Goal: Task Accomplishment & Management: Use online tool/utility

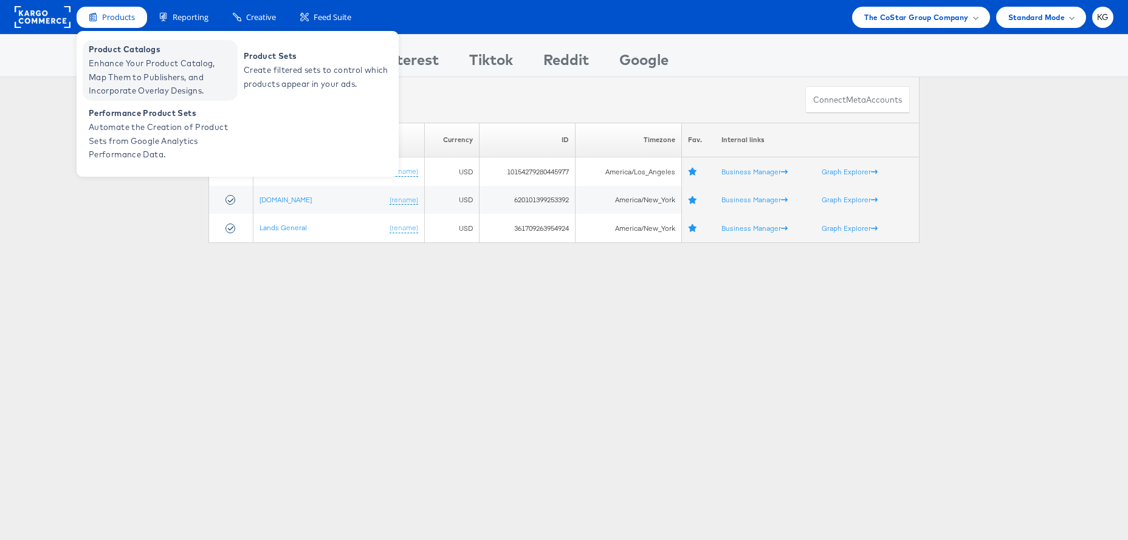
click at [130, 67] on span "Enhance Your Product Catalog, Map Them to Publishers, and Incorporate Overlay D…" at bounding box center [162, 77] width 146 height 41
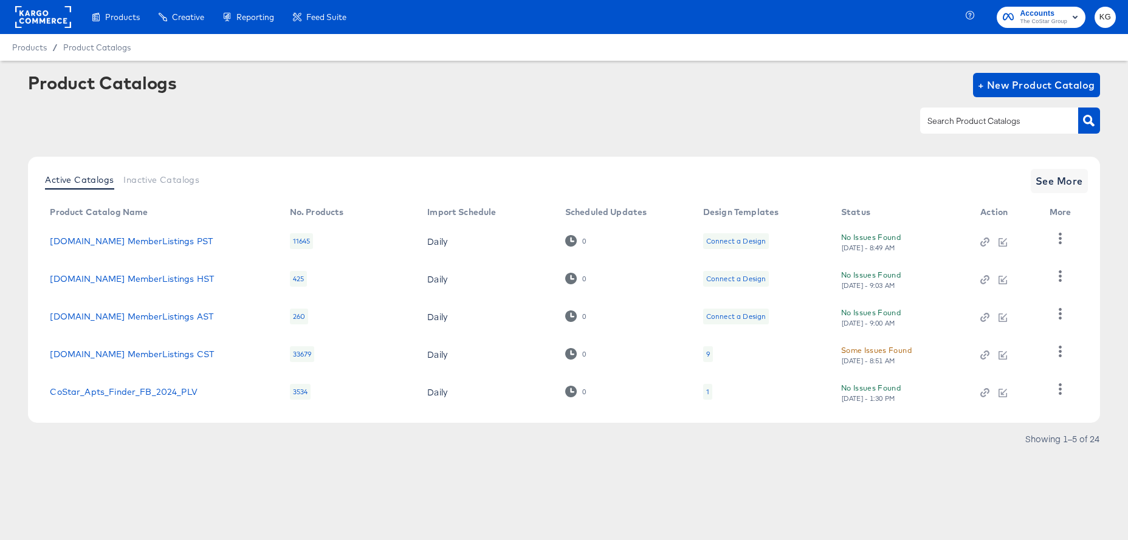
click at [986, 117] on input "text" at bounding box center [989, 121] width 129 height 14
type input "[DOMAIN_NAME]"
click at [1043, 188] on span "See More" at bounding box center [1058, 181] width 47 height 17
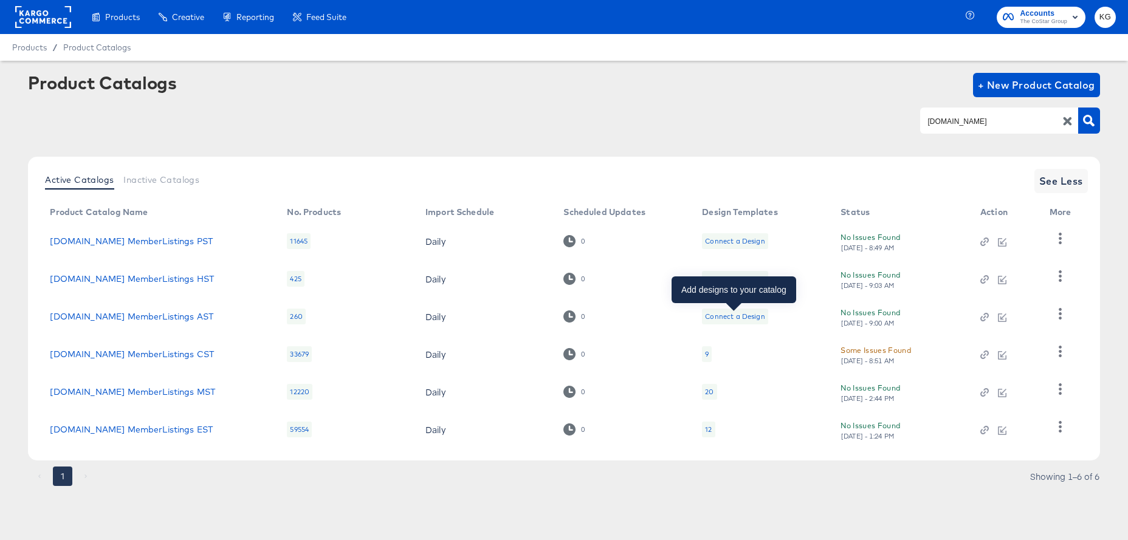
click at [741, 317] on div "Connect a Design" at bounding box center [735, 317] width 60 height 10
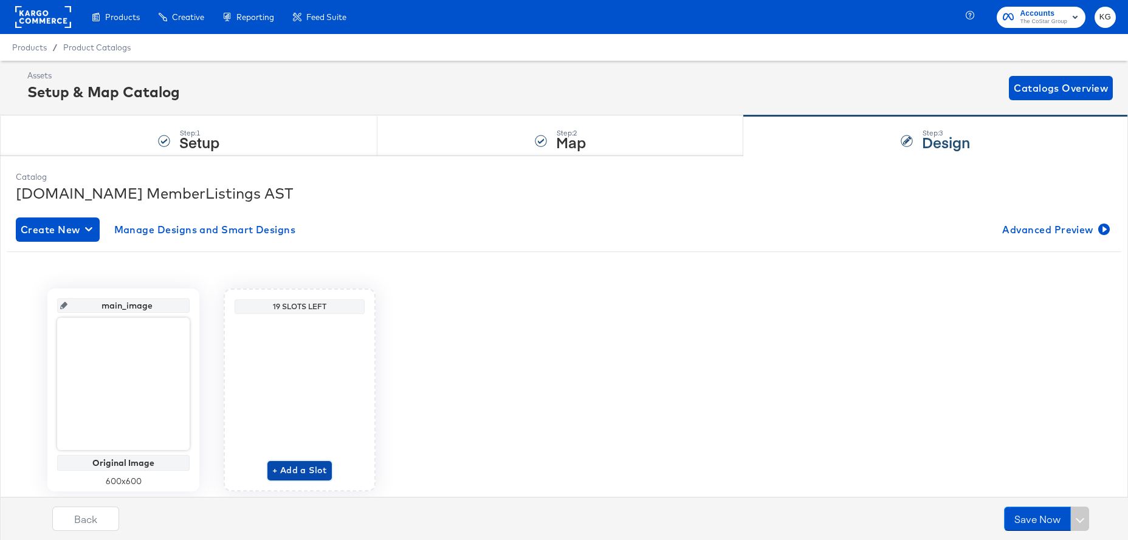
click at [289, 478] on button "+ Add a Slot" at bounding box center [299, 470] width 64 height 19
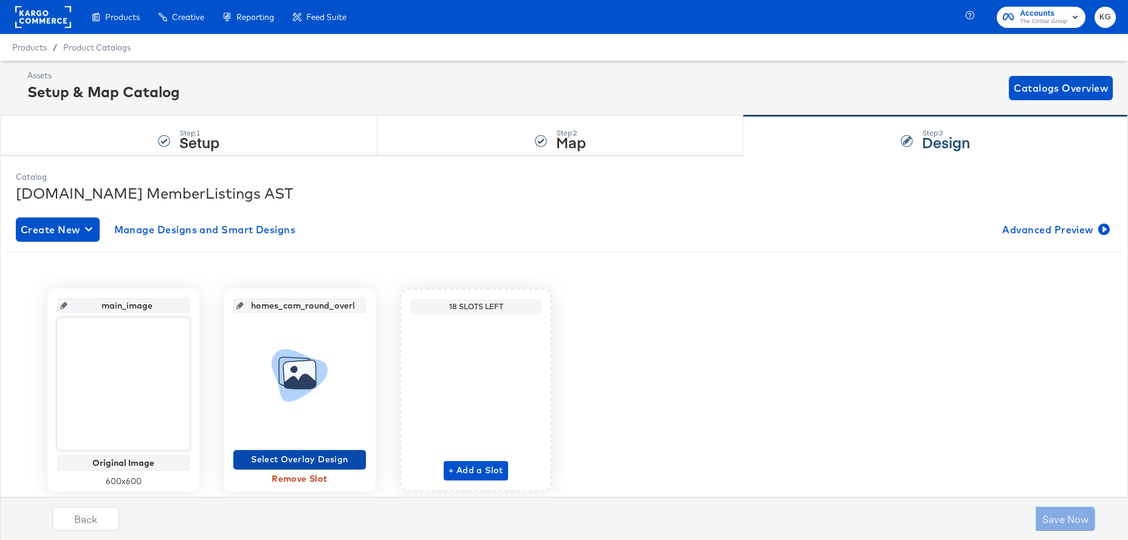
click at [304, 457] on span "Select Overlay Design" at bounding box center [299, 459] width 123 height 15
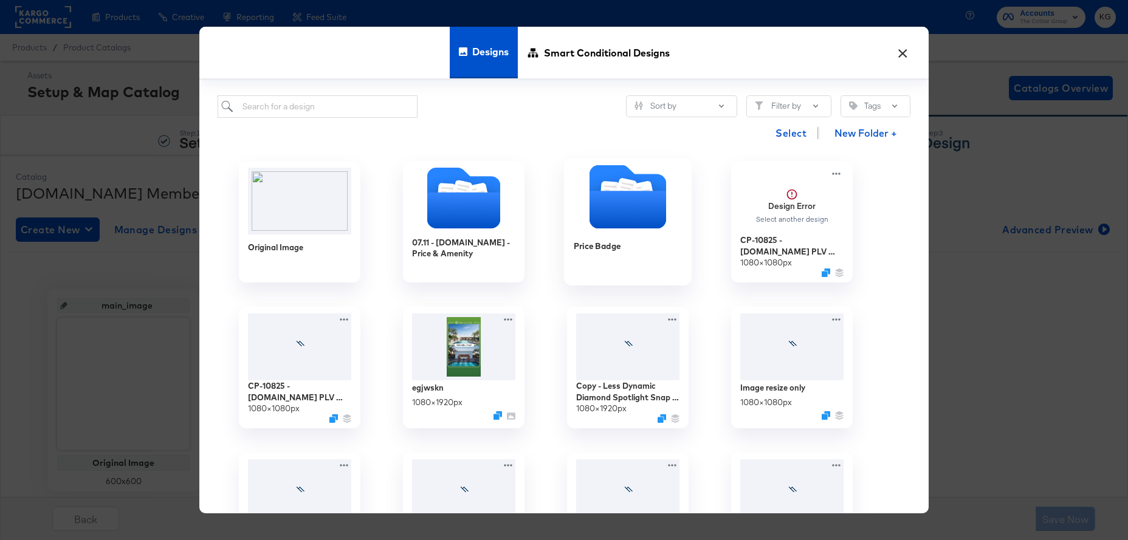
click at [619, 202] on icon "Folder" at bounding box center [627, 210] width 77 height 38
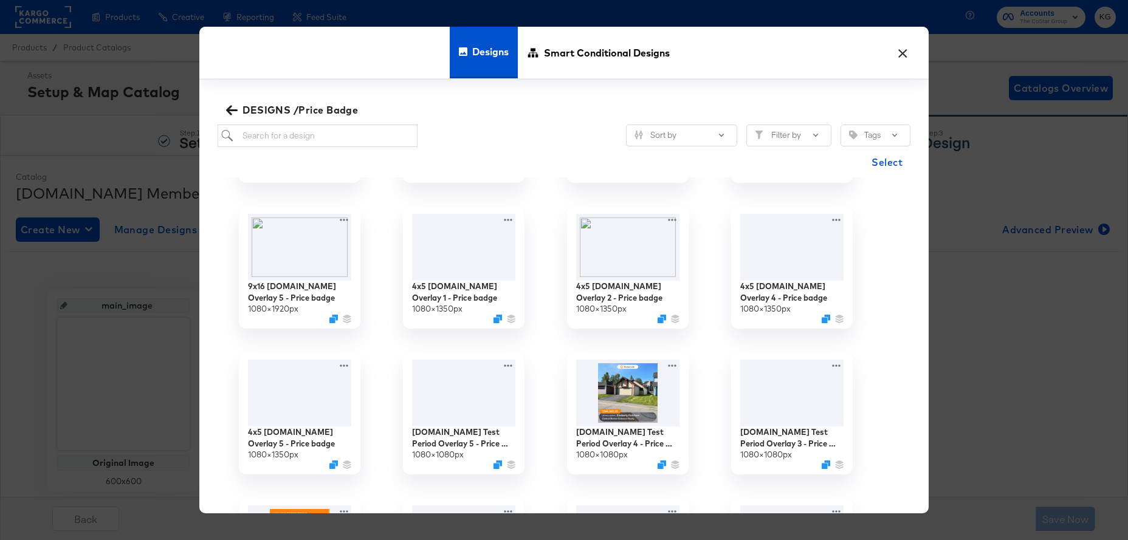
scroll to position [288, 0]
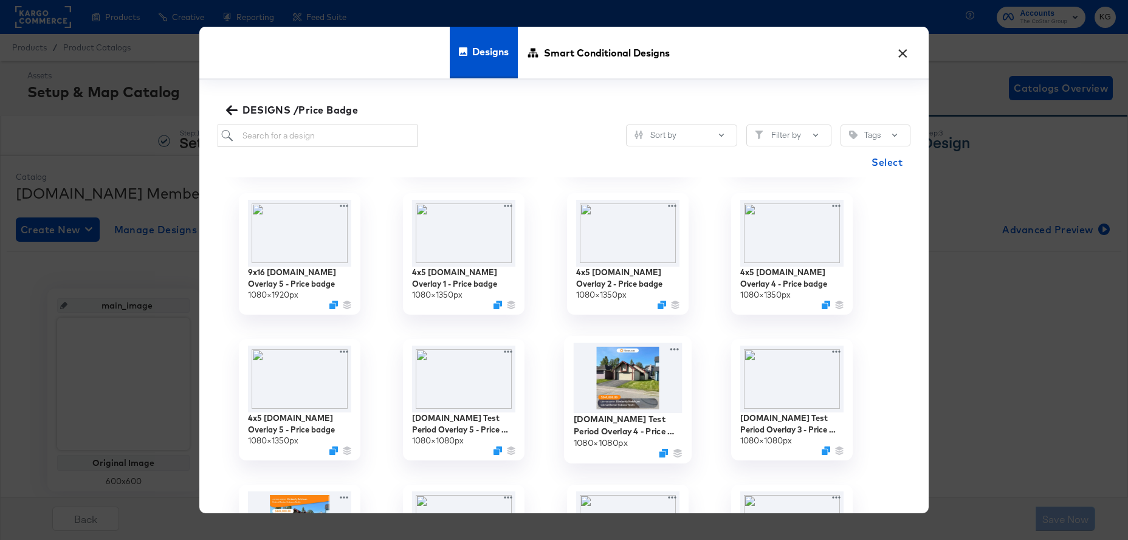
click at [640, 382] on img at bounding box center [628, 378] width 109 height 70
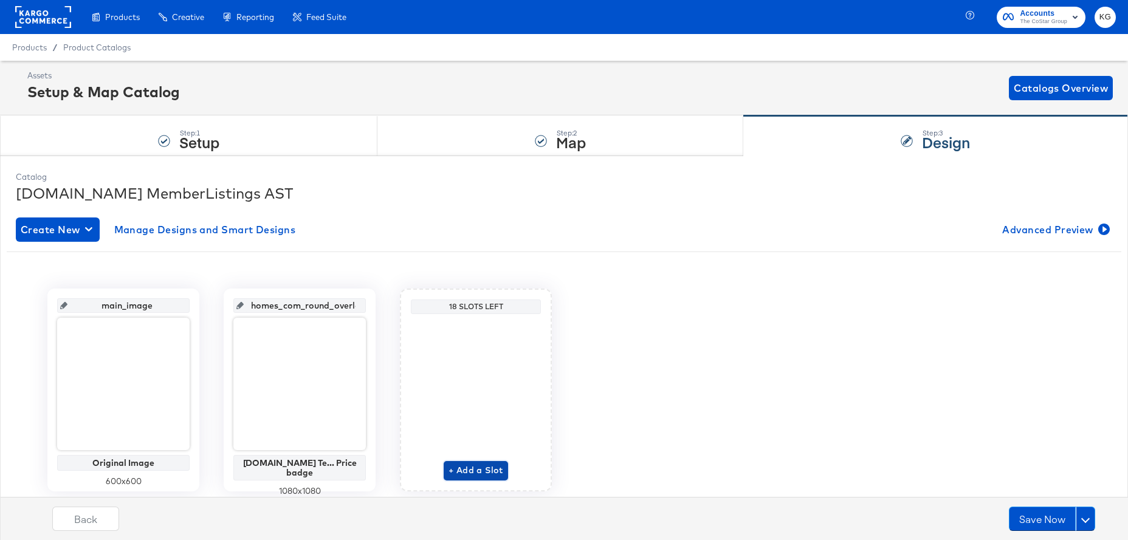
click at [473, 473] on span "+ Add a Slot" at bounding box center [475, 470] width 55 height 15
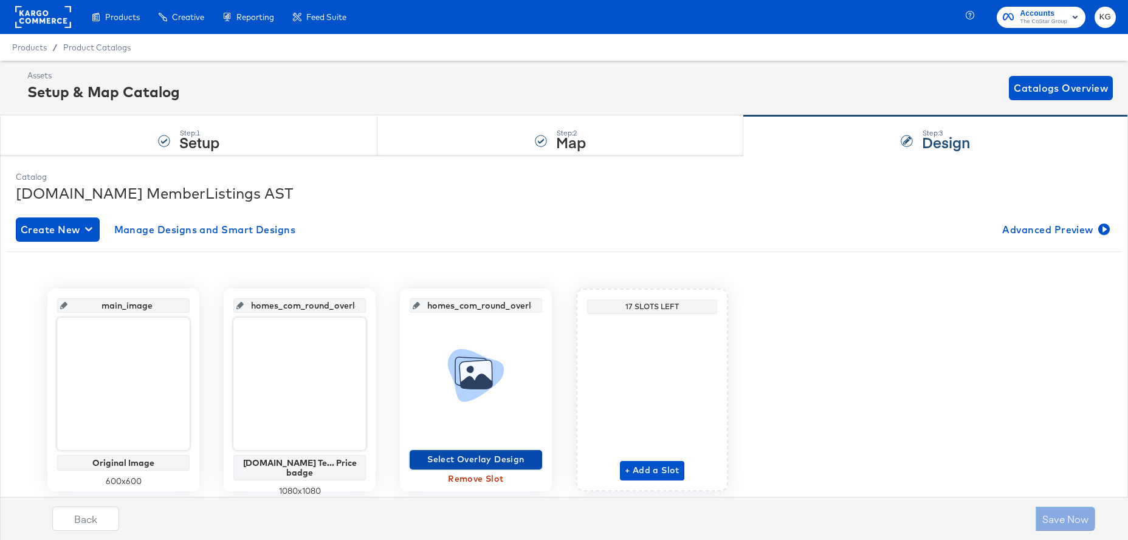
click at [485, 458] on span "Select Overlay Design" at bounding box center [475, 459] width 123 height 15
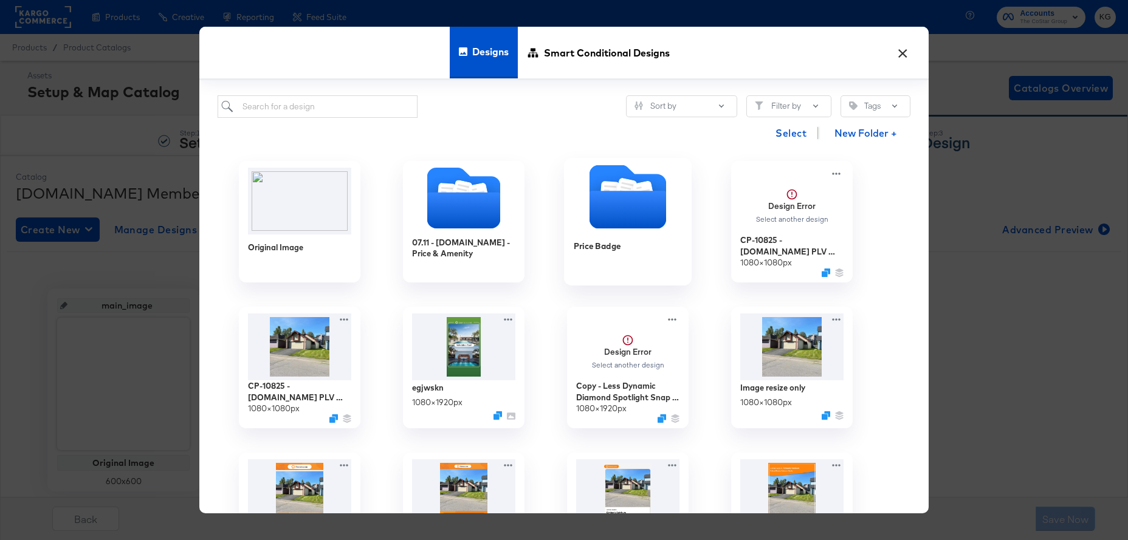
click at [642, 214] on icon "Folder" at bounding box center [627, 210] width 77 height 38
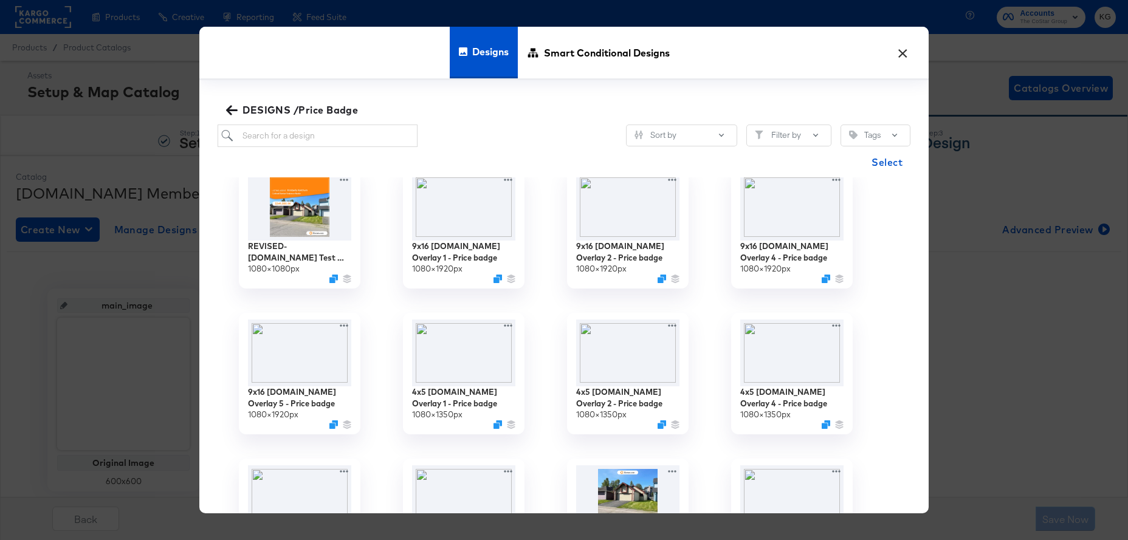
scroll to position [172, 0]
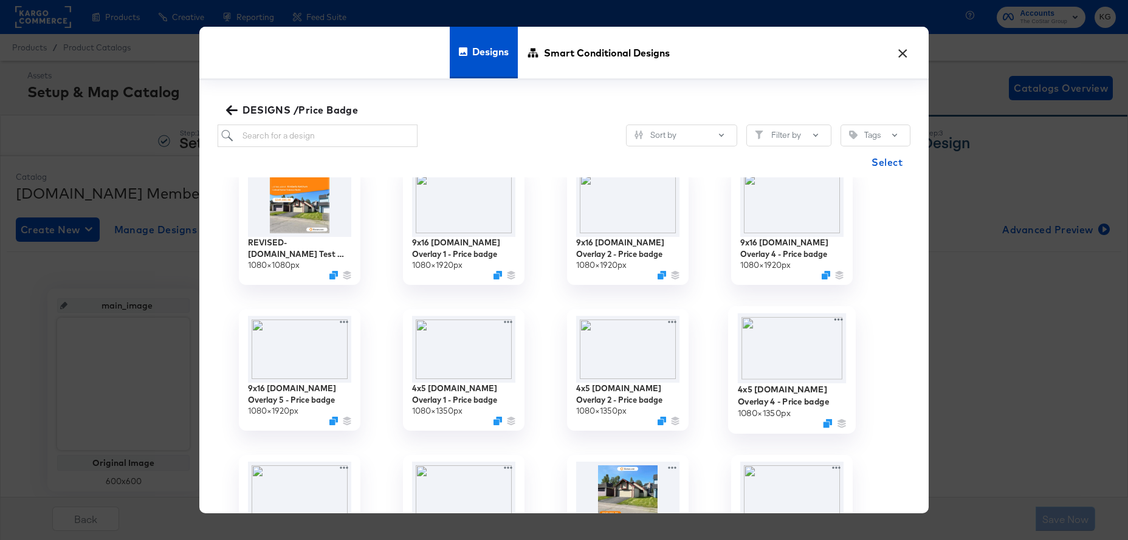
click at [800, 358] on img at bounding box center [792, 349] width 109 height 70
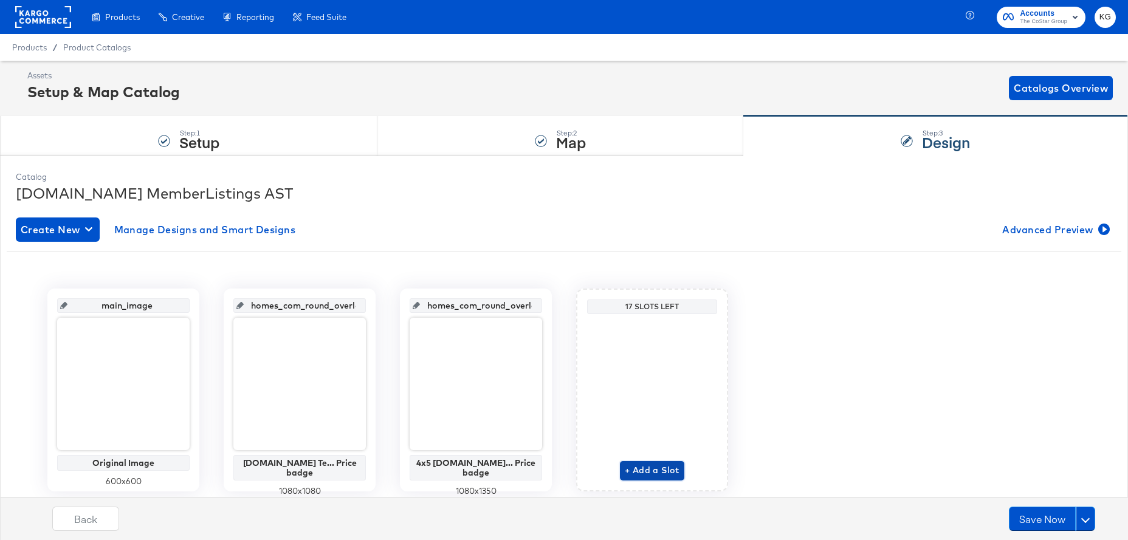
click at [650, 473] on span "+ Add a Slot" at bounding box center [652, 470] width 55 height 15
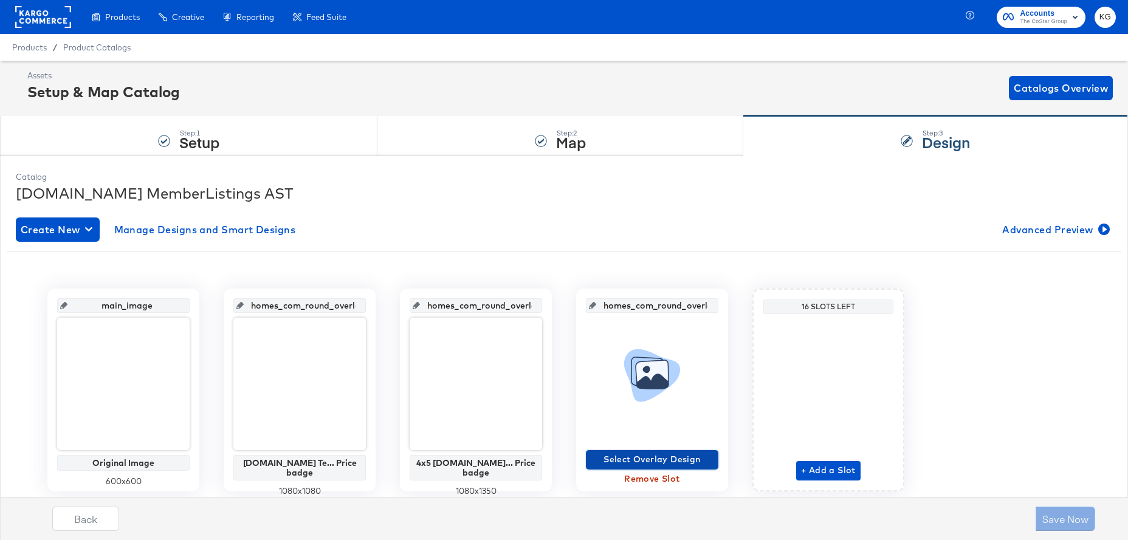
click at [656, 457] on span "Select Overlay Design" at bounding box center [652, 459] width 123 height 15
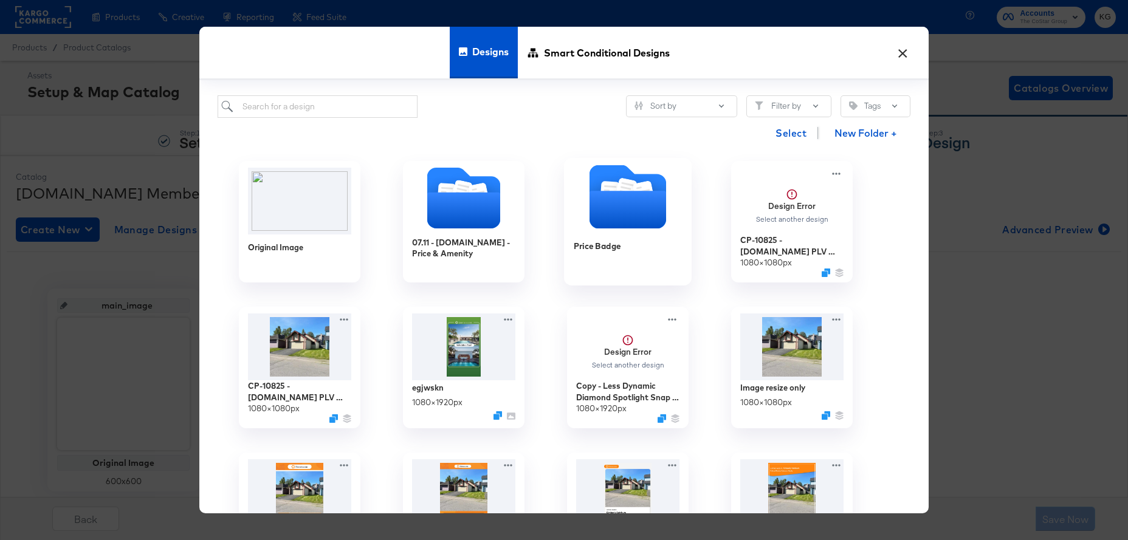
click at [637, 210] on icon "Folder" at bounding box center [627, 210] width 77 height 38
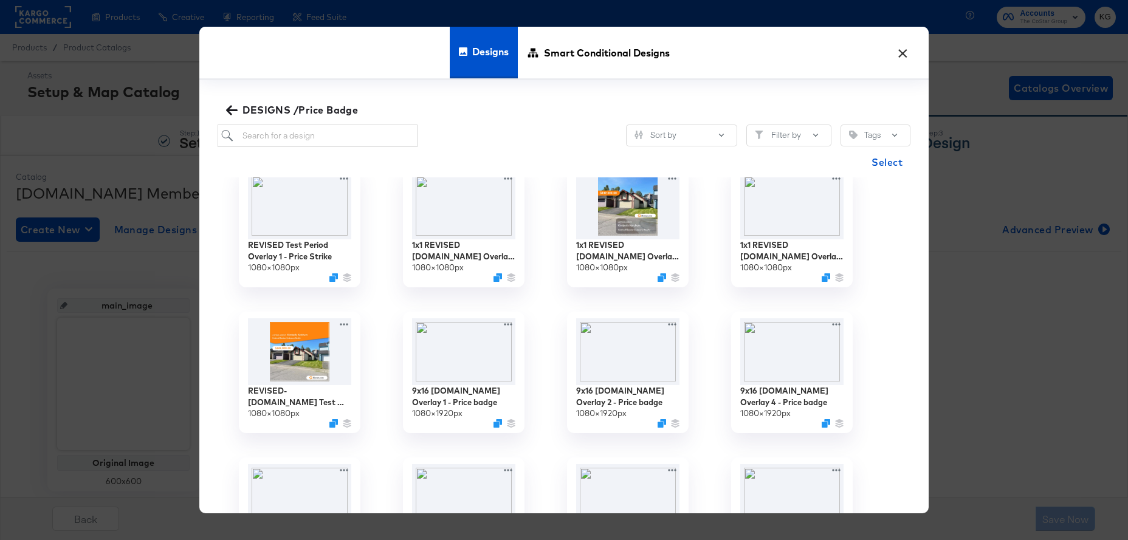
scroll to position [93, 0]
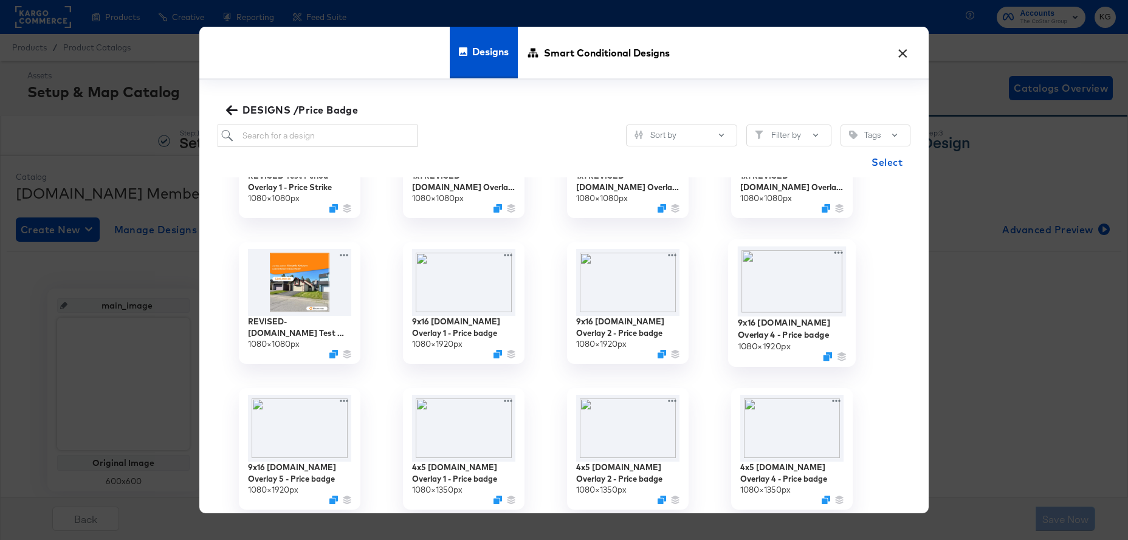
click at [787, 292] on img at bounding box center [792, 282] width 109 height 70
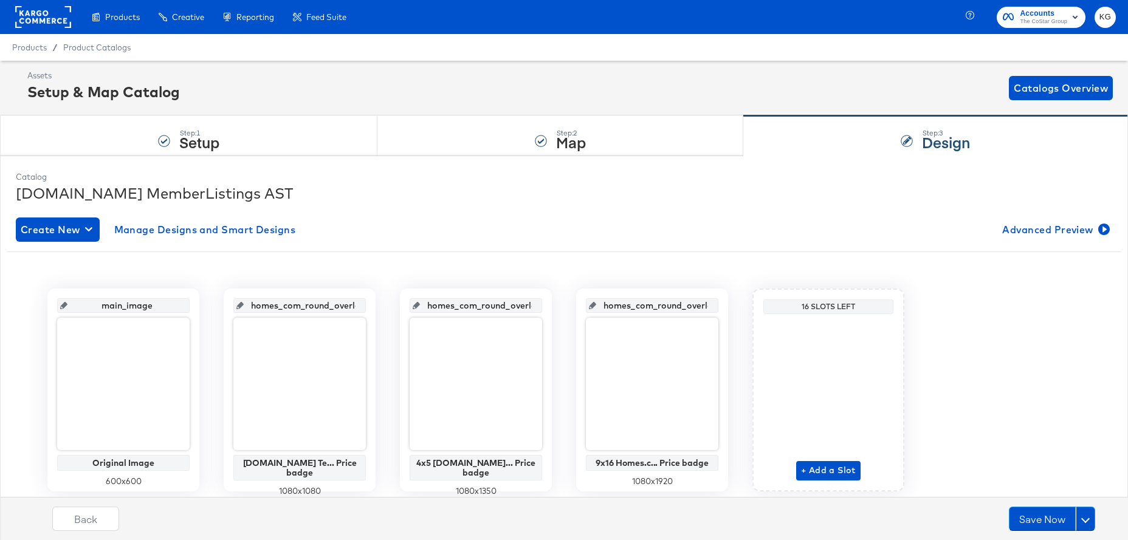
scroll to position [39, 0]
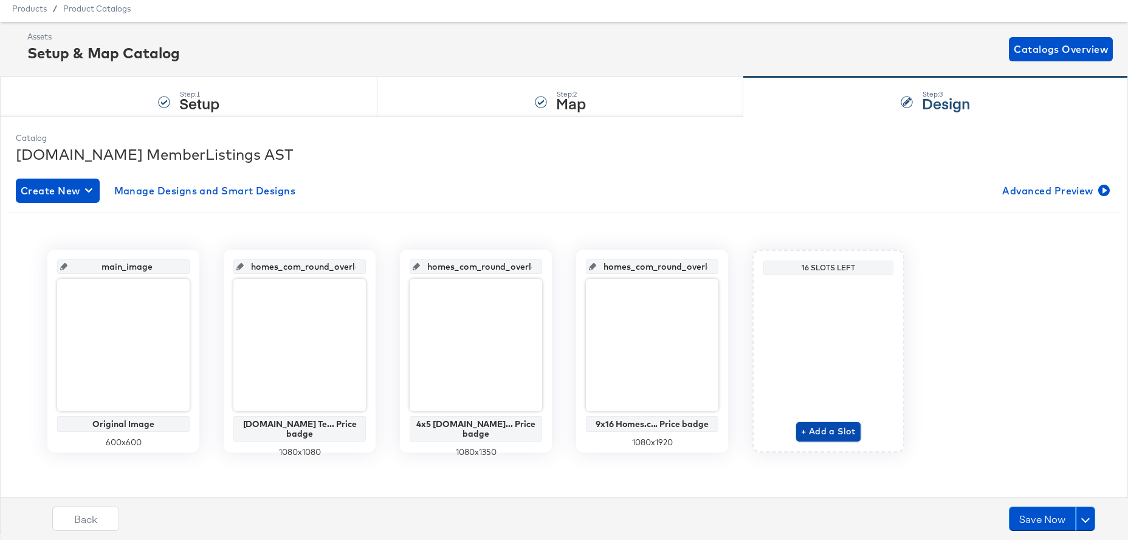
click at [830, 430] on span "+ Add a Slot" at bounding box center [828, 431] width 55 height 15
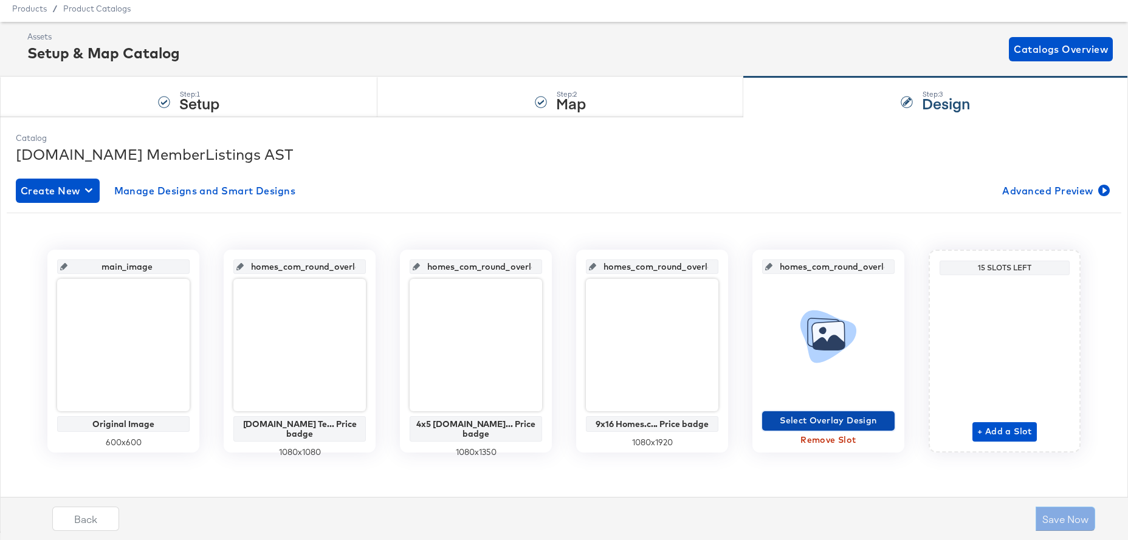
click at [843, 421] on span "Select Overlay Design" at bounding box center [828, 420] width 123 height 15
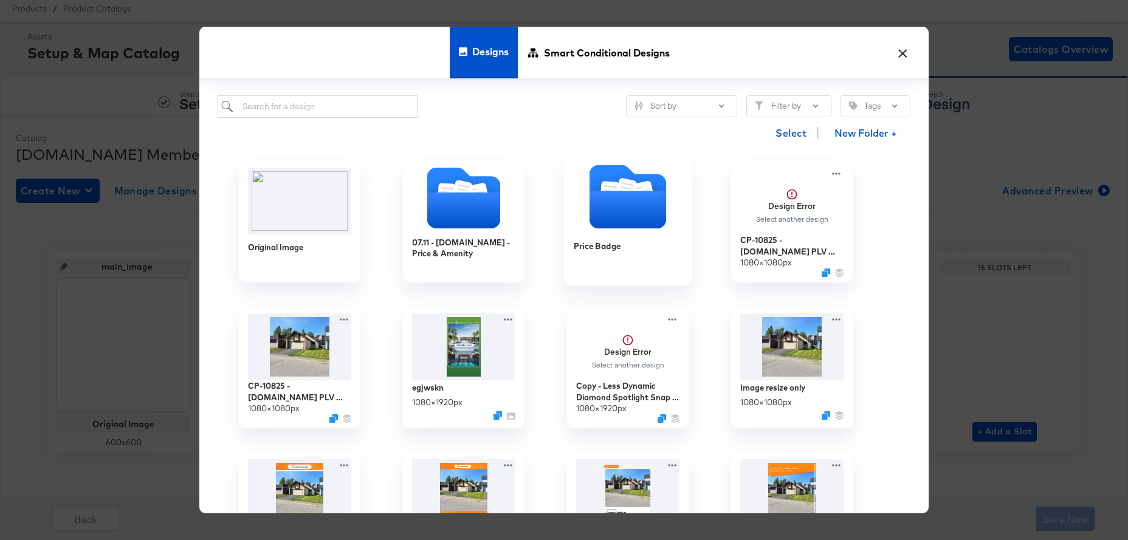
click at [642, 215] on icon "Folder" at bounding box center [627, 210] width 77 height 38
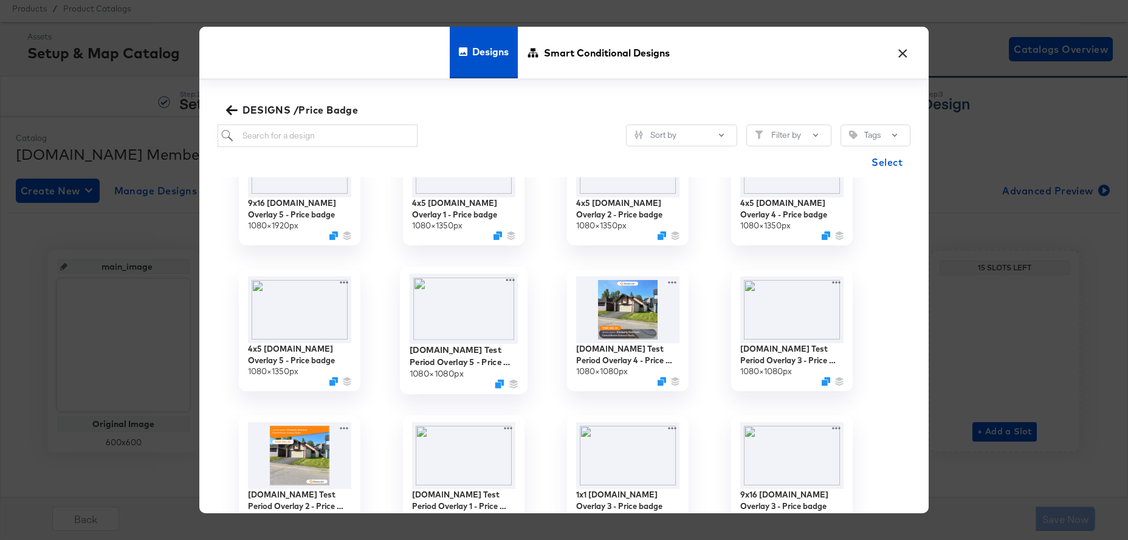
scroll to position [359, 0]
click at [478, 301] on img at bounding box center [464, 307] width 109 height 70
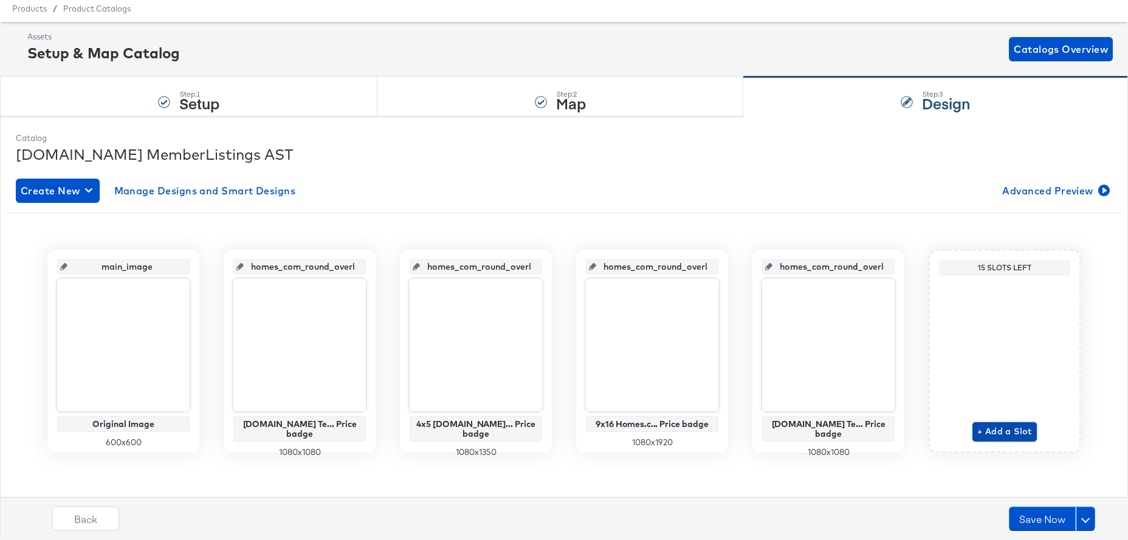
click at [998, 431] on span "+ Add a Slot" at bounding box center [1004, 431] width 55 height 15
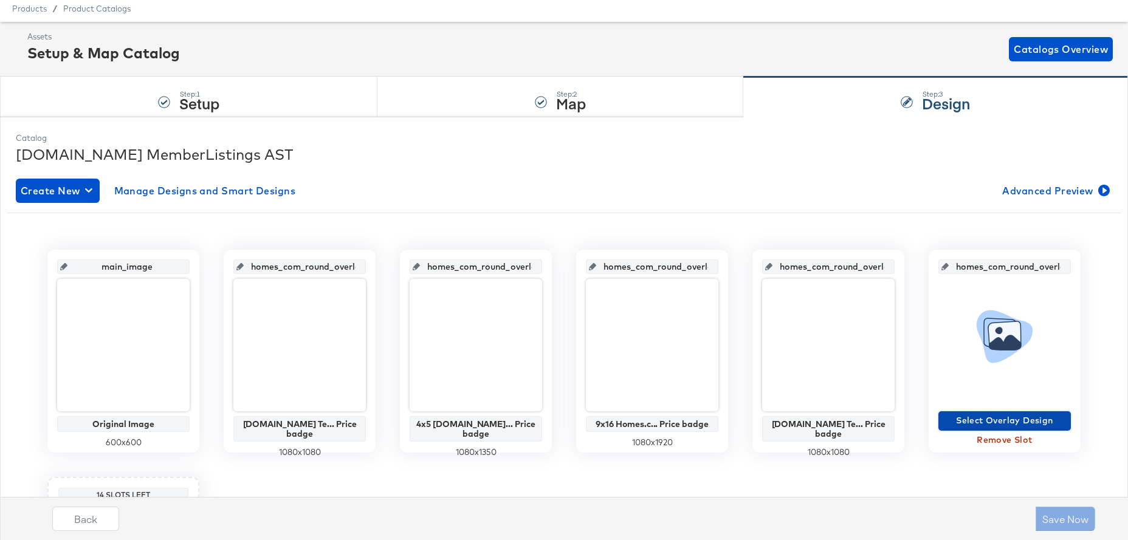
click at [998, 424] on span "Select Overlay Design" at bounding box center [1004, 420] width 123 height 15
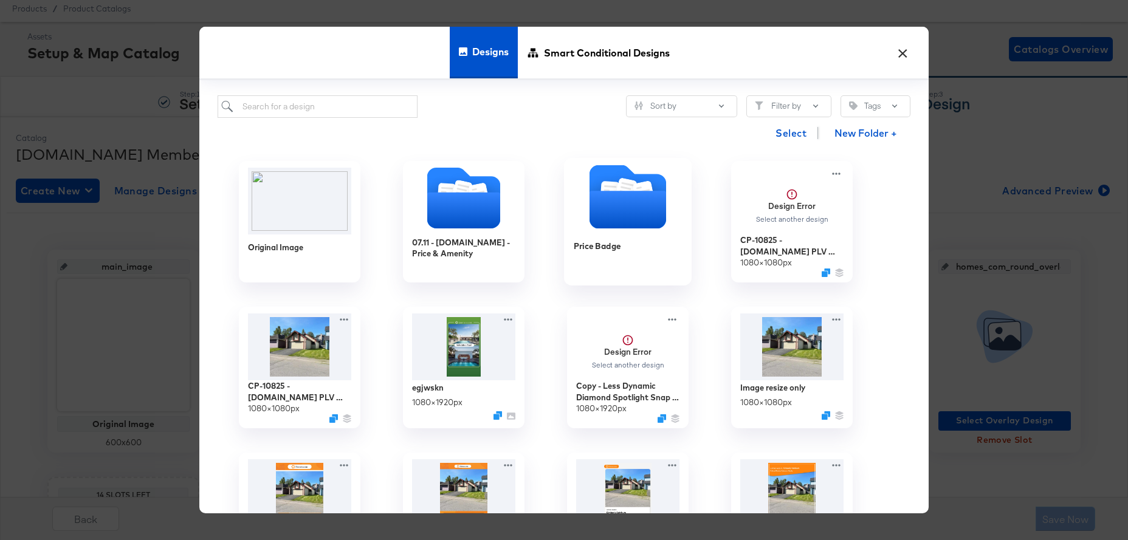
click at [645, 217] on icon "Folder" at bounding box center [627, 210] width 77 height 38
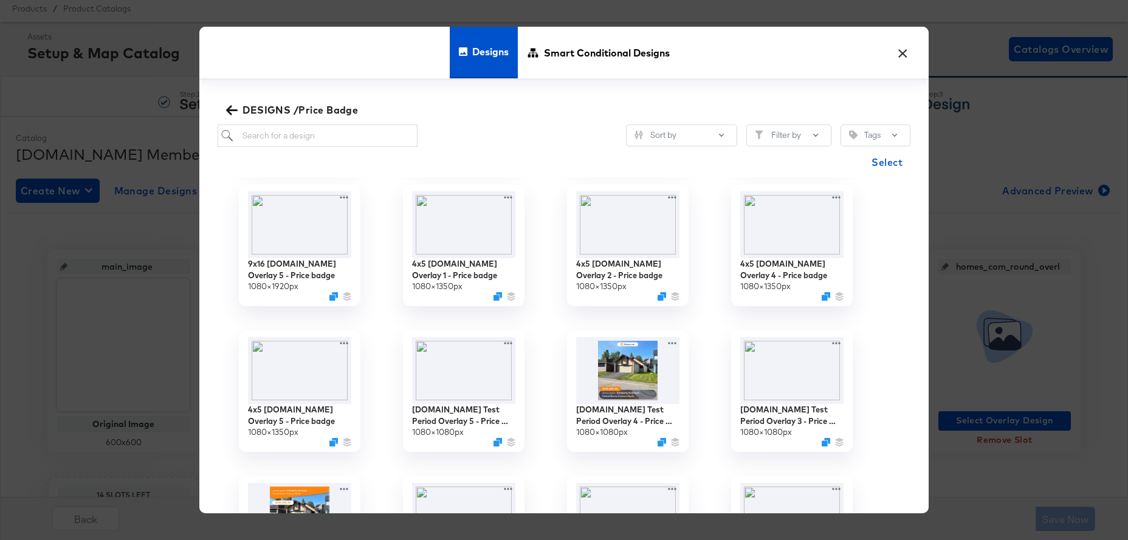
scroll to position [316, 0]
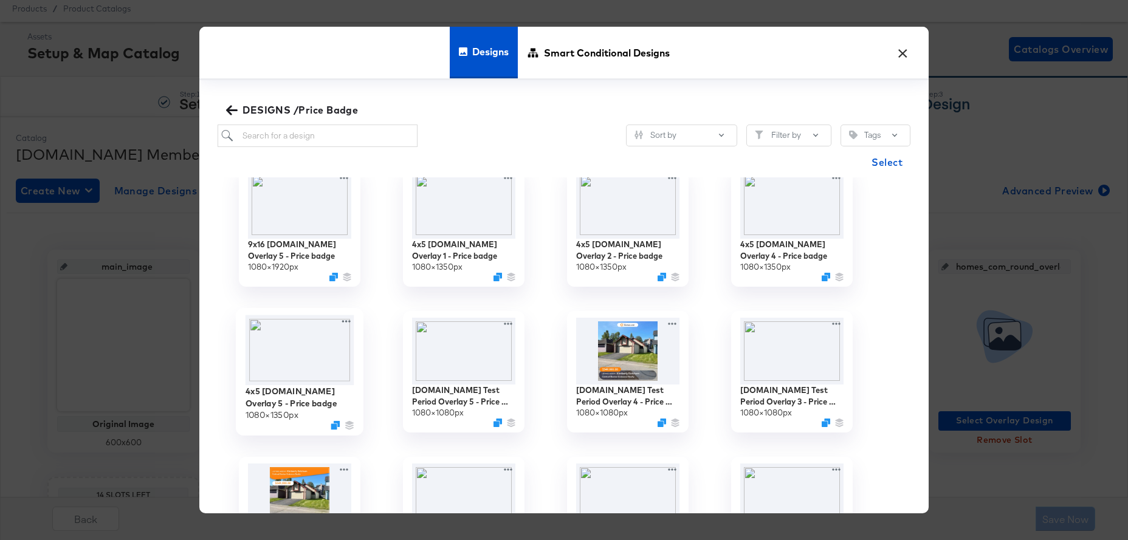
click at [289, 345] on img at bounding box center [299, 350] width 109 height 70
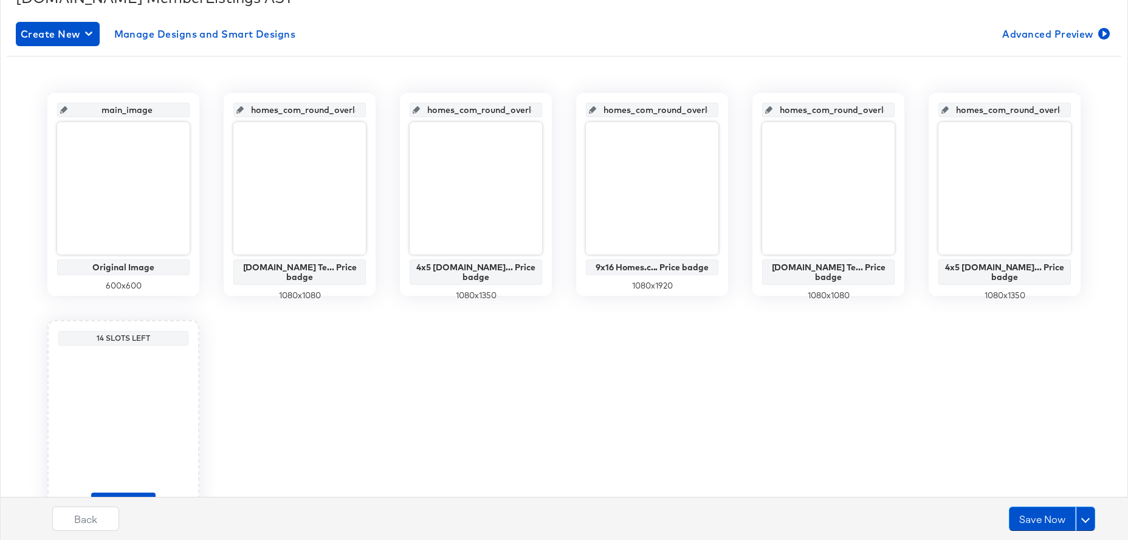
scroll to position [266, 0]
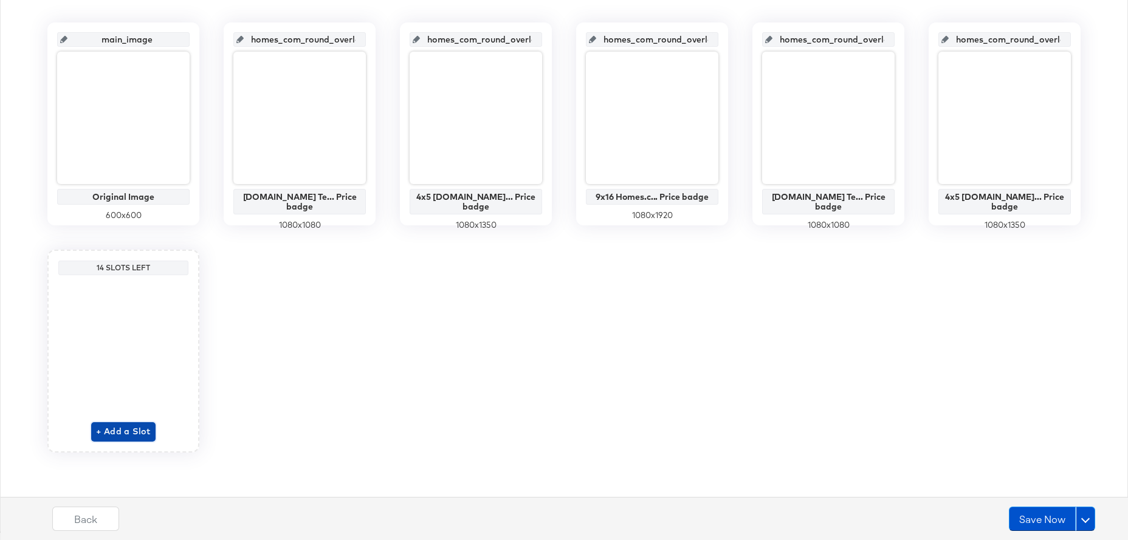
click at [123, 430] on span "+ Add a Slot" at bounding box center [123, 431] width 55 height 15
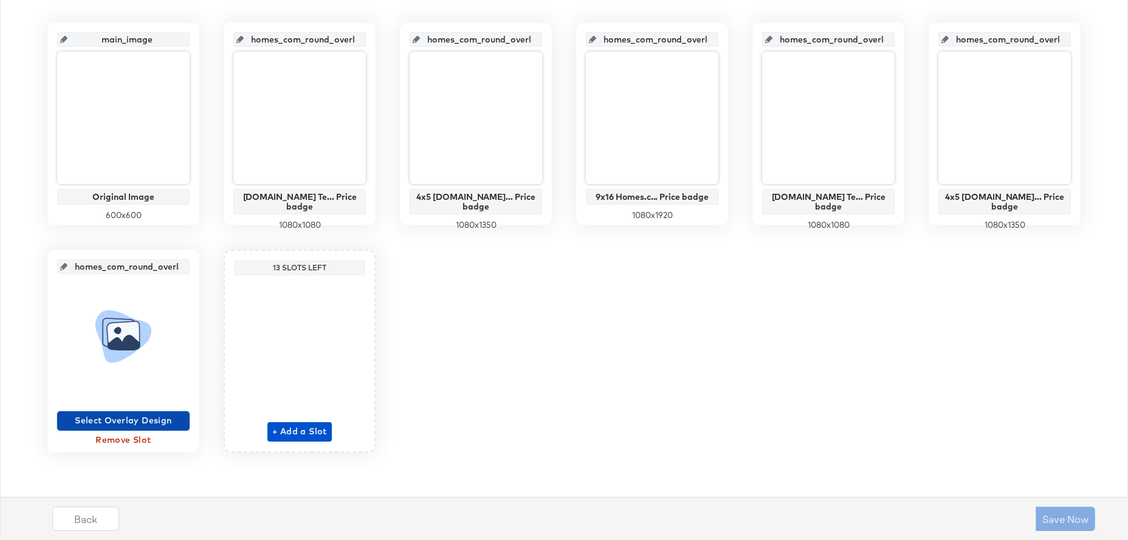
click at [124, 414] on span "Select Overlay Design" at bounding box center [123, 420] width 123 height 15
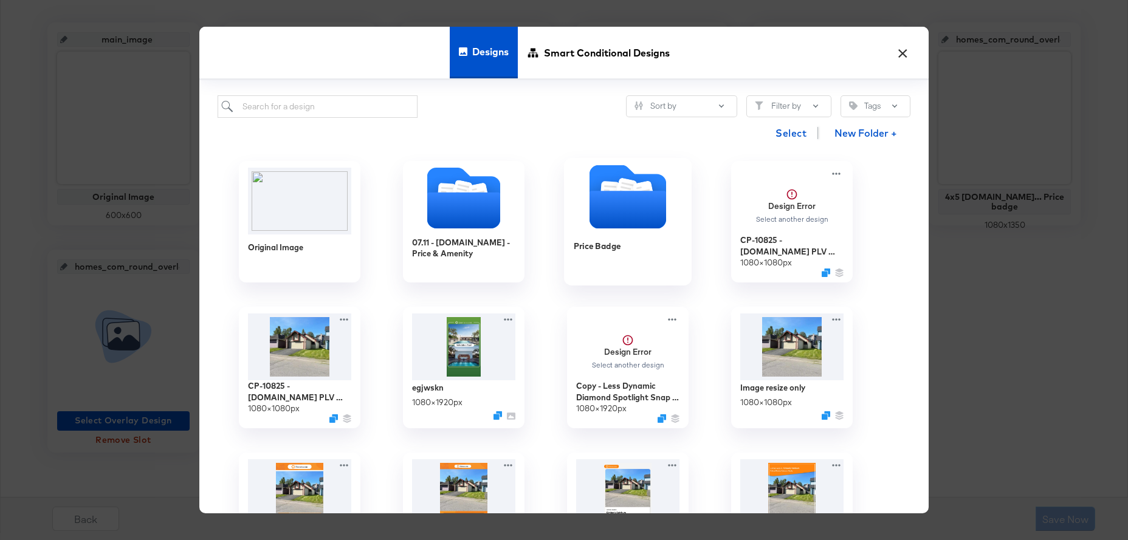
click at [637, 217] on icon "Folder" at bounding box center [627, 210] width 77 height 38
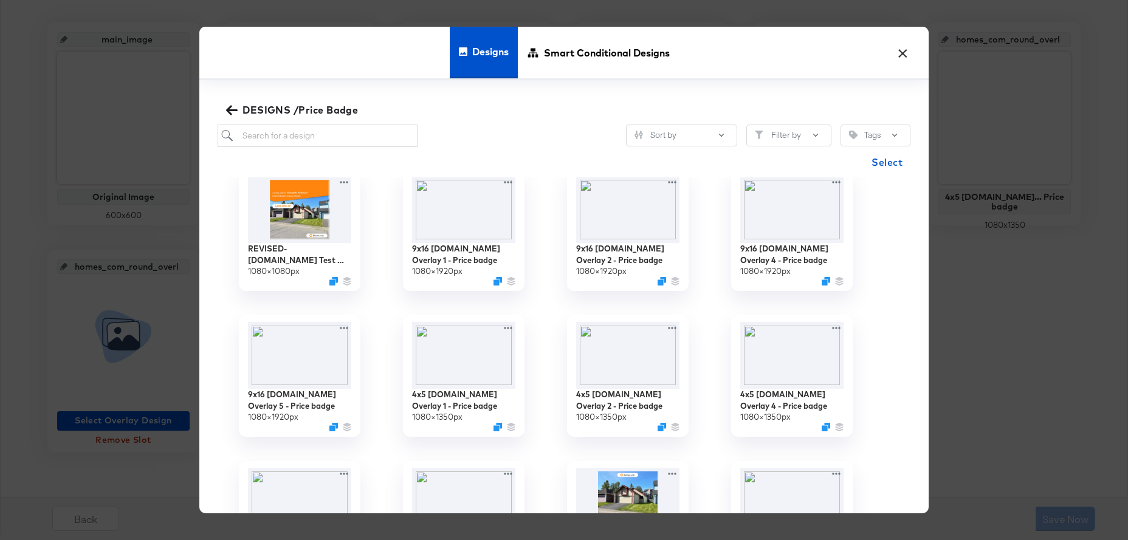
scroll to position [168, 0]
click at [303, 346] on img at bounding box center [299, 353] width 109 height 70
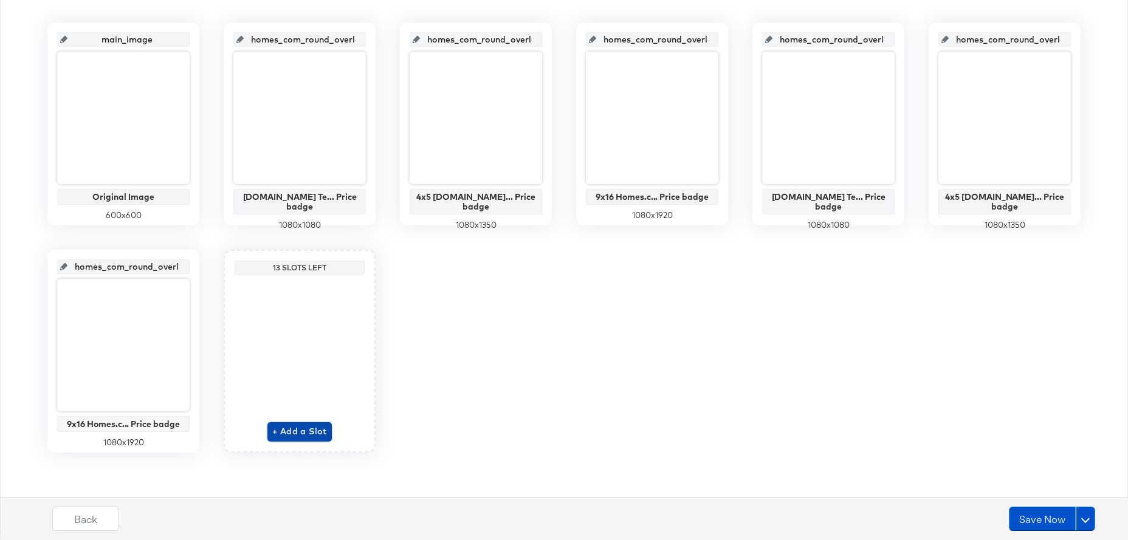
click at [286, 434] on span "+ Add a Slot" at bounding box center [299, 431] width 55 height 15
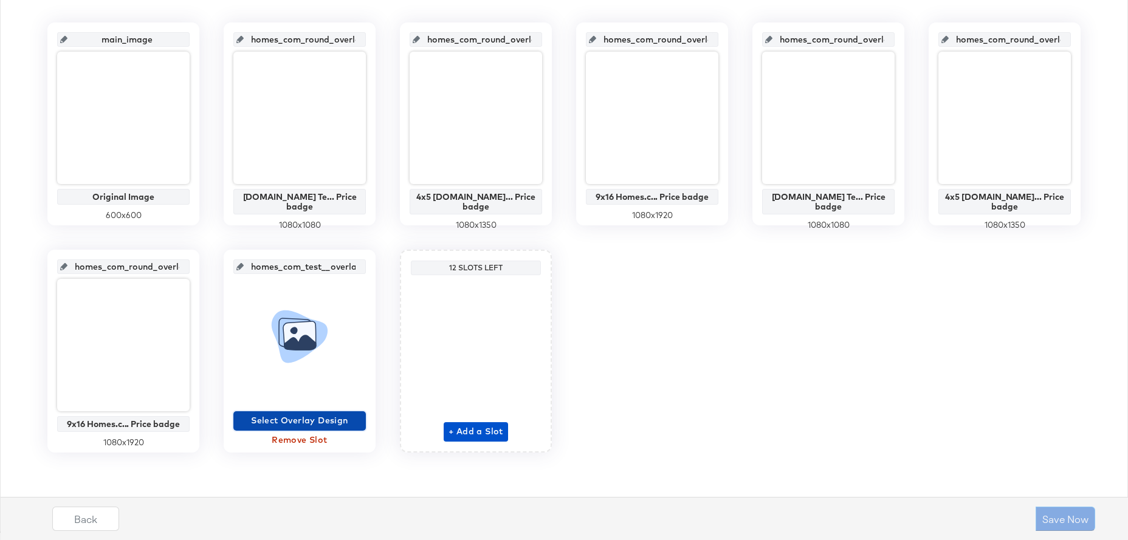
click at [286, 420] on span "Select Overlay Design" at bounding box center [299, 420] width 123 height 15
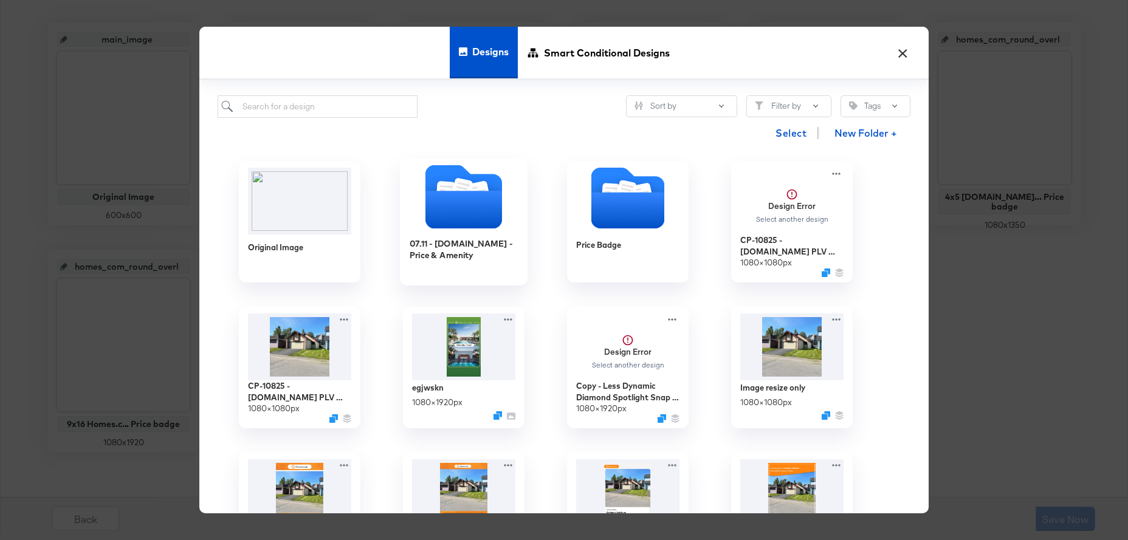
click at [452, 213] on icon "Folder" at bounding box center [463, 210] width 77 height 38
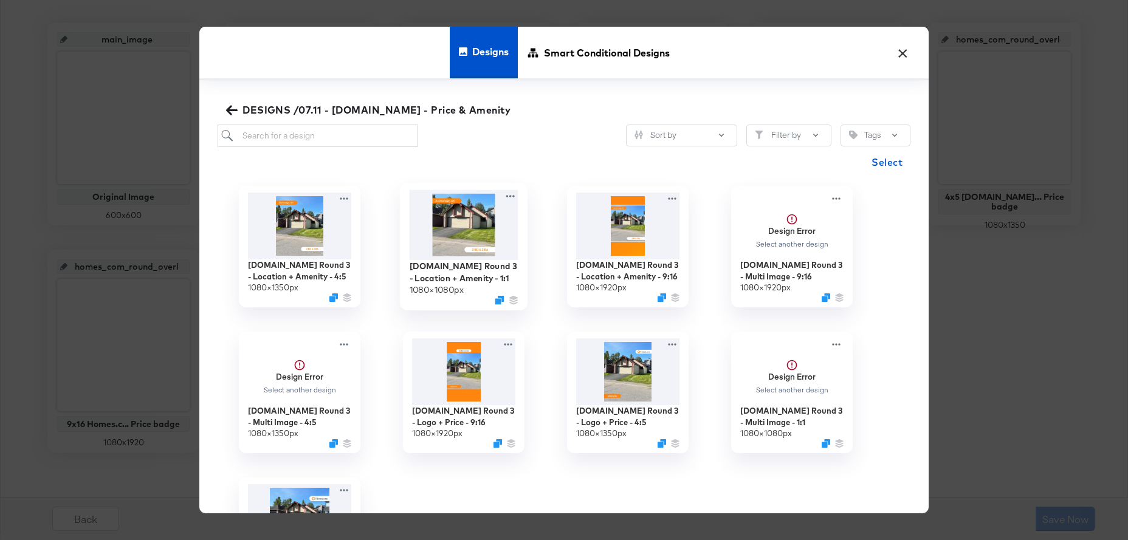
scroll to position [0, 0]
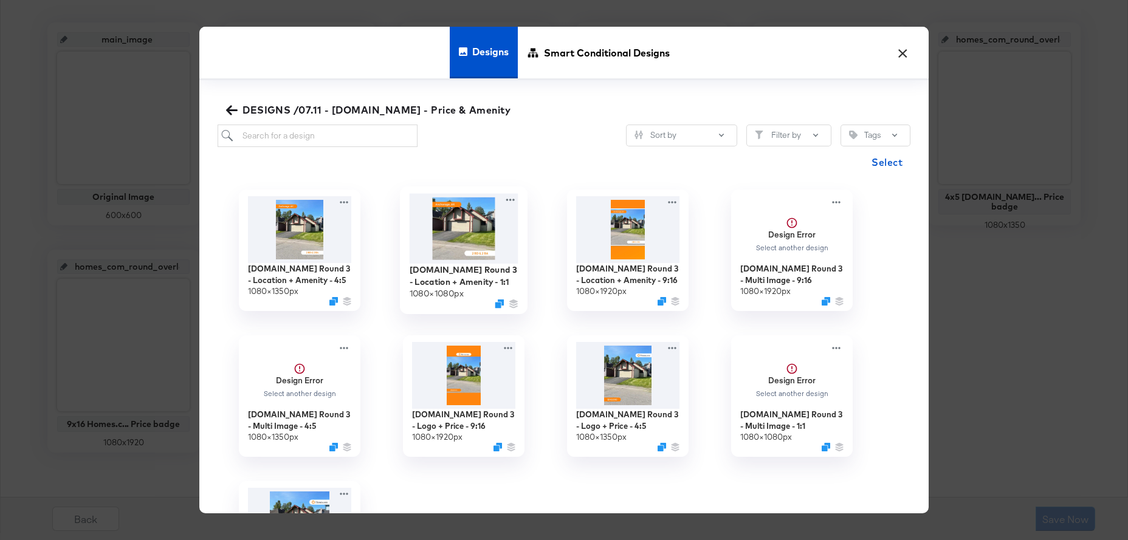
click at [467, 225] on img at bounding box center [464, 229] width 109 height 70
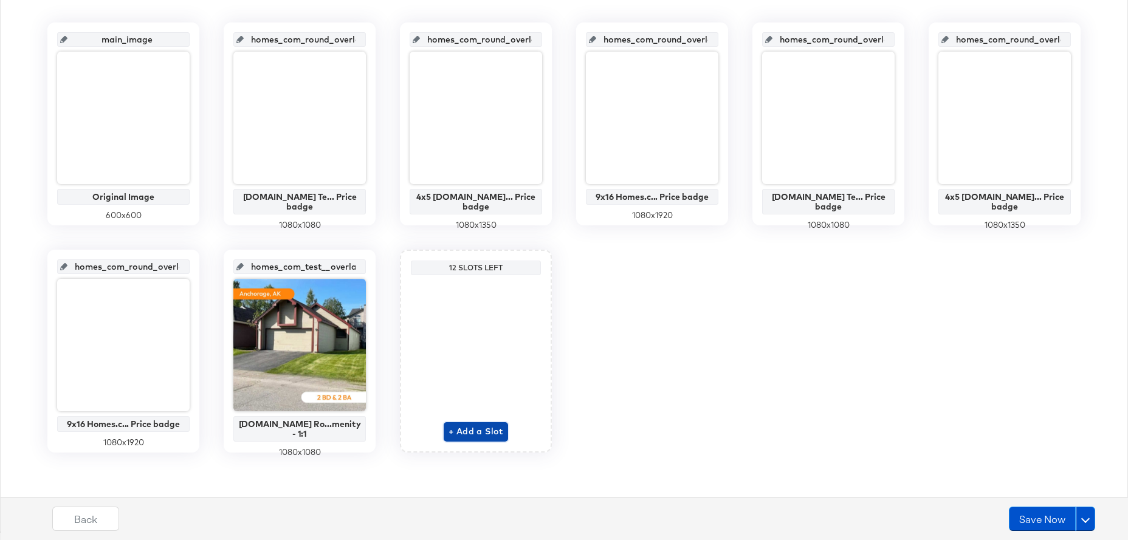
click at [482, 428] on span "+ Add a Slot" at bounding box center [475, 431] width 55 height 15
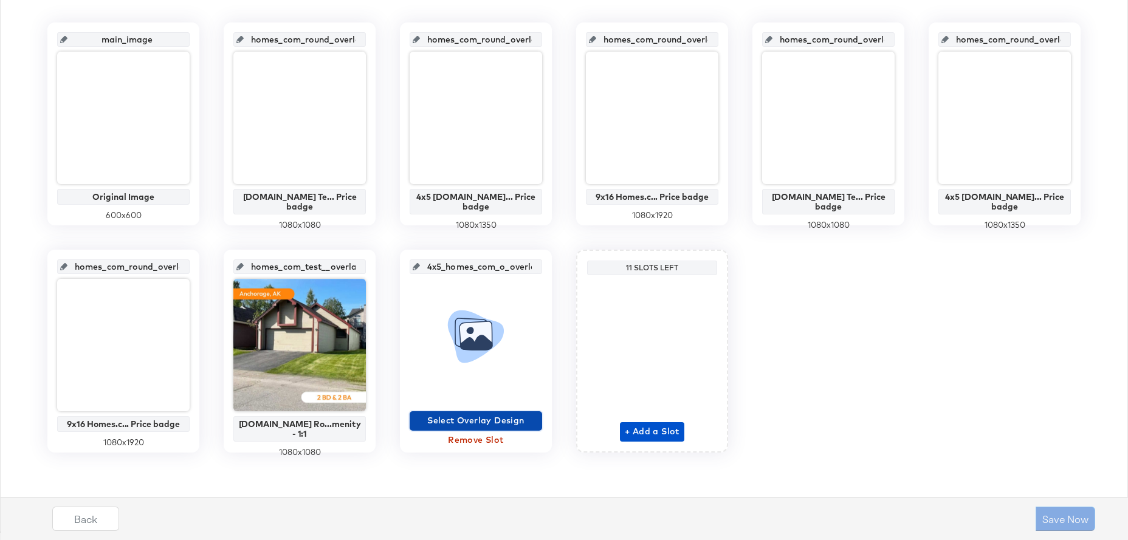
click at [494, 422] on span "Select Overlay Design" at bounding box center [475, 420] width 123 height 15
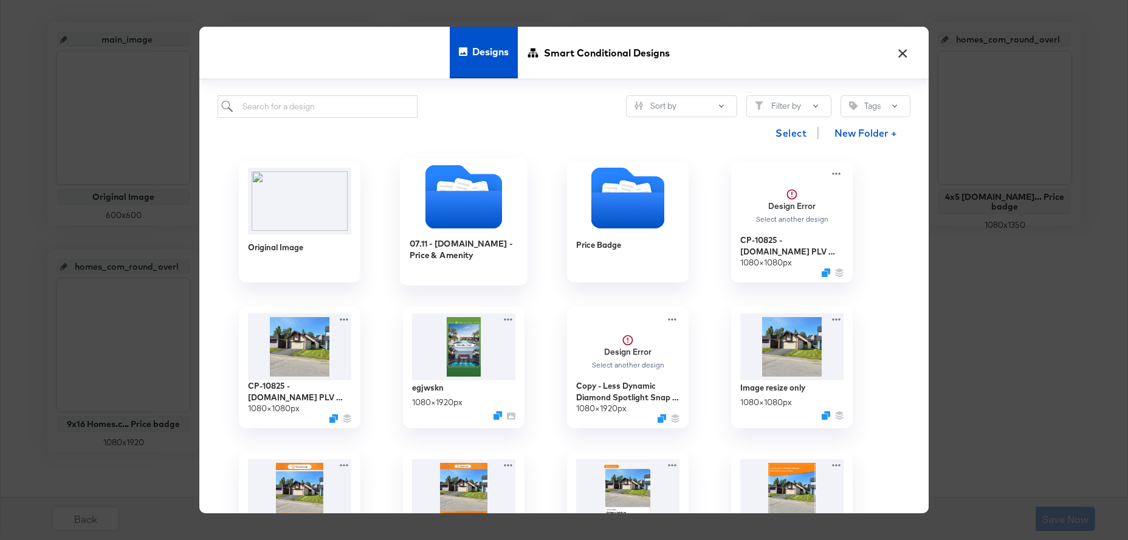
click at [442, 205] on icon "Folder" at bounding box center [463, 210] width 77 height 38
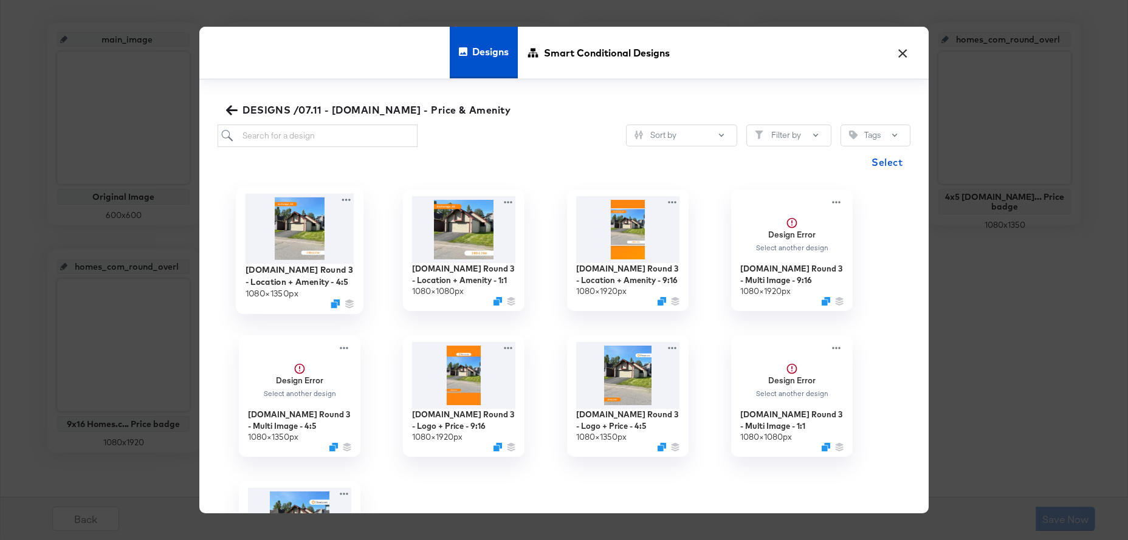
click at [284, 233] on img at bounding box center [299, 229] width 109 height 70
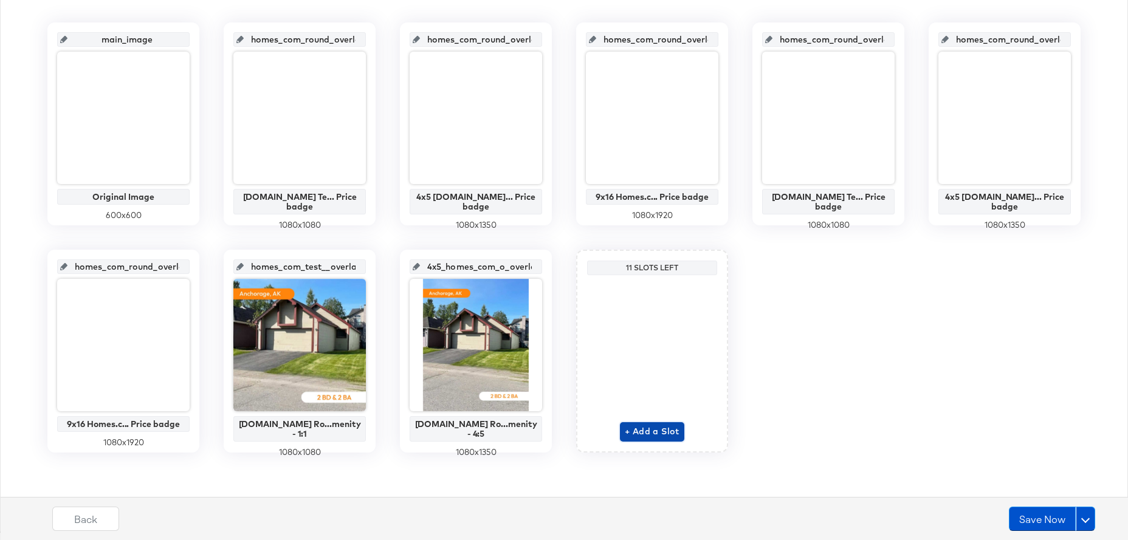
click at [663, 431] on span "+ Add a Slot" at bounding box center [652, 431] width 55 height 15
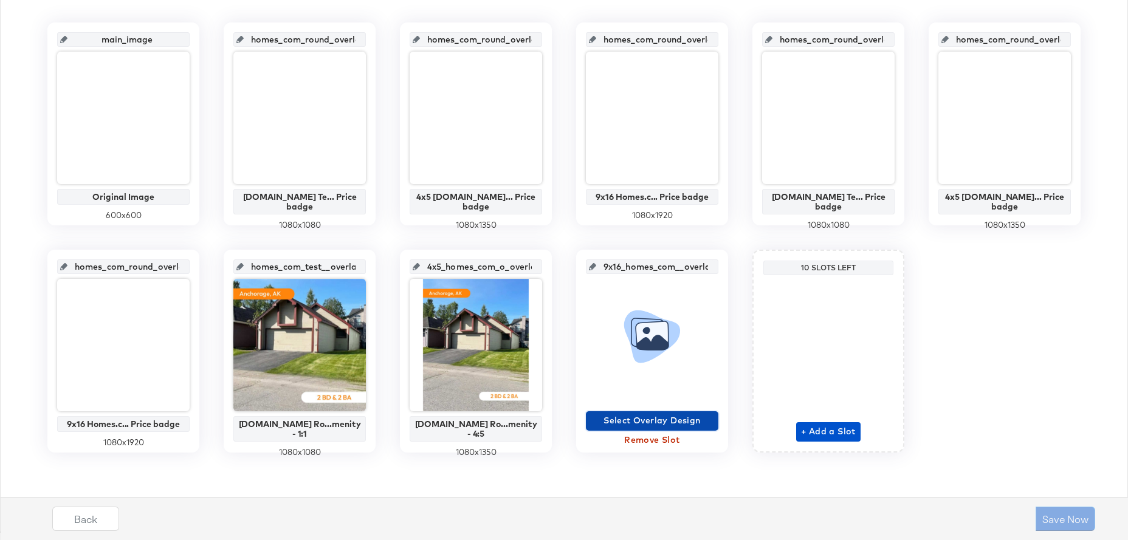
click at [658, 426] on span "Select Overlay Design" at bounding box center [652, 420] width 123 height 15
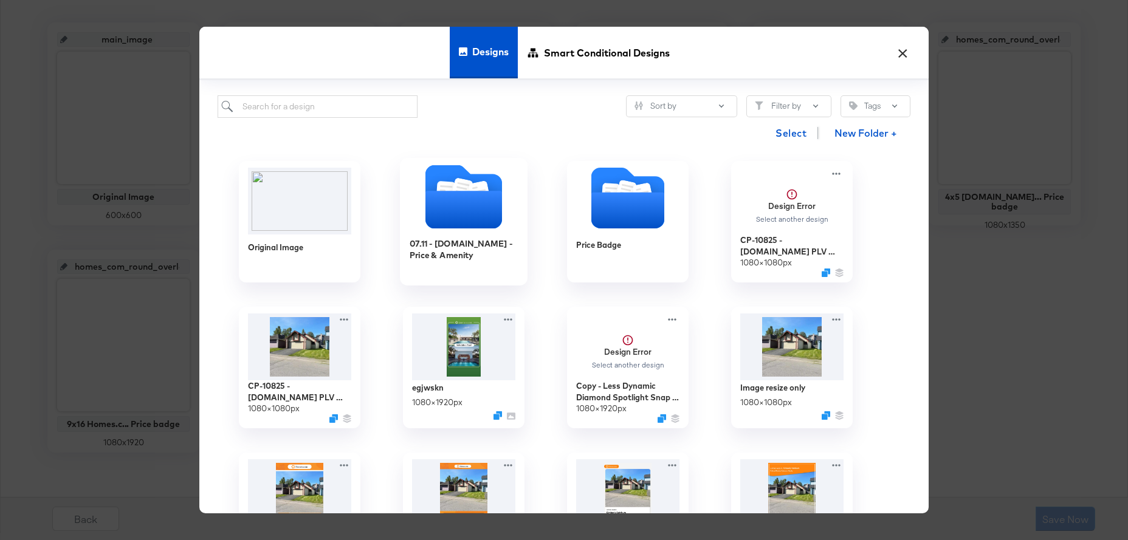
click at [491, 215] on icon "Folder" at bounding box center [463, 210] width 77 height 38
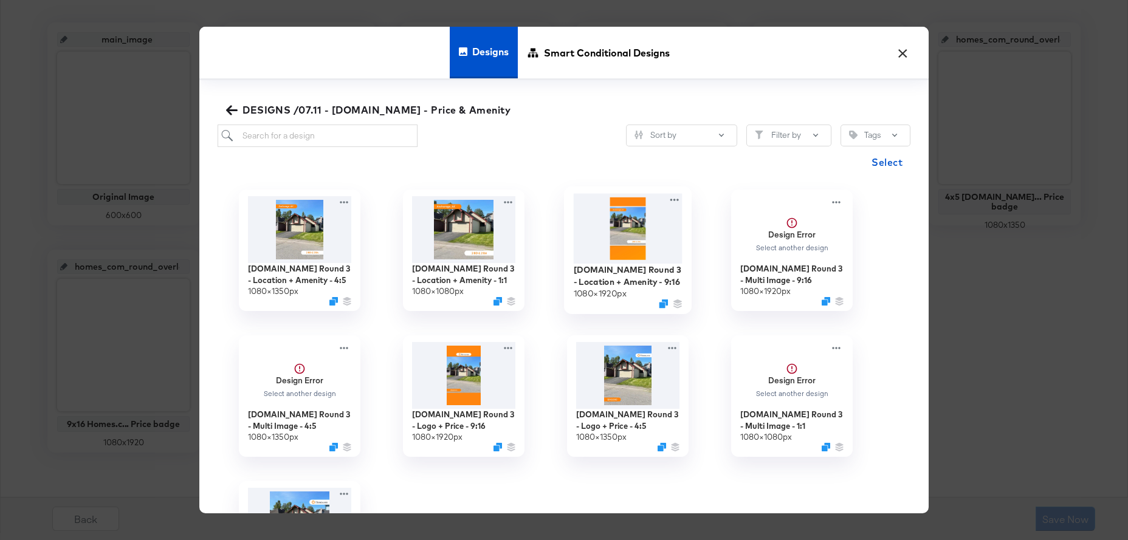
click at [628, 224] on img at bounding box center [628, 229] width 109 height 70
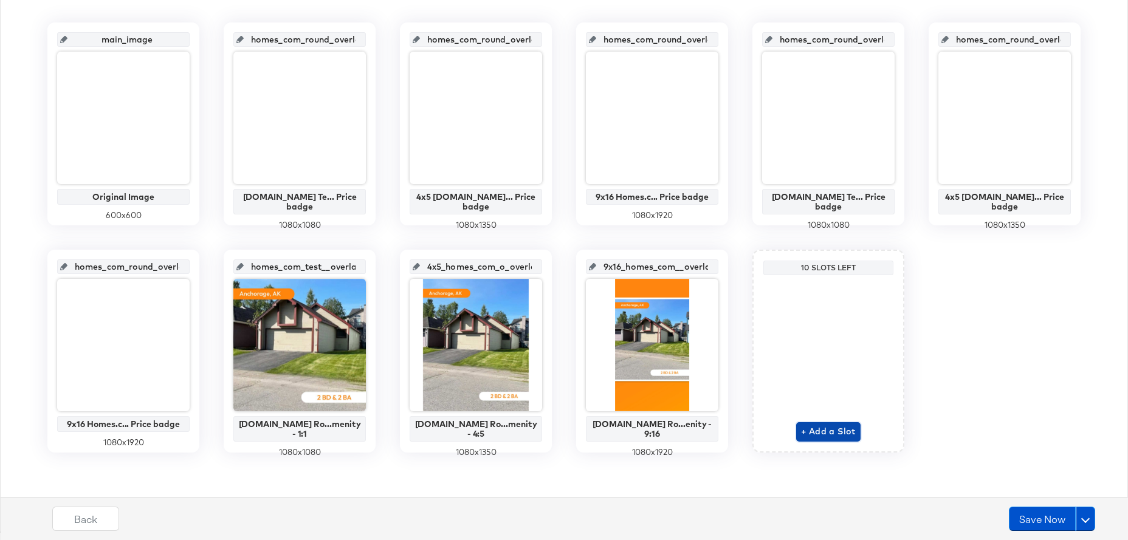
click at [844, 436] on span "+ Add a Slot" at bounding box center [828, 431] width 55 height 15
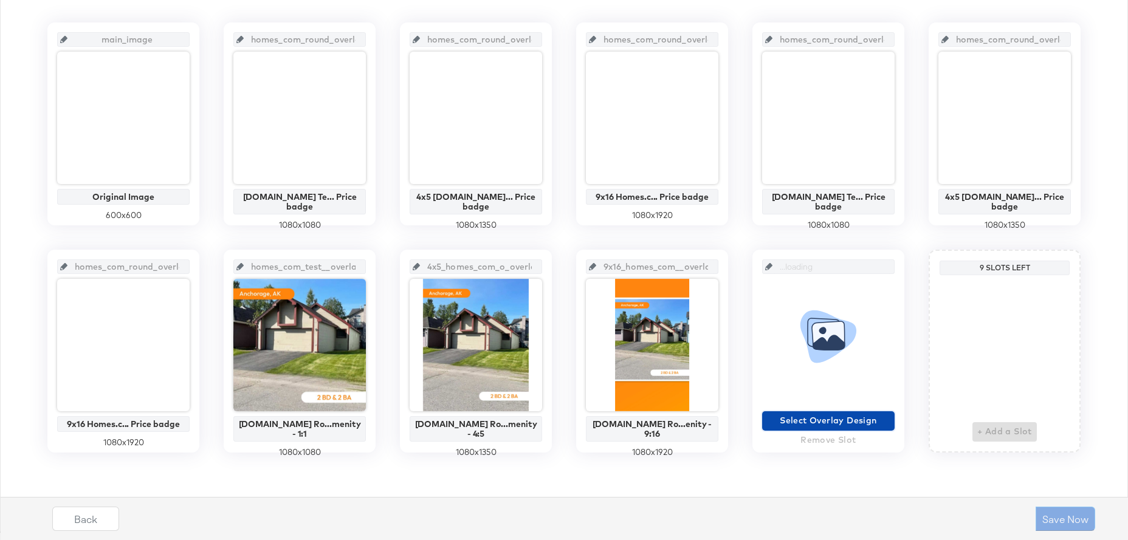
click at [839, 425] on span "Select Overlay Design" at bounding box center [828, 420] width 123 height 15
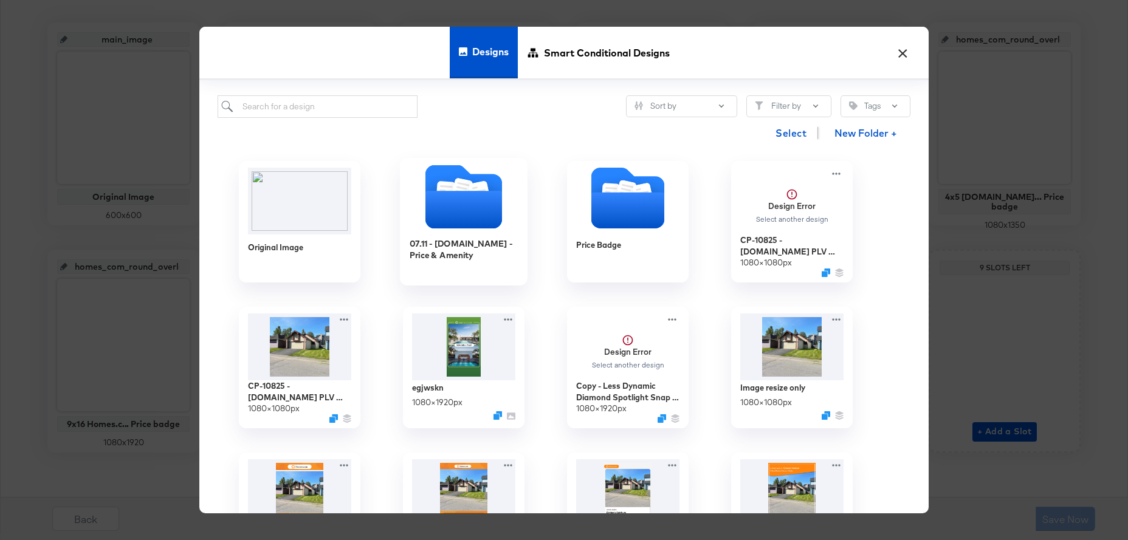
click at [450, 201] on icon "Folder" at bounding box center [463, 210] width 77 height 38
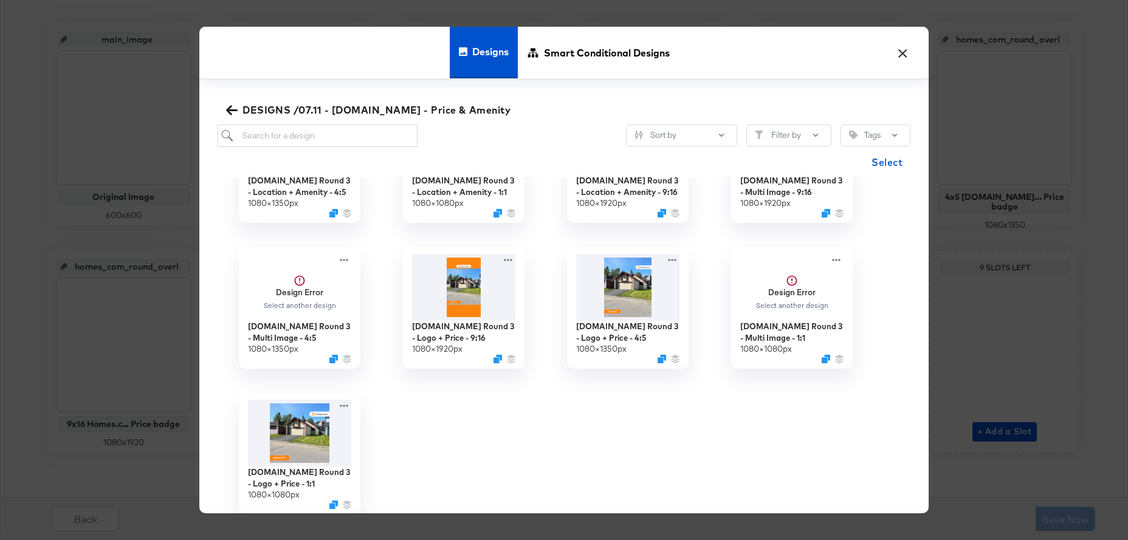
scroll to position [103, 0]
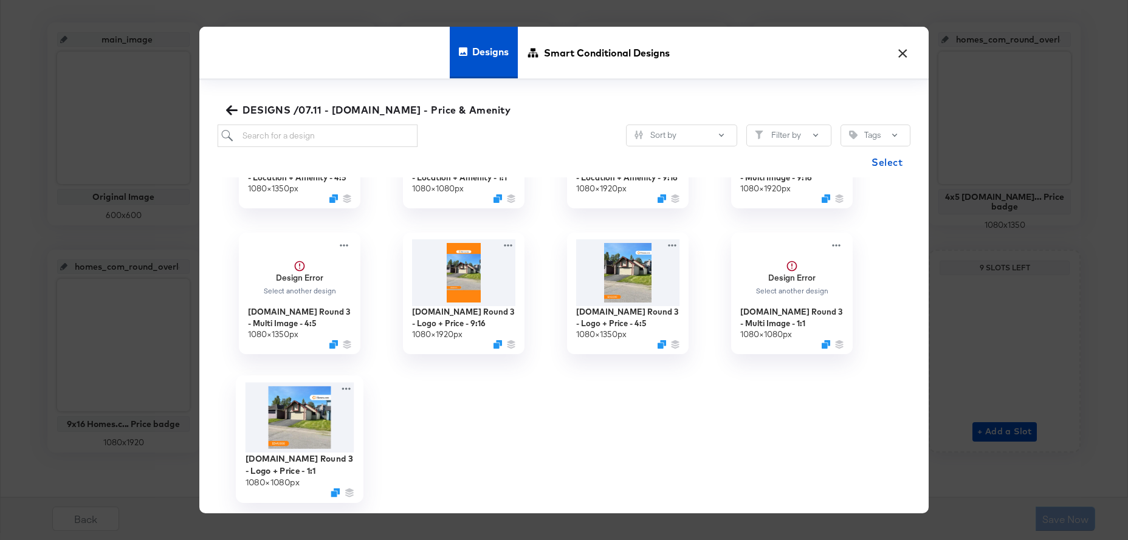
click at [313, 413] on img at bounding box center [299, 418] width 109 height 70
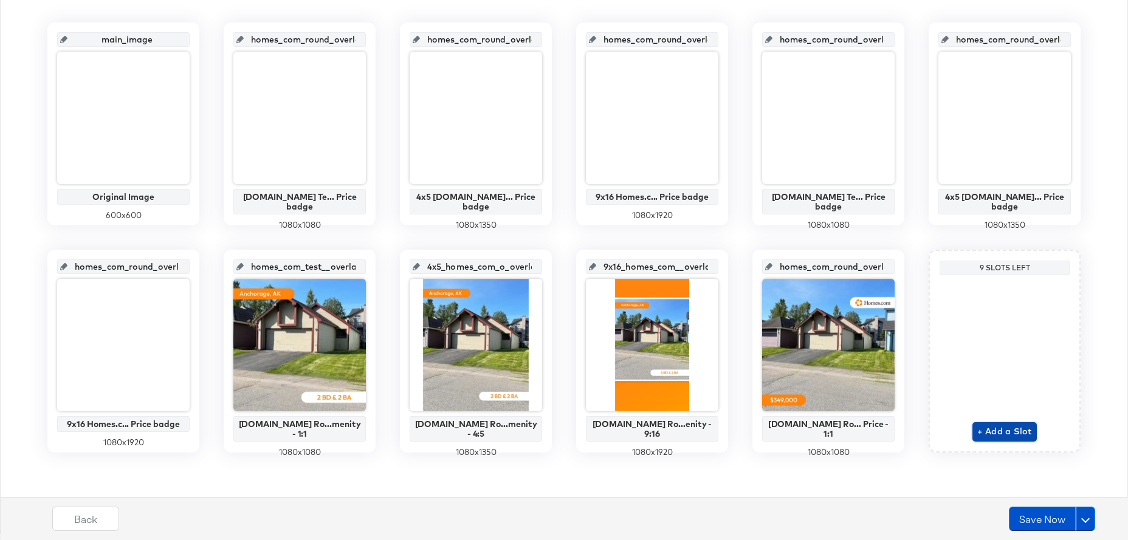
click at [990, 434] on span "+ Add a Slot" at bounding box center [1004, 431] width 55 height 15
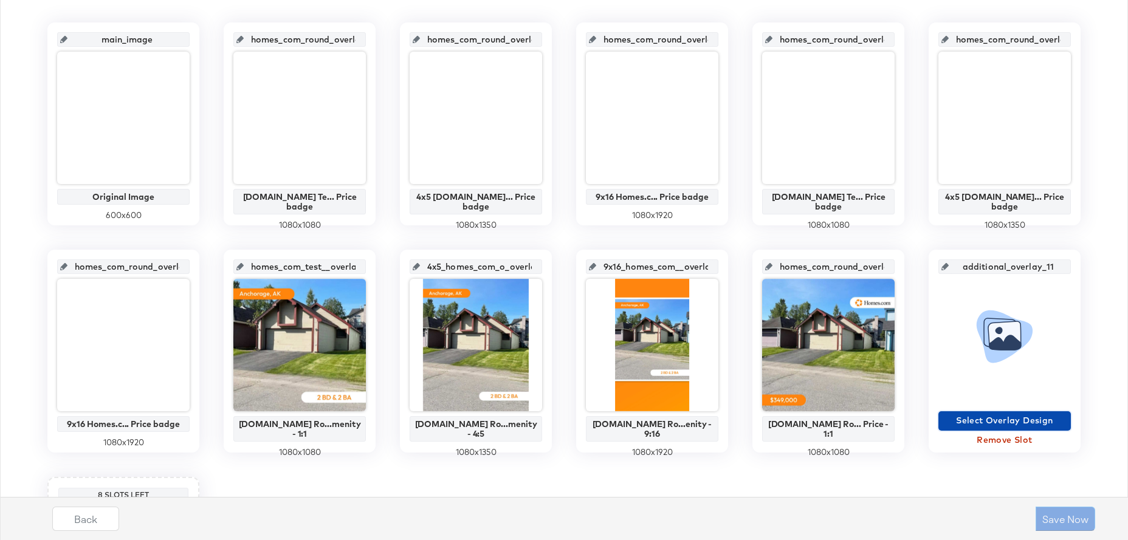
click at [989, 422] on span "Select Overlay Design" at bounding box center [1004, 420] width 123 height 15
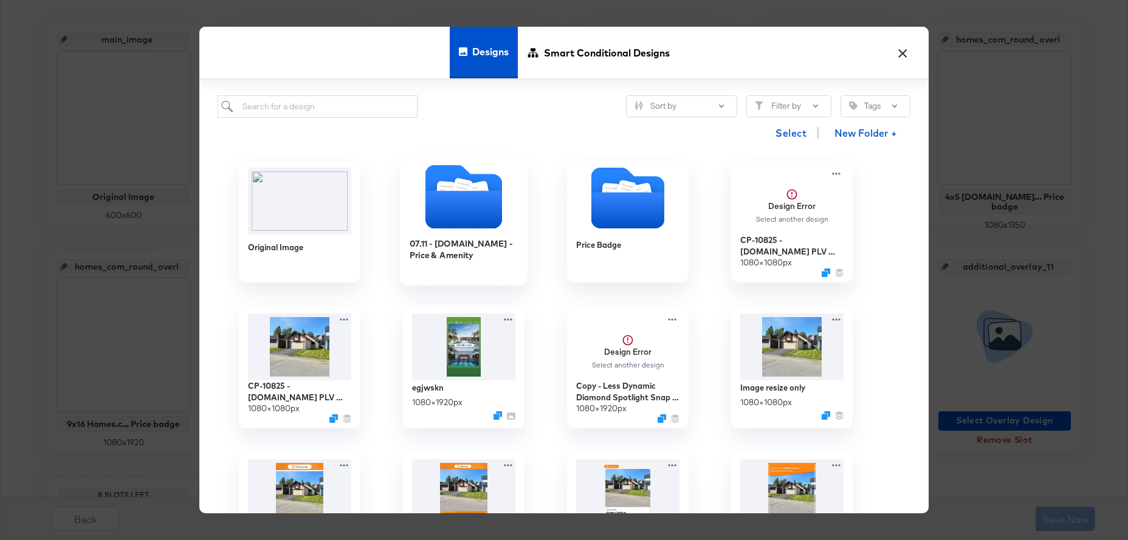
click at [448, 221] on icon "Folder" at bounding box center [463, 210] width 77 height 38
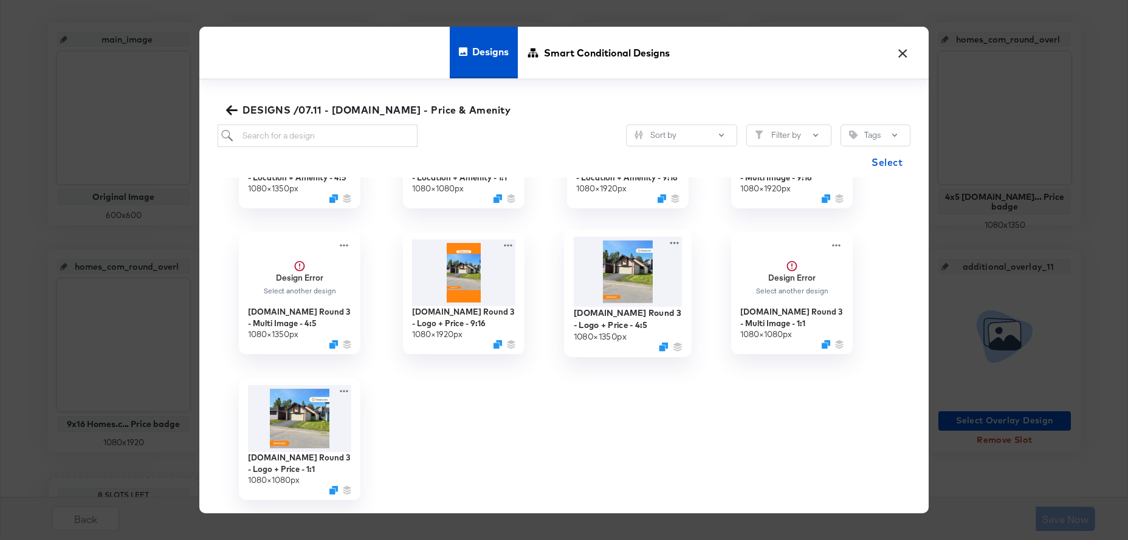
click at [634, 281] on img at bounding box center [628, 272] width 109 height 70
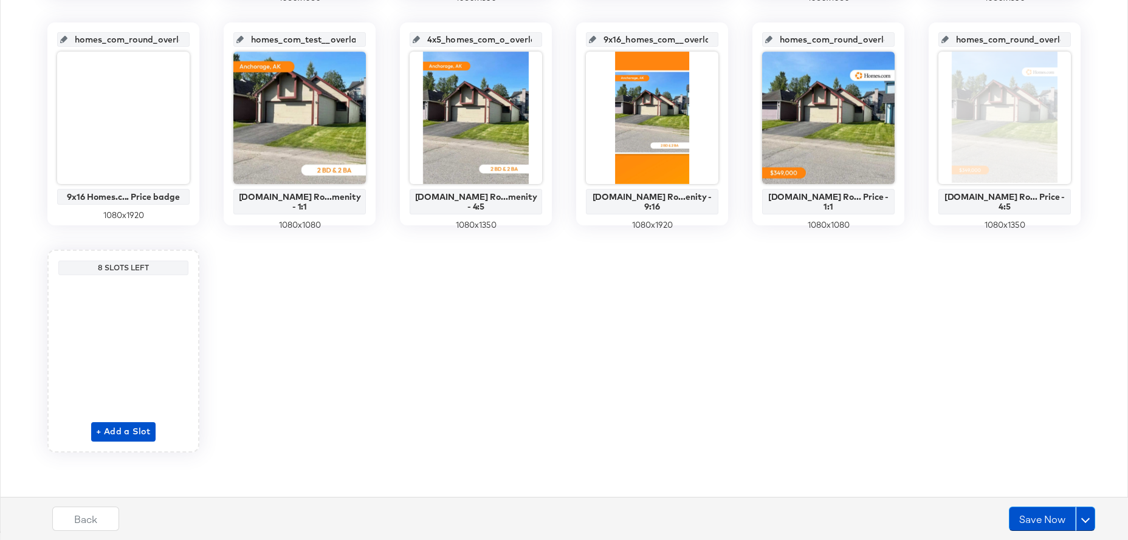
scroll to position [493, 0]
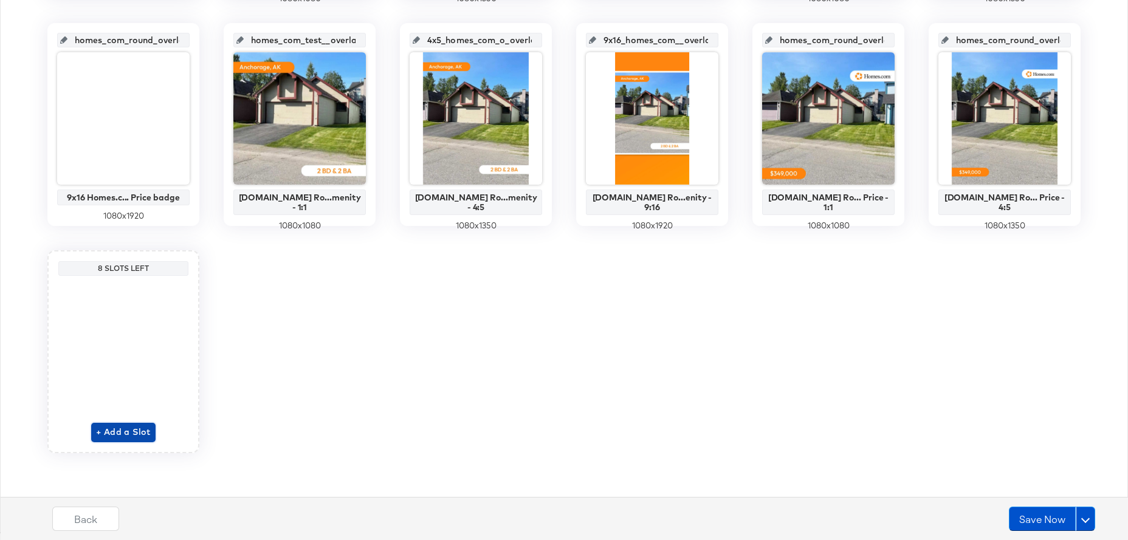
click at [121, 434] on span "+ Add a Slot" at bounding box center [123, 432] width 55 height 15
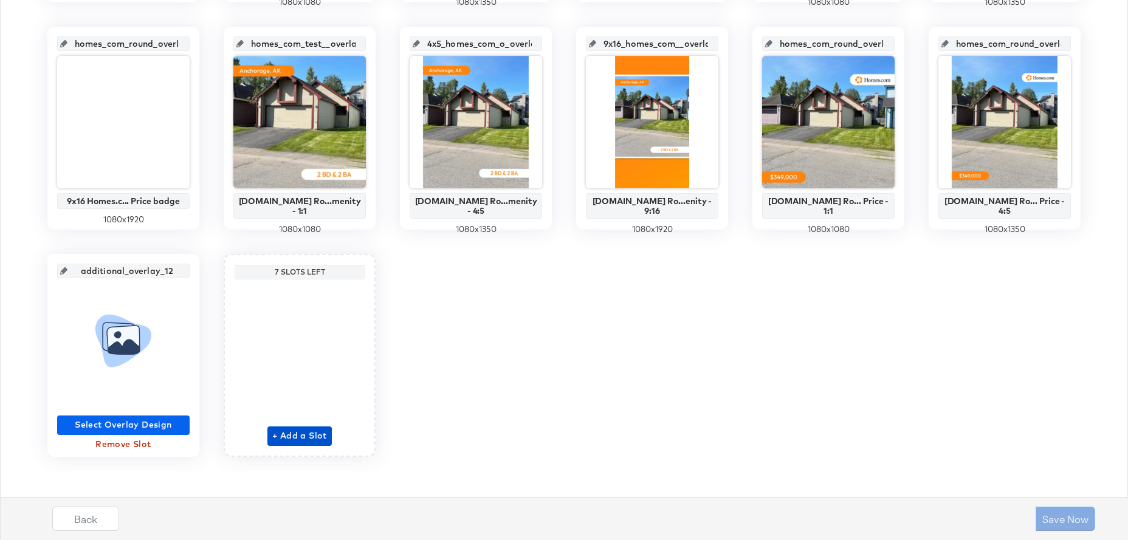
scroll to position [487, 0]
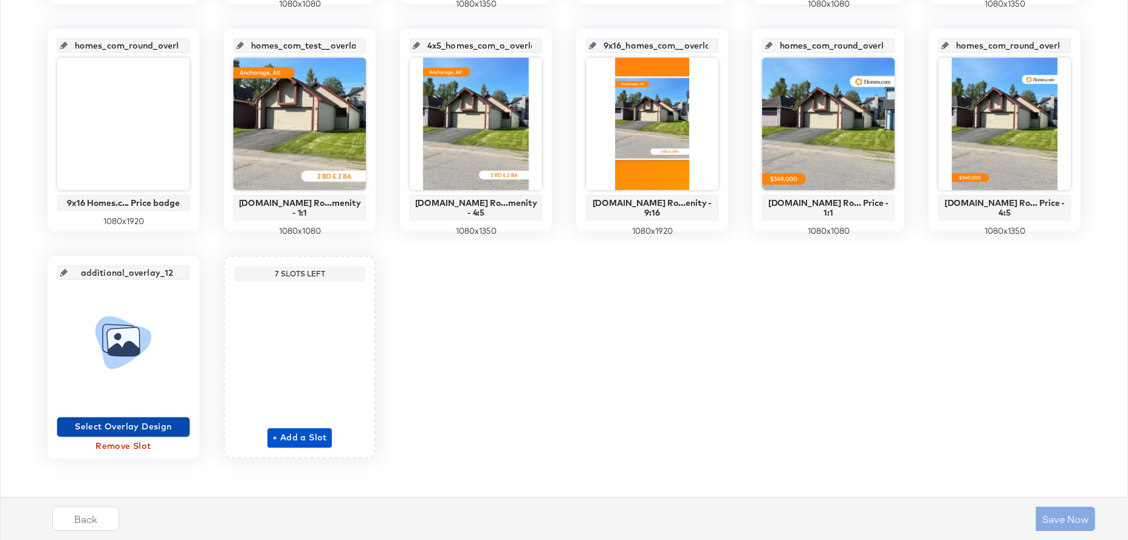
click at [120, 422] on span "Select Overlay Design" at bounding box center [123, 426] width 123 height 15
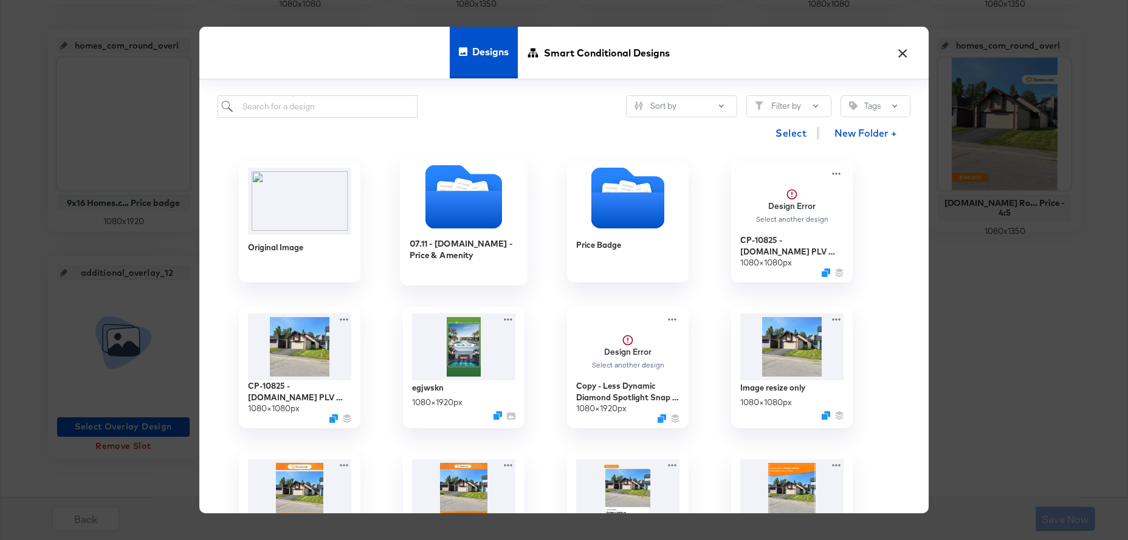
click at [452, 210] on icon "Folder" at bounding box center [463, 210] width 77 height 38
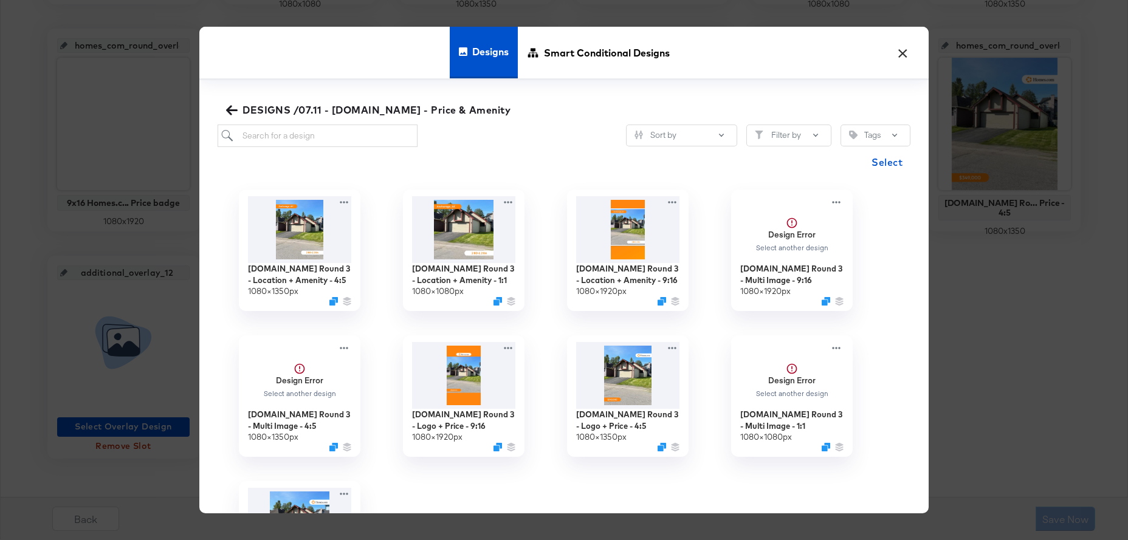
scroll to position [103, 0]
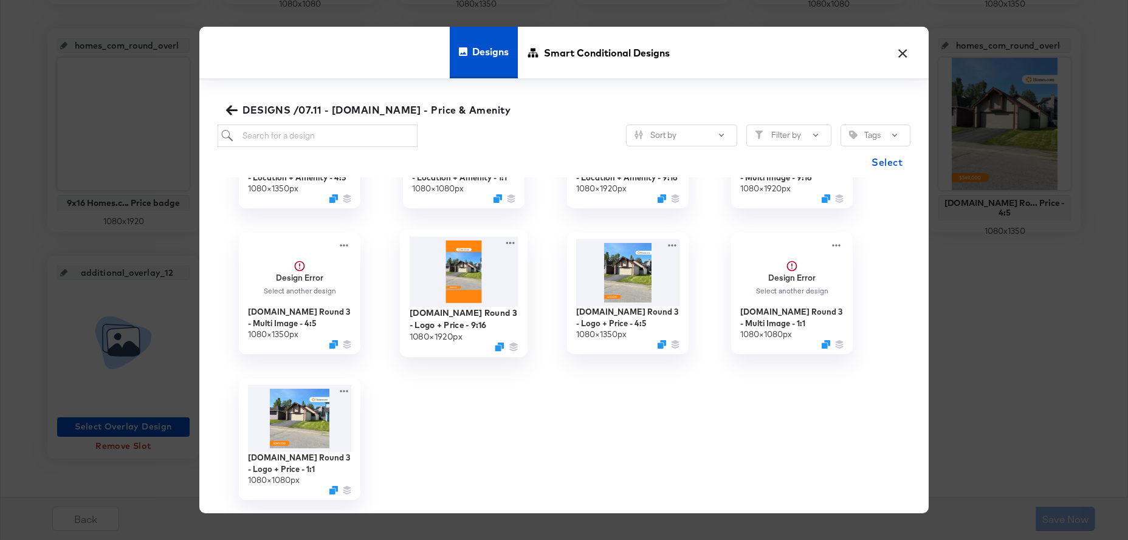
click at [467, 275] on img at bounding box center [464, 272] width 109 height 70
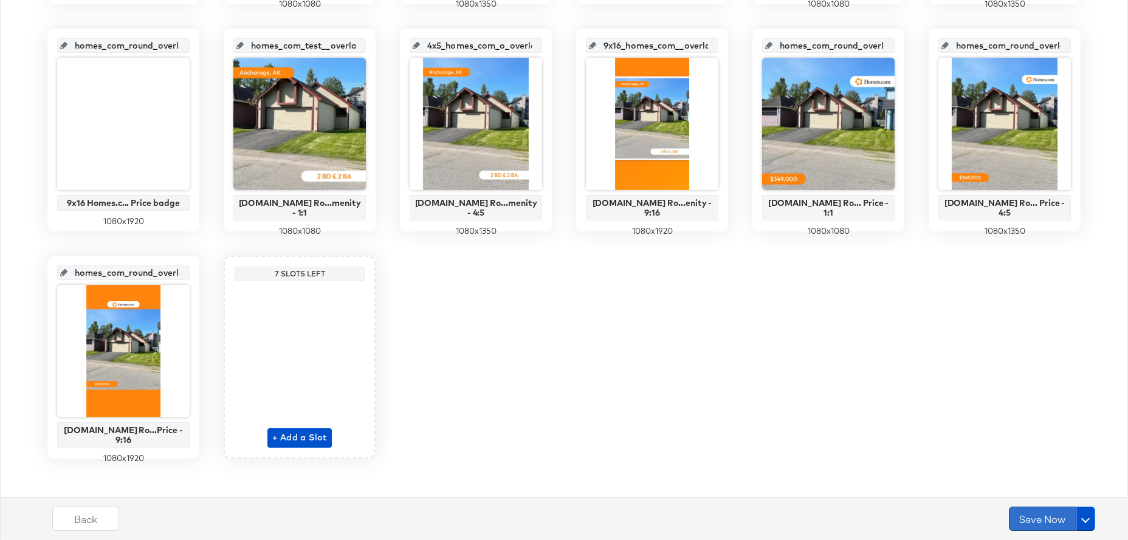
click at [1042, 517] on button "Save Now" at bounding box center [1042, 519] width 67 height 24
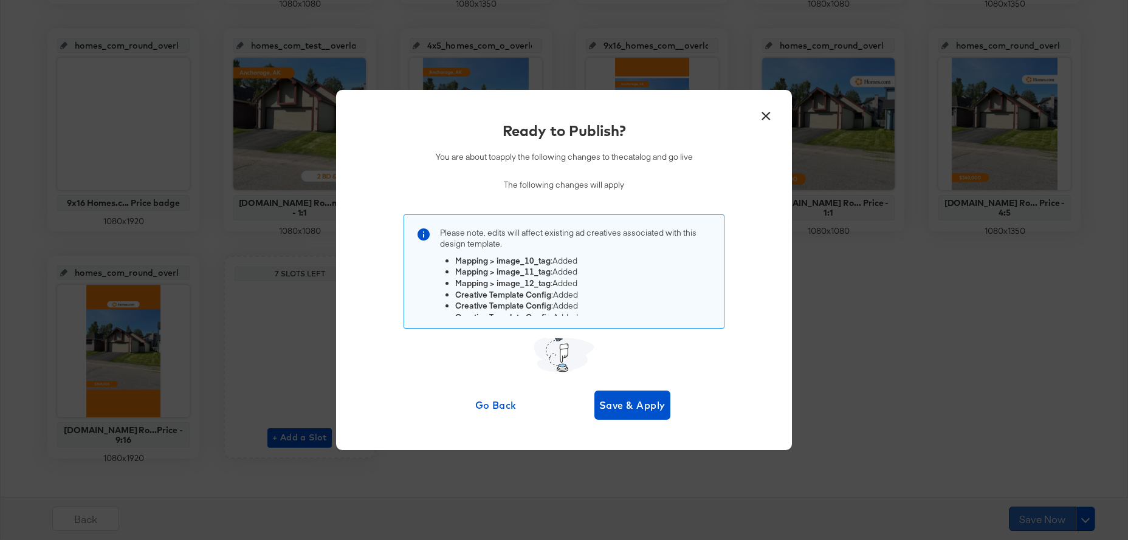
scroll to position [0, 0]
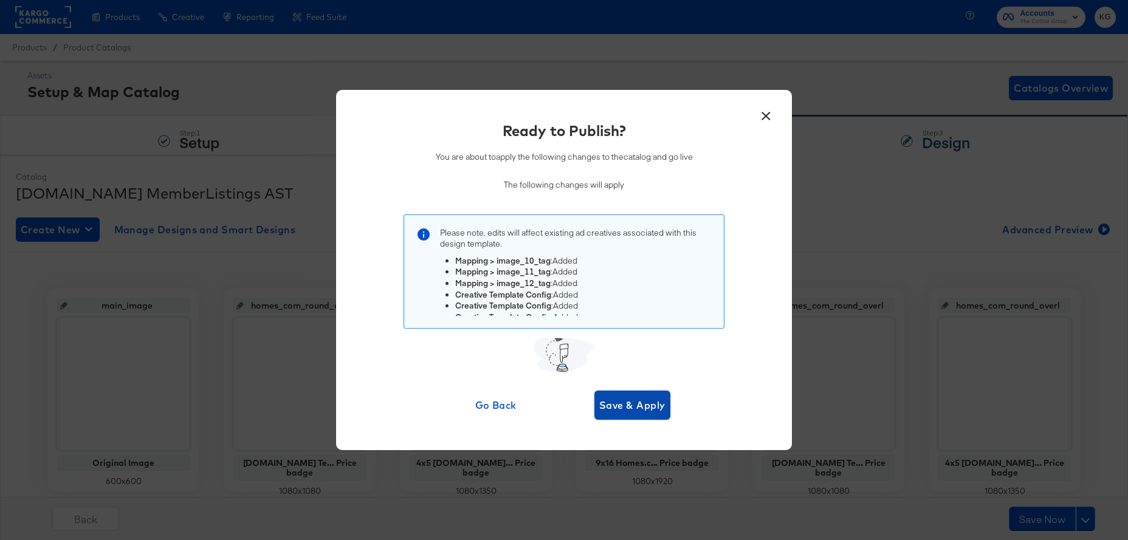
click at [647, 410] on span "Save & Apply" at bounding box center [632, 405] width 66 height 17
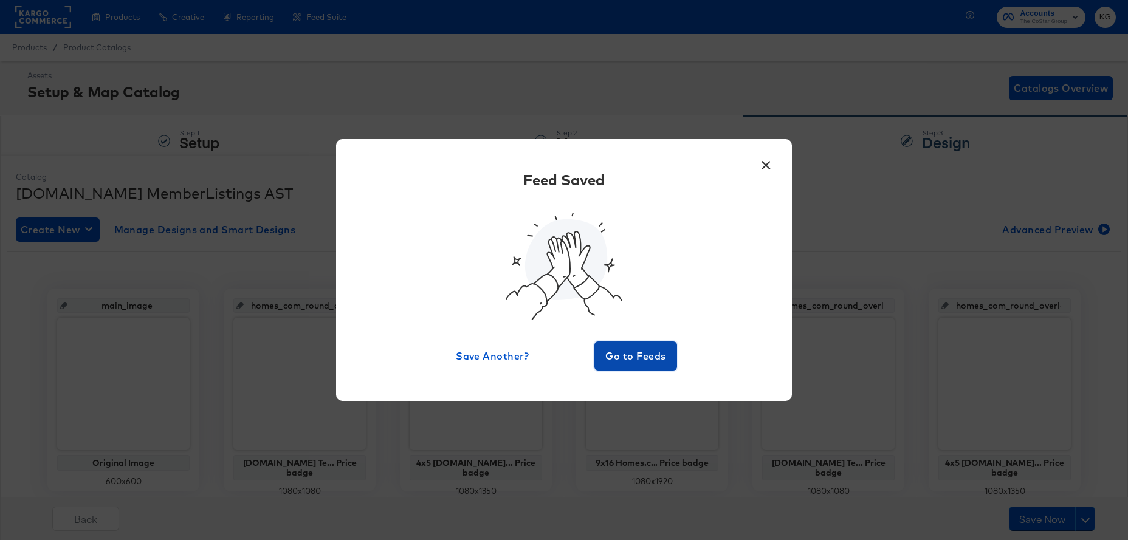
click at [637, 352] on span "Go to Feeds" at bounding box center [635, 356] width 73 height 17
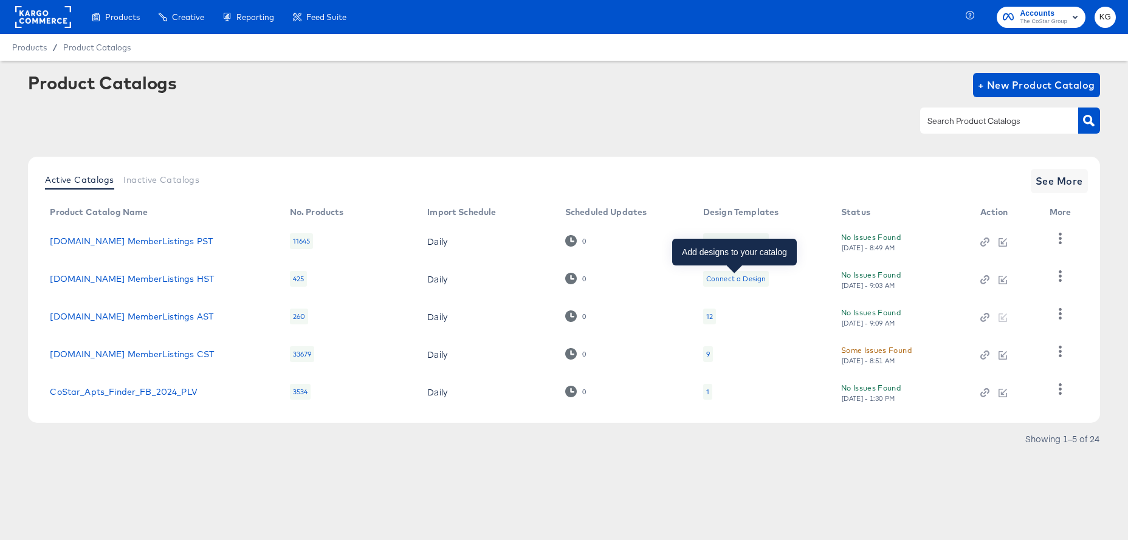
click at [731, 278] on div "Connect a Design" at bounding box center [736, 279] width 60 height 10
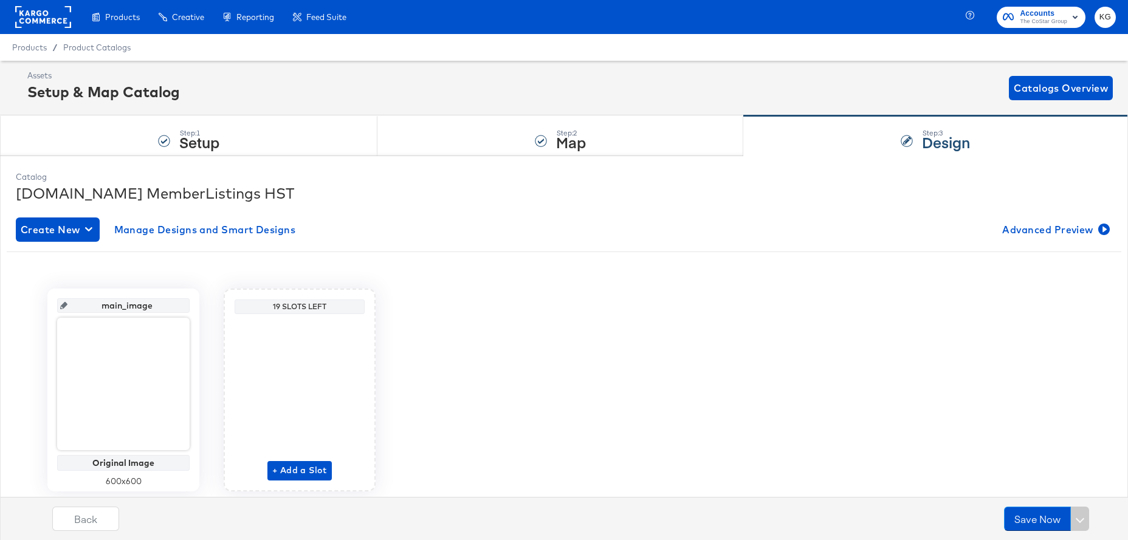
scroll to position [39, 0]
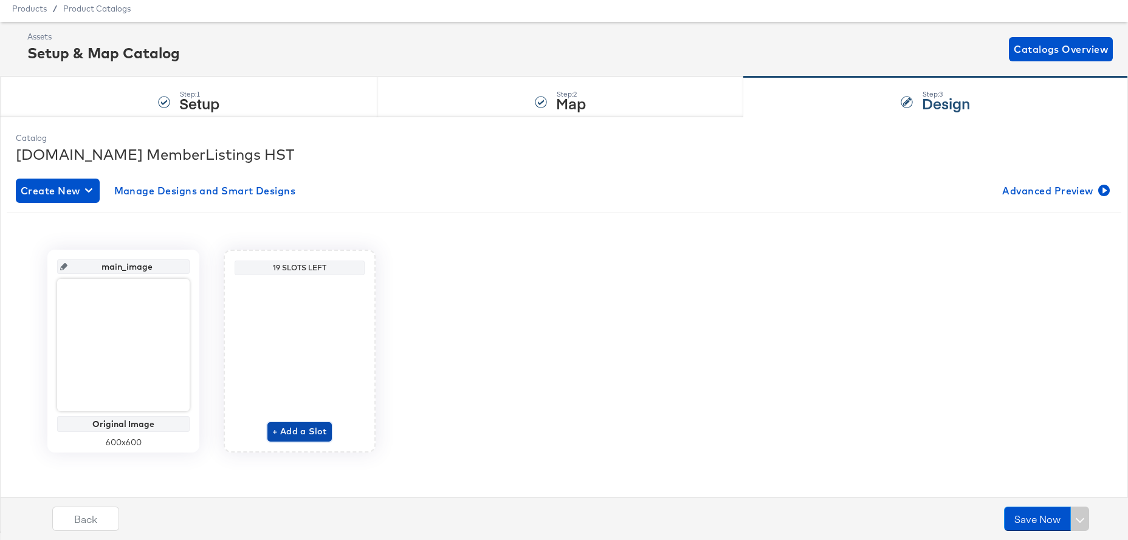
click at [300, 433] on span "+ Add a Slot" at bounding box center [299, 431] width 55 height 15
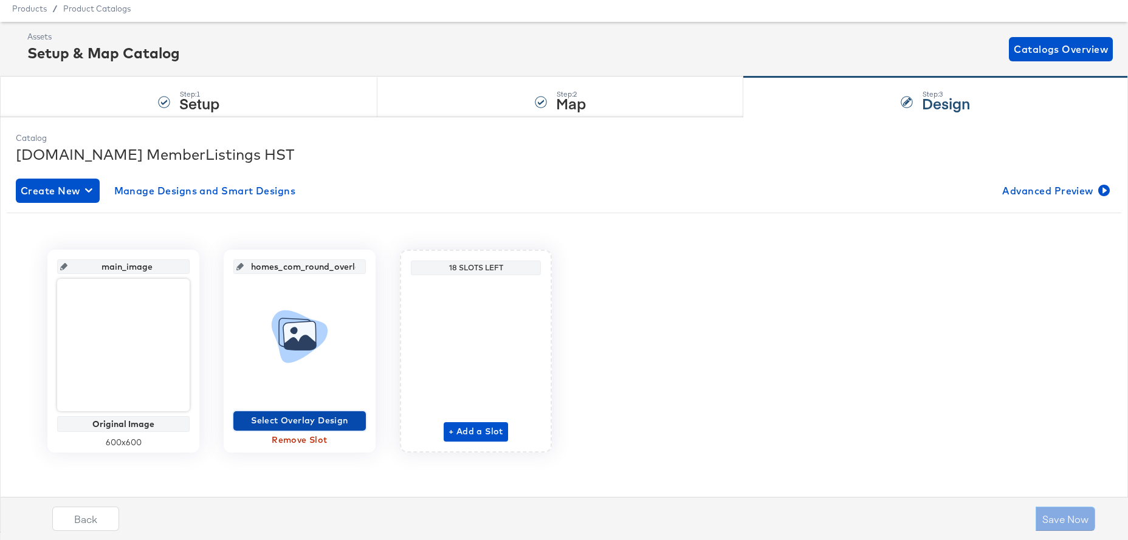
click at [332, 416] on span "Select Overlay Design" at bounding box center [299, 420] width 123 height 15
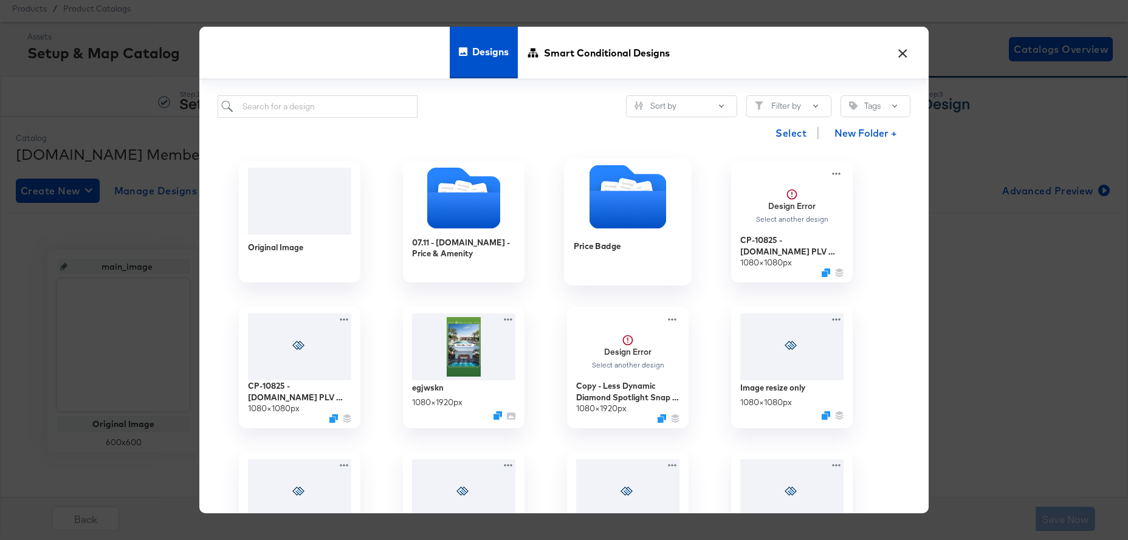
click at [599, 227] on icon "Folder" at bounding box center [627, 210] width 77 height 38
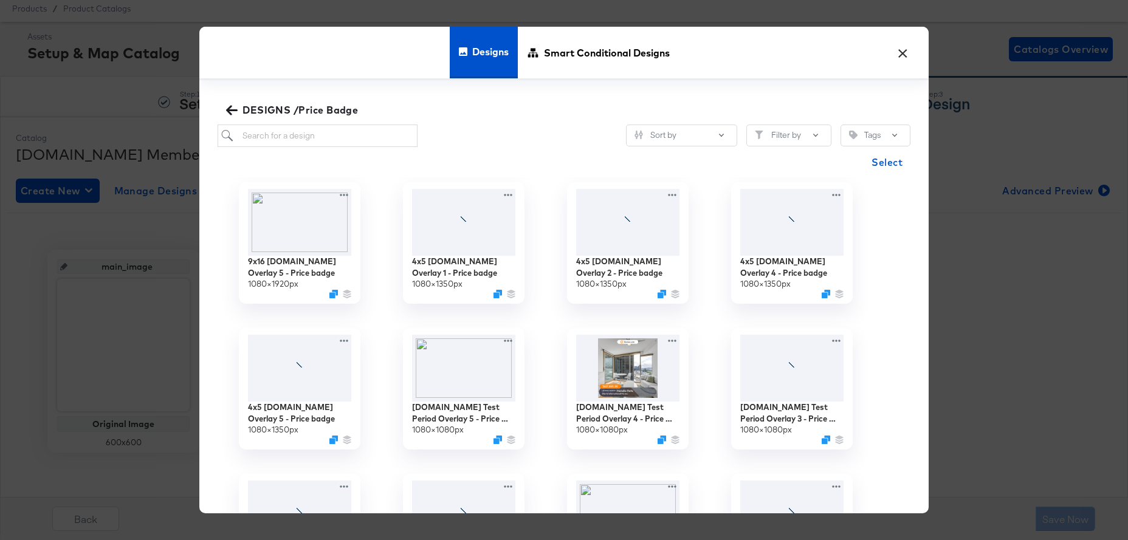
scroll to position [307, 0]
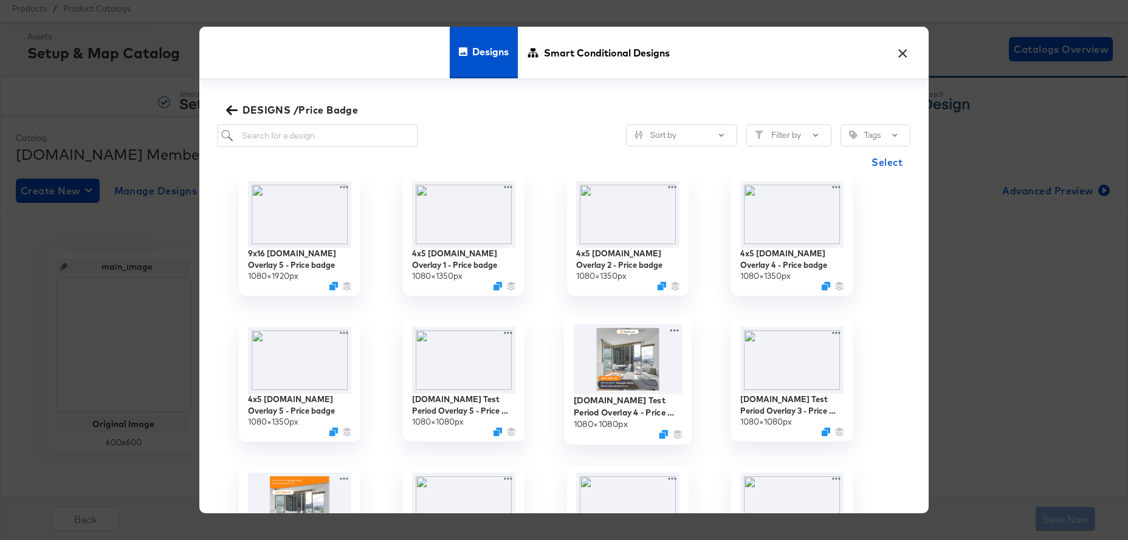
click at [634, 357] on img at bounding box center [628, 359] width 109 height 70
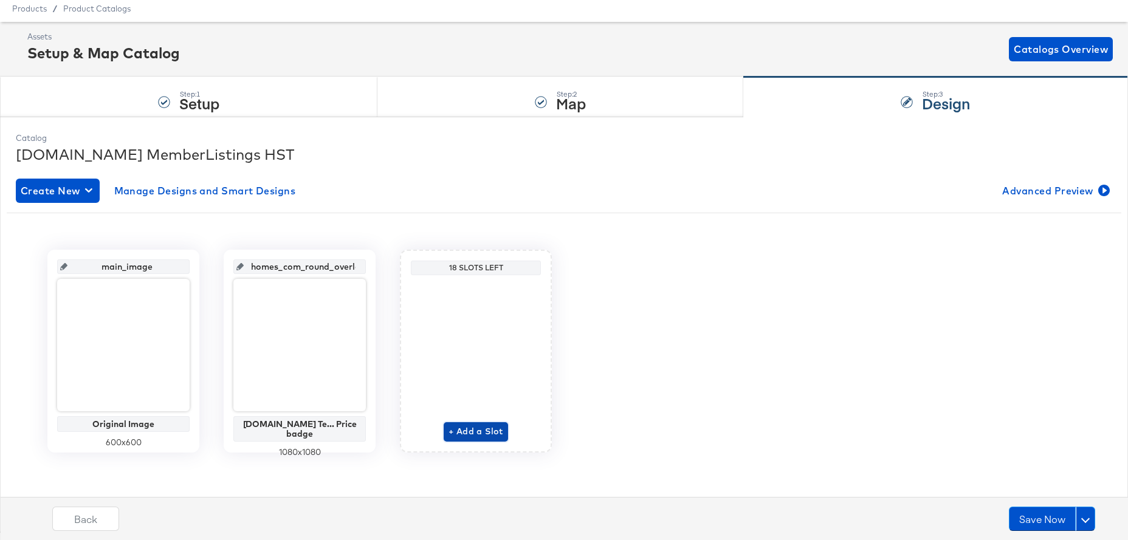
click at [472, 431] on span "+ Add a Slot" at bounding box center [475, 431] width 55 height 15
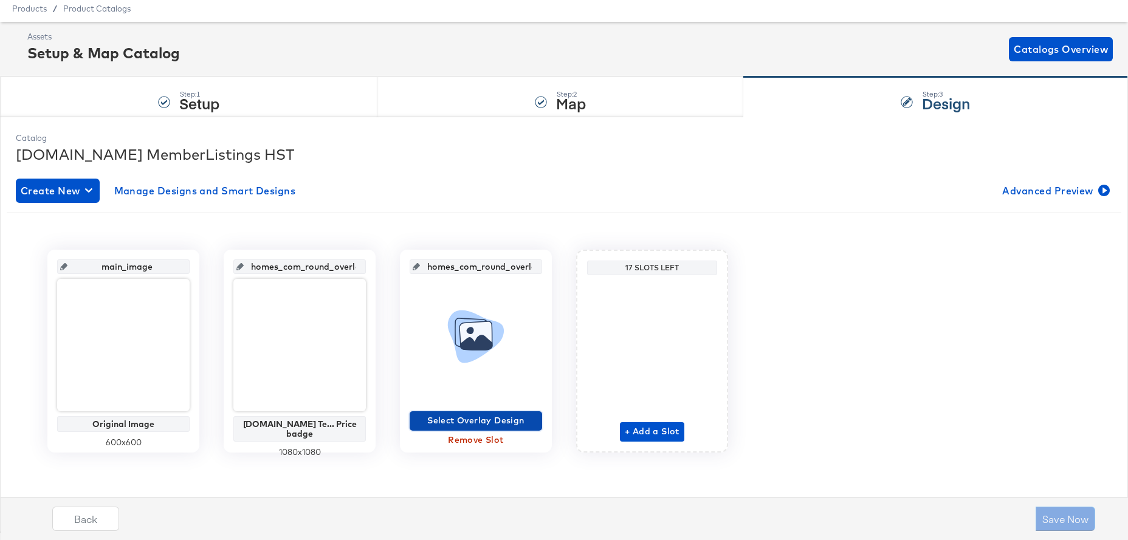
click at [476, 420] on span "Select Overlay Design" at bounding box center [475, 420] width 123 height 15
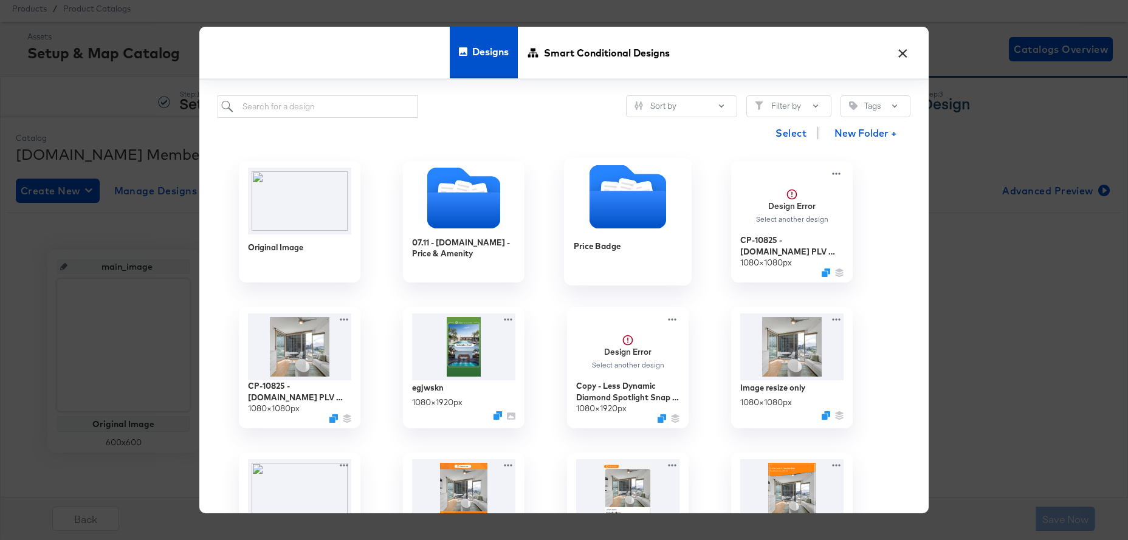
click at [617, 209] on icon "Folder" at bounding box center [627, 210] width 77 height 38
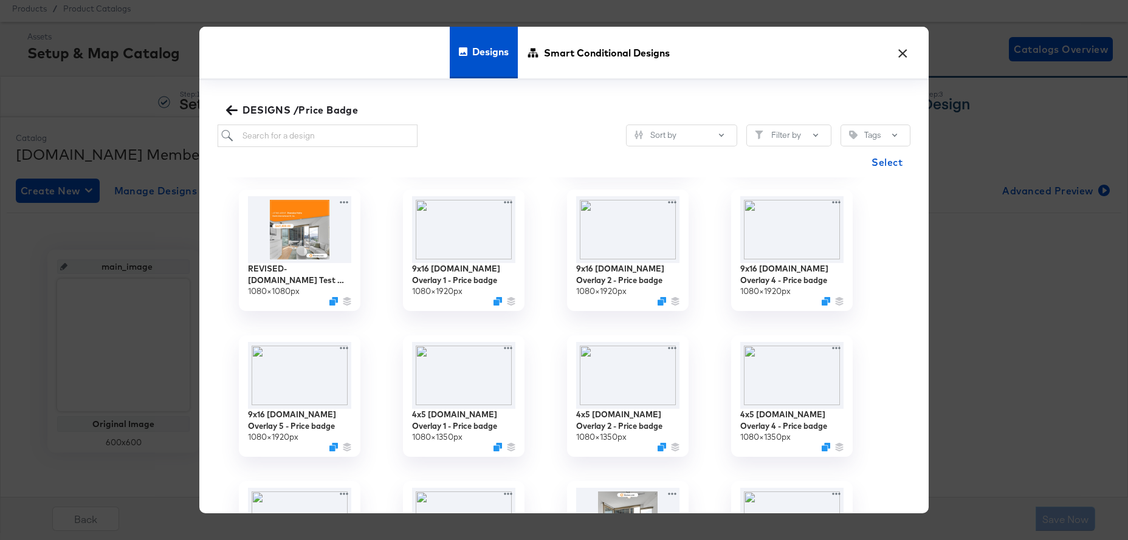
scroll to position [149, 0]
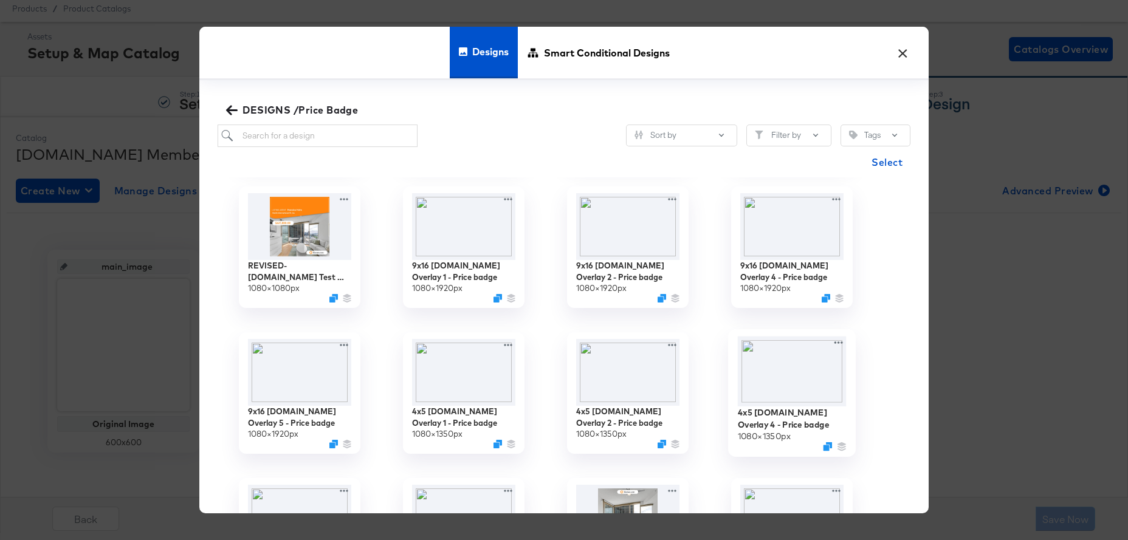
click at [805, 383] on img at bounding box center [792, 372] width 109 height 70
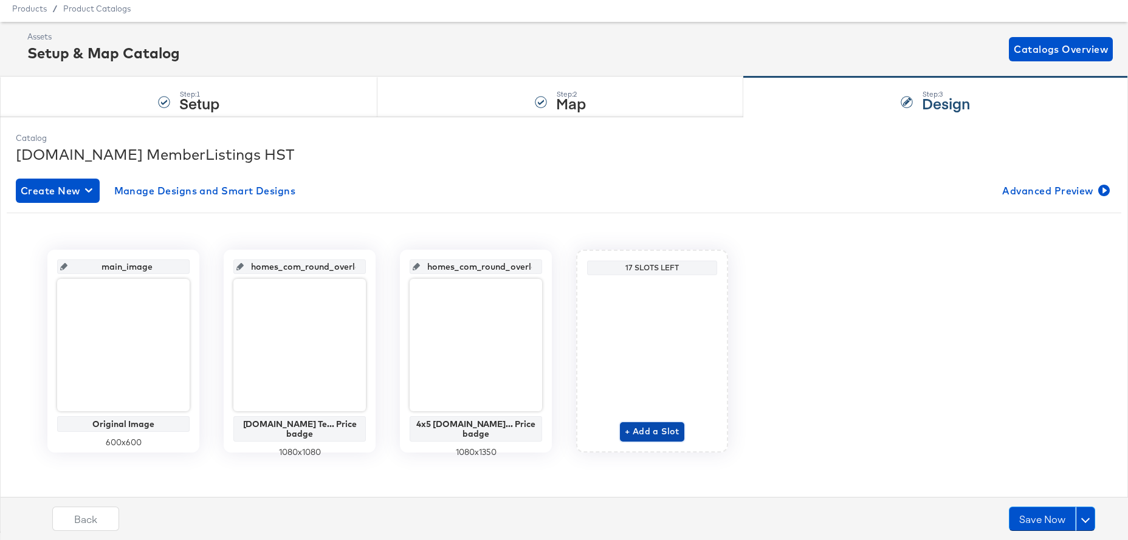
click at [665, 430] on span "+ Add a Slot" at bounding box center [652, 431] width 55 height 15
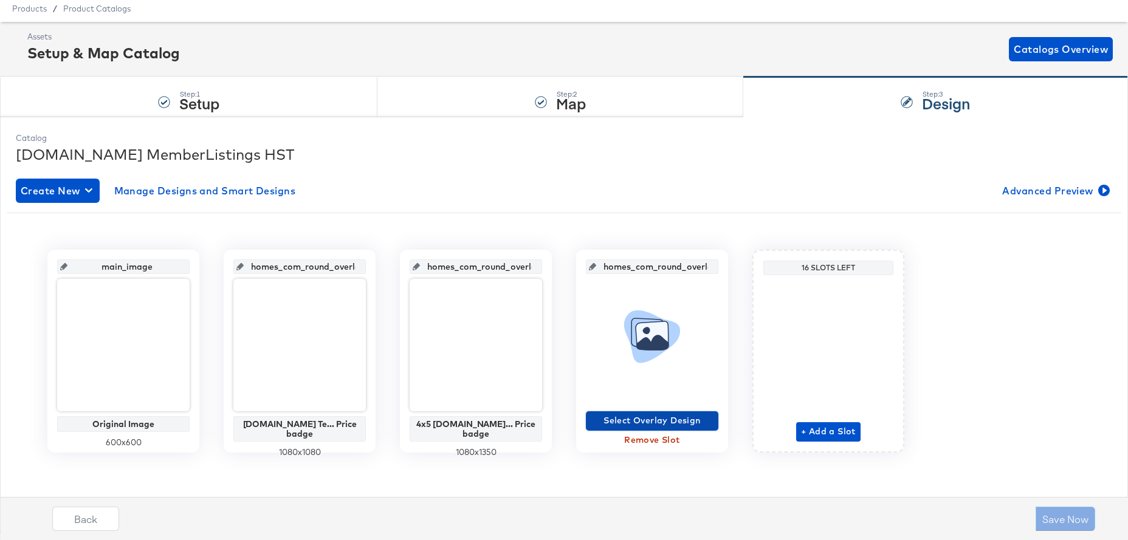
click at [665, 415] on span "Select Overlay Design" at bounding box center [652, 420] width 123 height 15
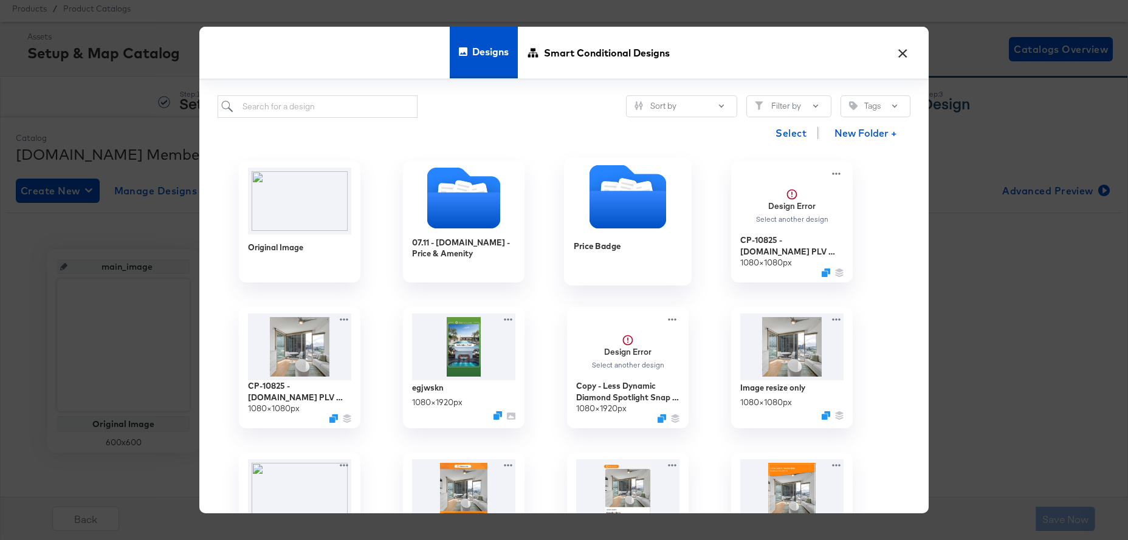
click at [612, 210] on icon "Folder" at bounding box center [627, 210] width 77 height 38
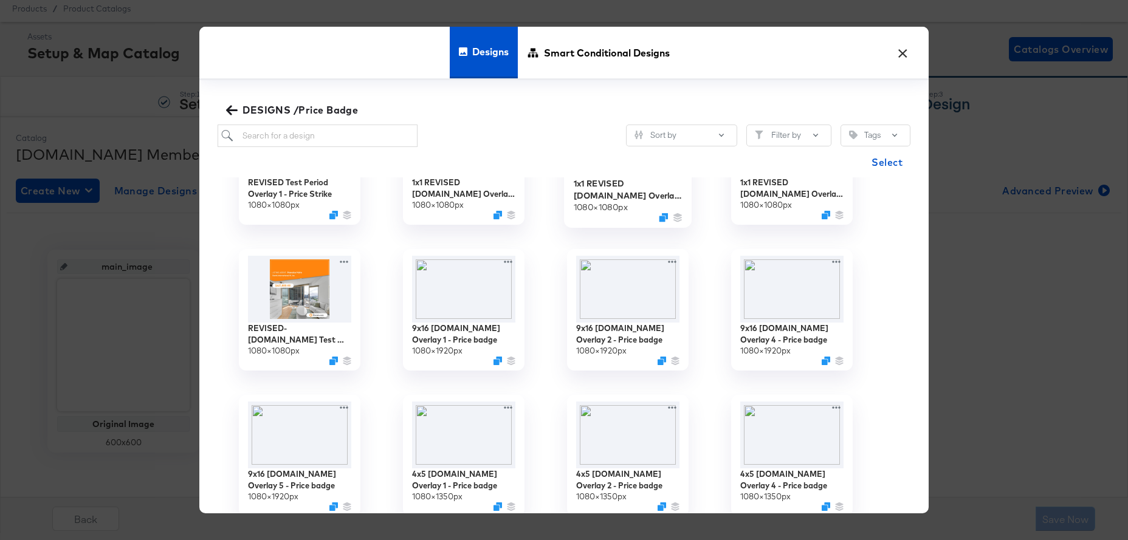
scroll to position [87, 0]
click at [784, 278] on img at bounding box center [792, 288] width 109 height 70
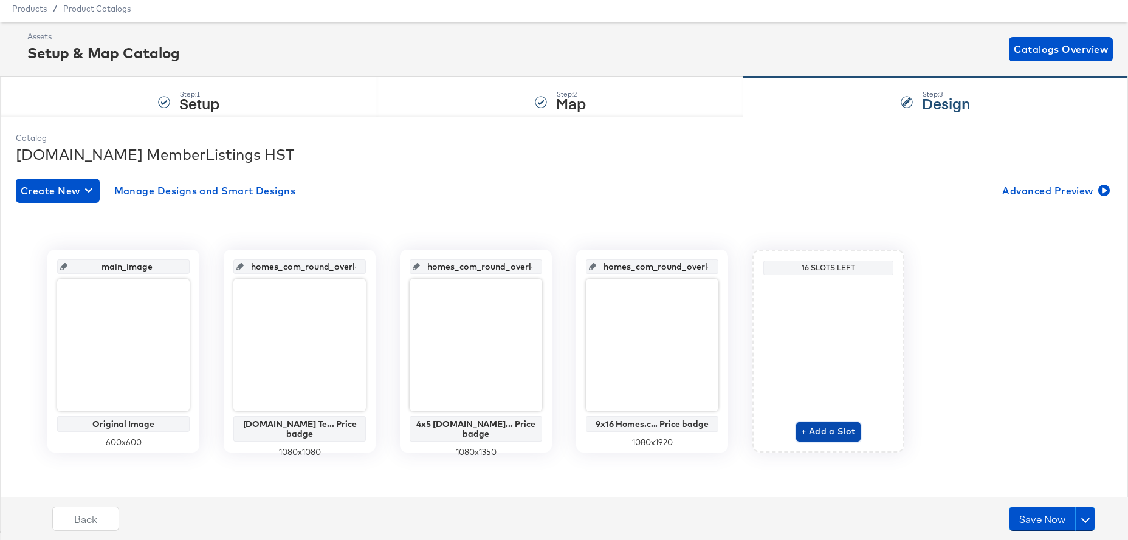
click at [842, 432] on span "+ Add a Slot" at bounding box center [828, 431] width 55 height 15
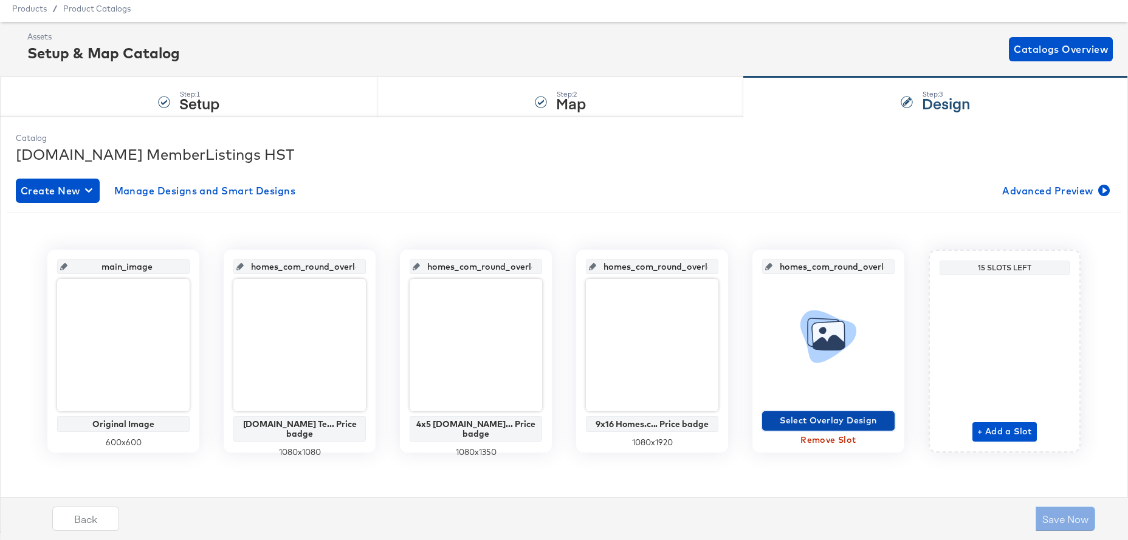
click at [838, 422] on span "Select Overlay Design" at bounding box center [828, 420] width 123 height 15
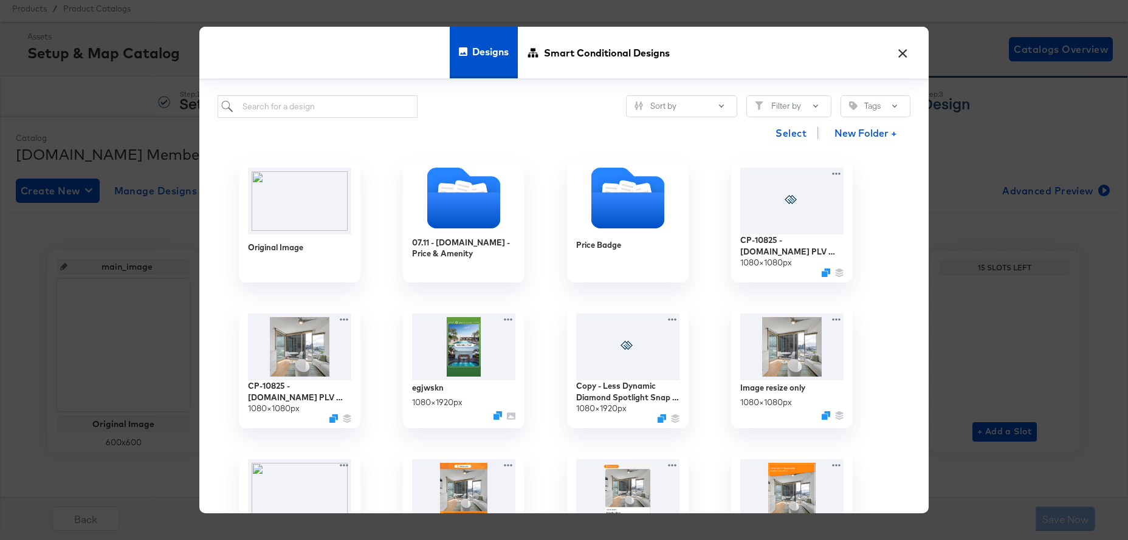
scroll to position [1, 0]
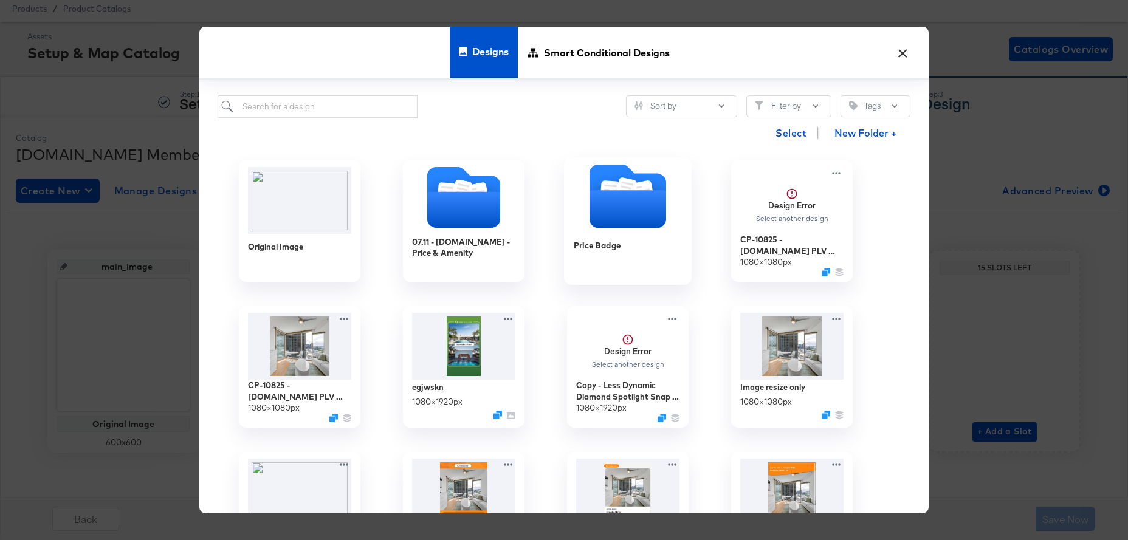
click at [623, 208] on icon "Folder" at bounding box center [627, 209] width 77 height 38
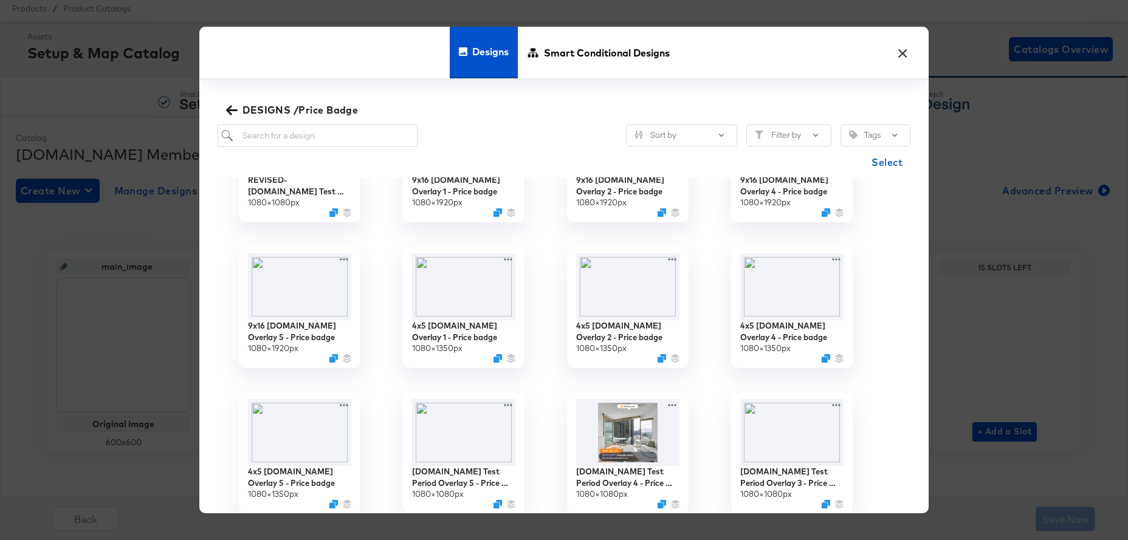
scroll to position [268, 0]
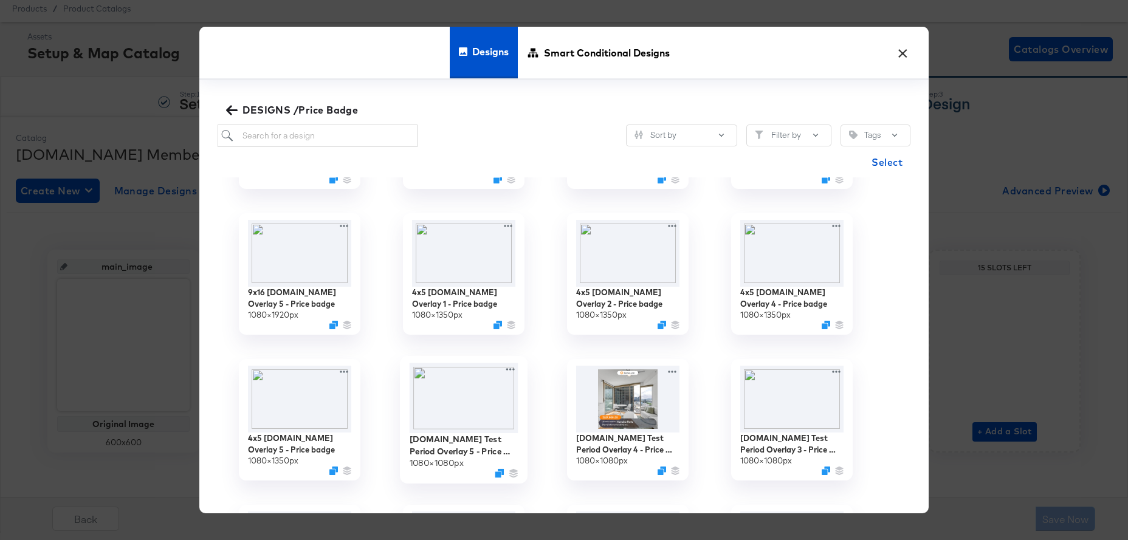
click at [463, 403] on img at bounding box center [464, 398] width 109 height 70
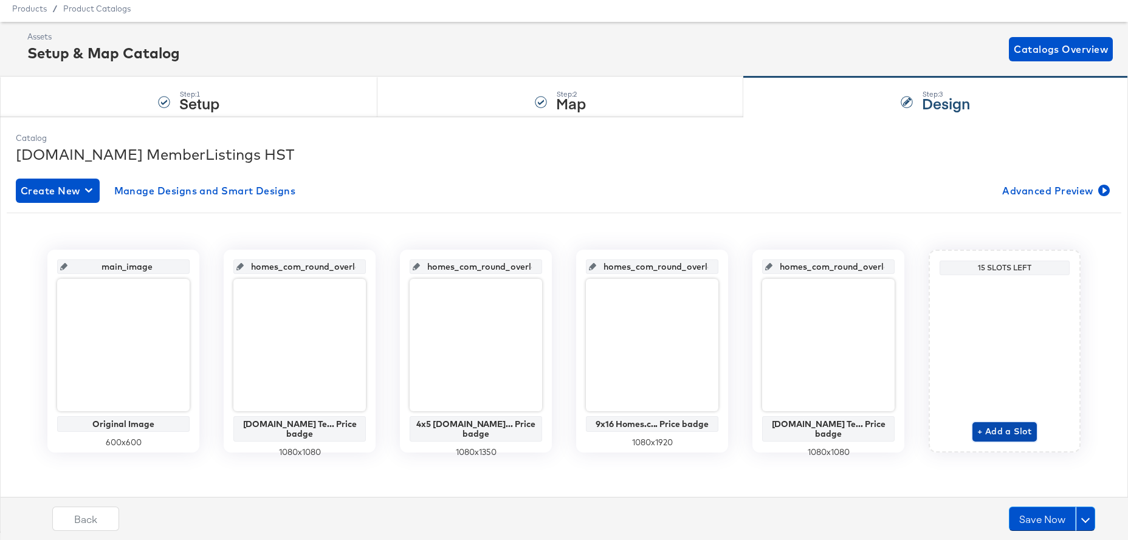
click at [1008, 434] on span "+ Add a Slot" at bounding box center [1004, 431] width 55 height 15
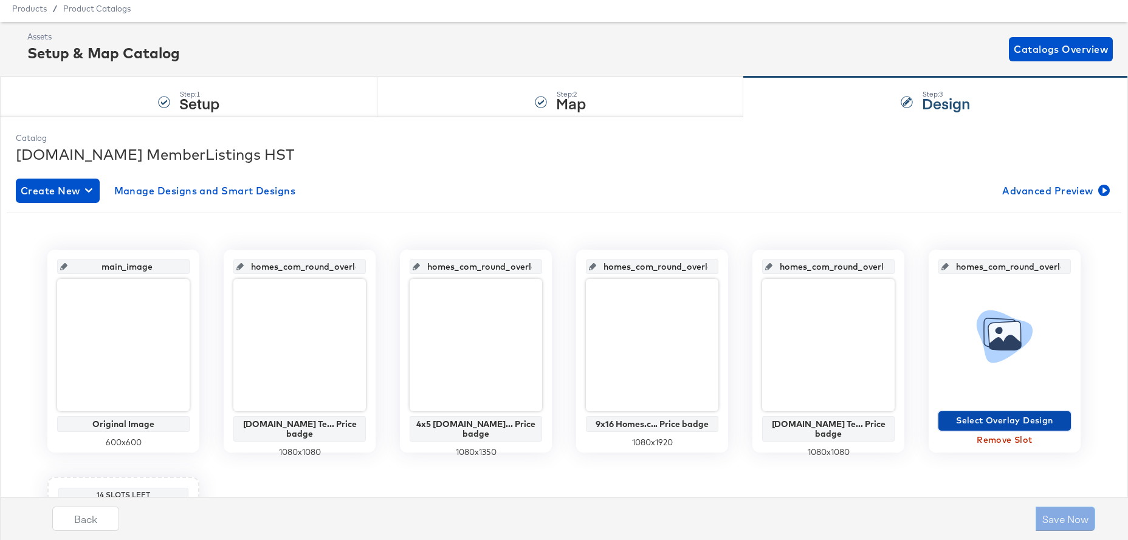
click at [996, 423] on span "Select Overlay Design" at bounding box center [1004, 420] width 123 height 15
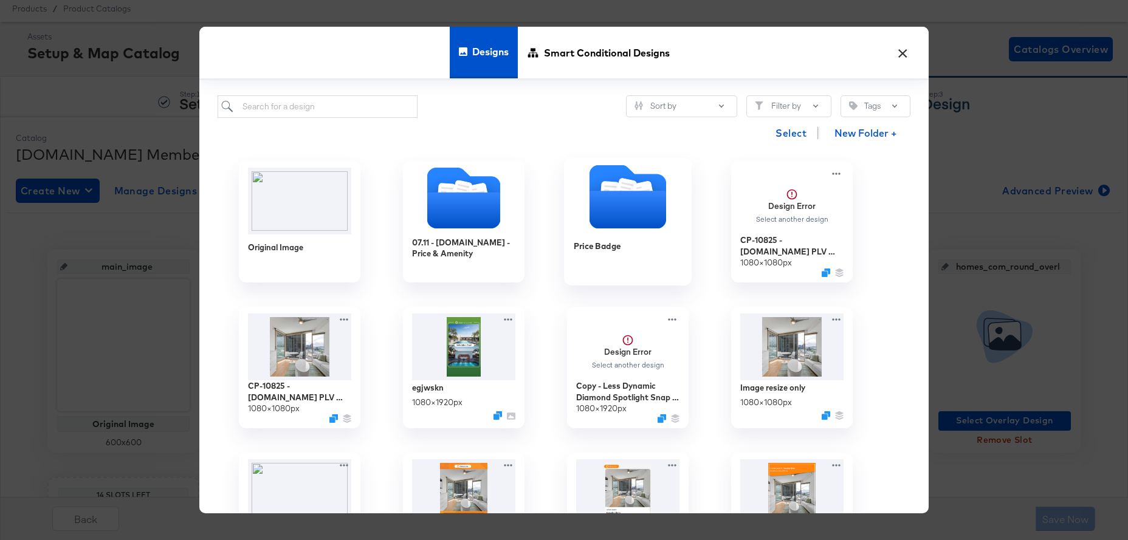
click at [623, 207] on icon "Folder" at bounding box center [627, 210] width 77 height 38
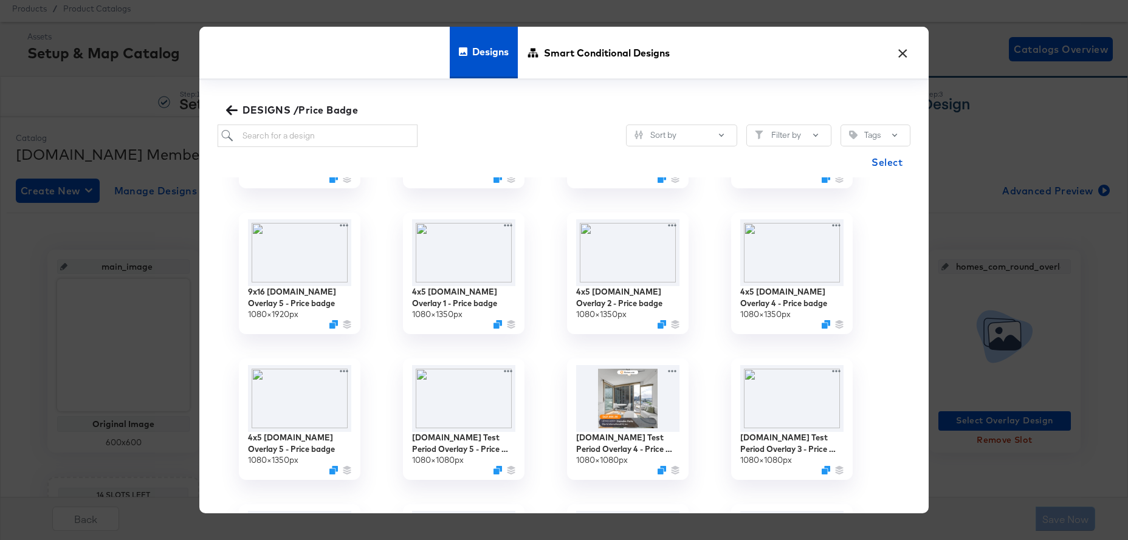
scroll to position [269, 0]
click at [306, 400] on img at bounding box center [299, 397] width 109 height 70
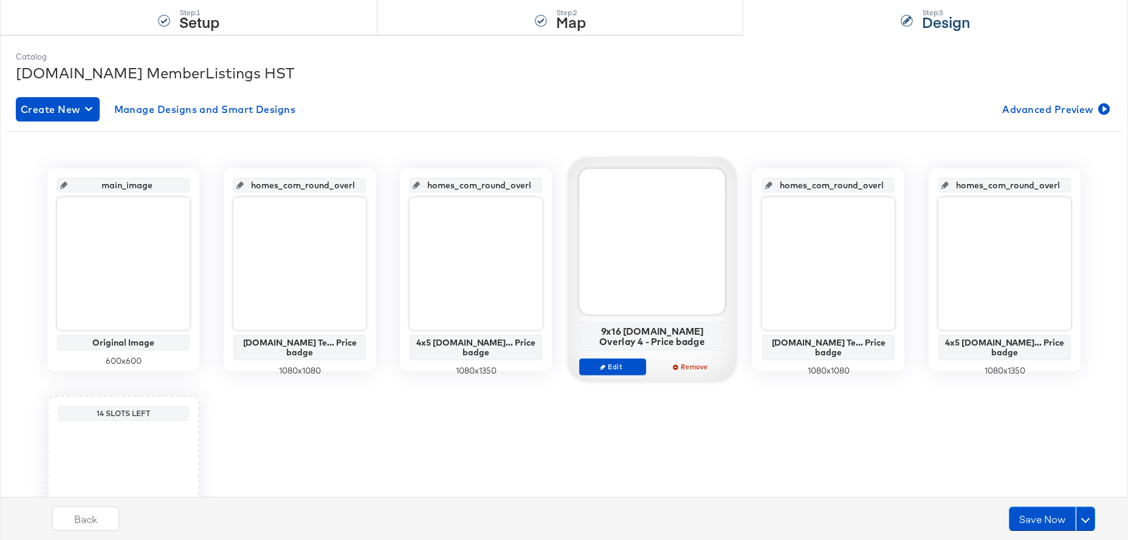
scroll to position [266, 0]
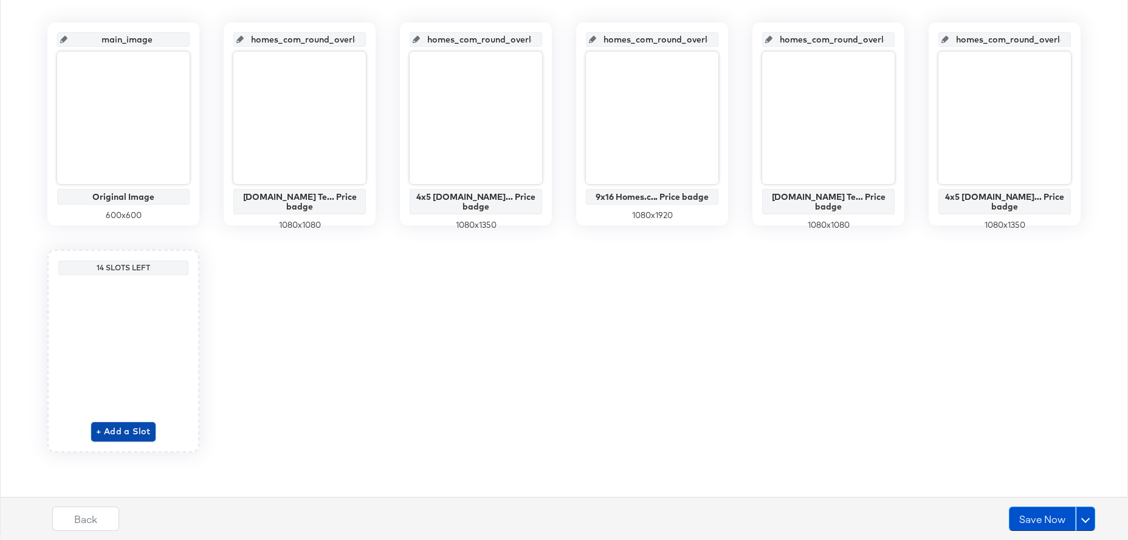
click at [115, 430] on span "+ Add a Slot" at bounding box center [123, 431] width 55 height 15
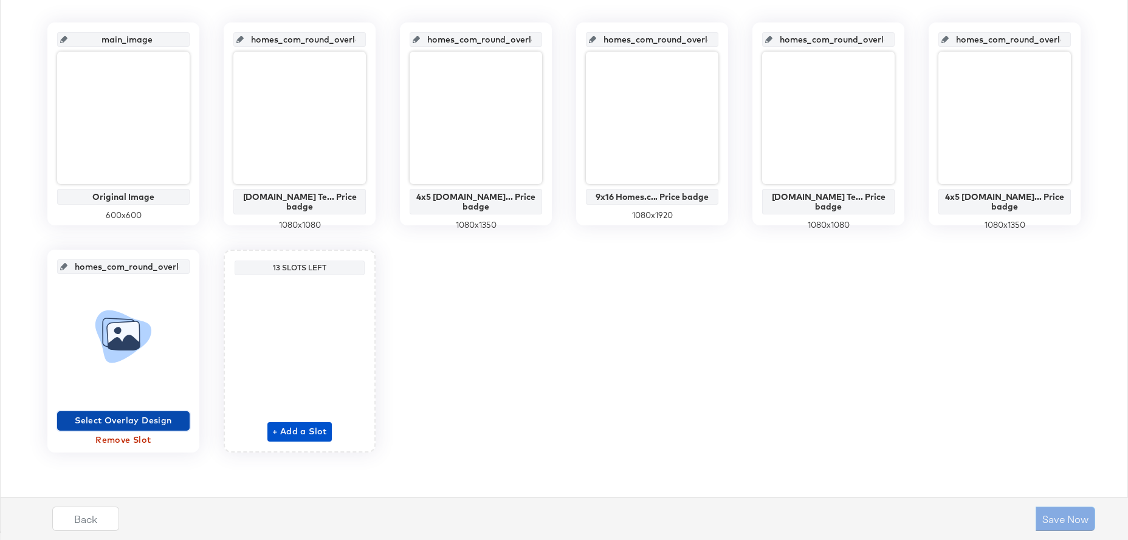
click at [92, 416] on span "Select Overlay Design" at bounding box center [123, 420] width 123 height 15
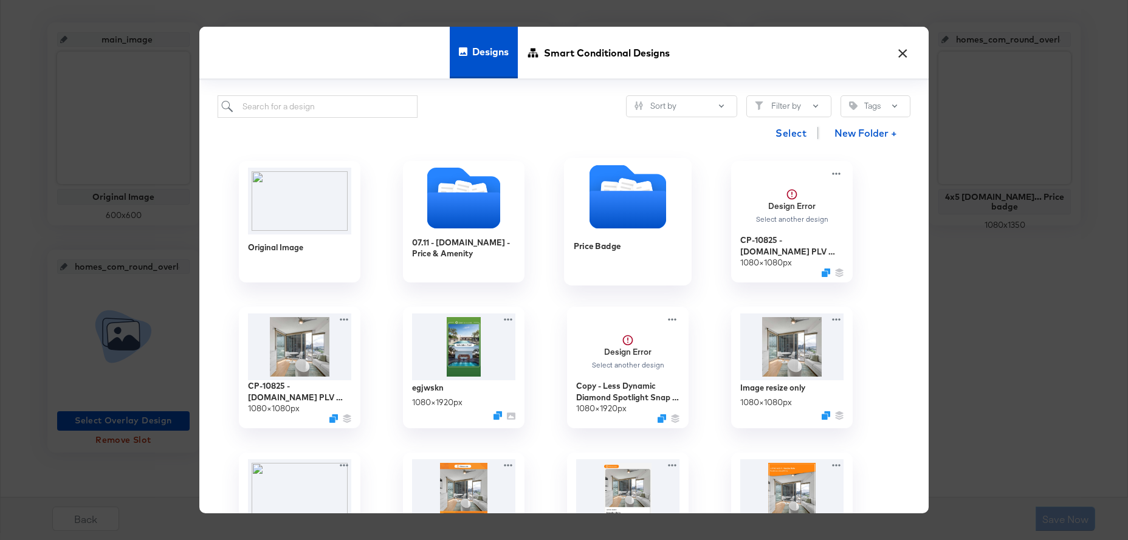
click at [599, 234] on div "Price Badge" at bounding box center [628, 255] width 109 height 47
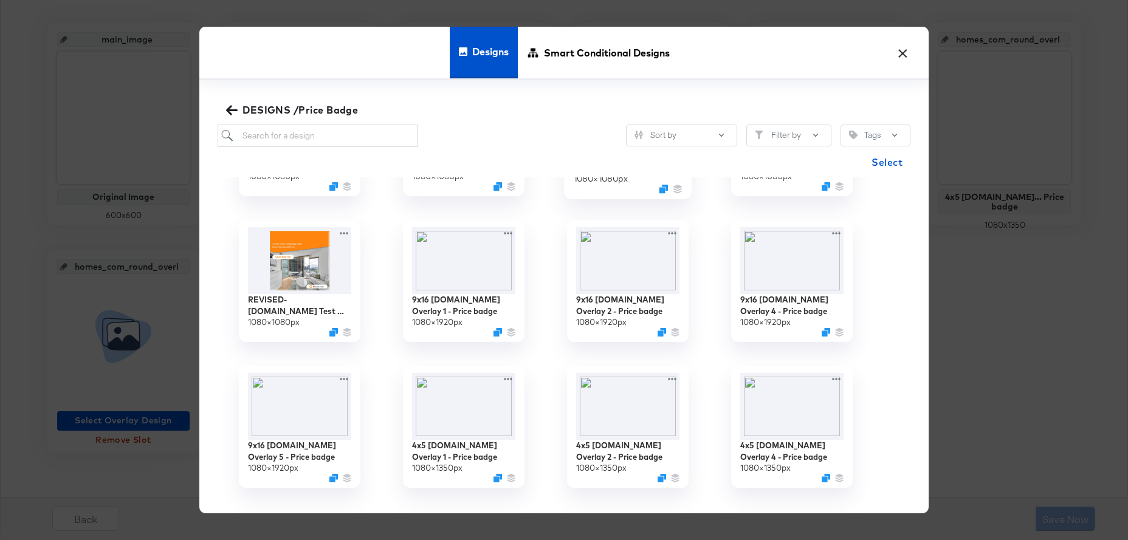
scroll to position [116, 0]
click at [275, 398] on img at bounding box center [299, 404] width 109 height 70
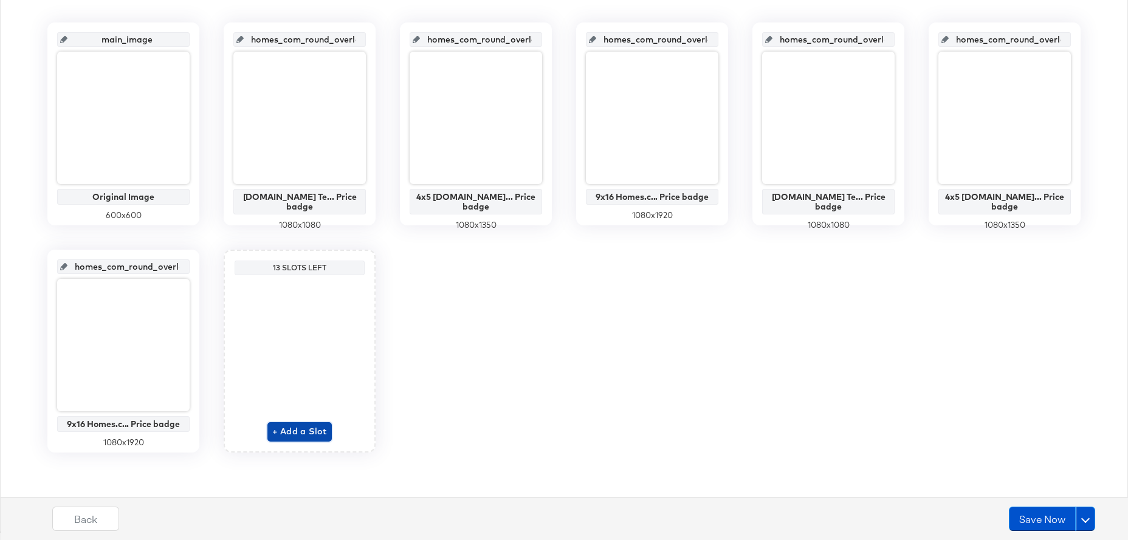
click at [309, 436] on span "+ Add a Slot" at bounding box center [299, 431] width 55 height 15
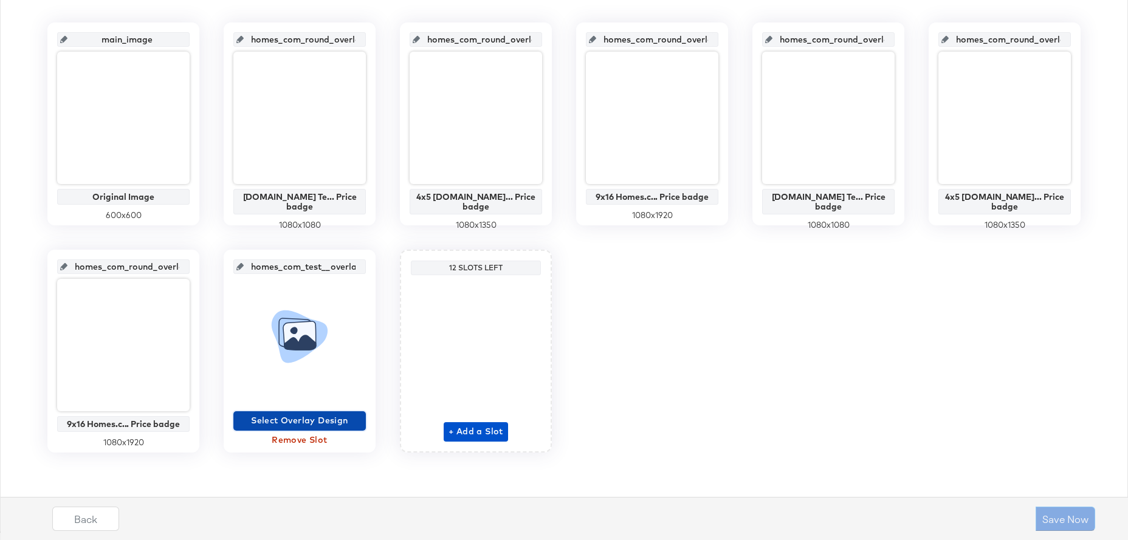
click at [314, 423] on span "Select Overlay Design" at bounding box center [299, 420] width 123 height 15
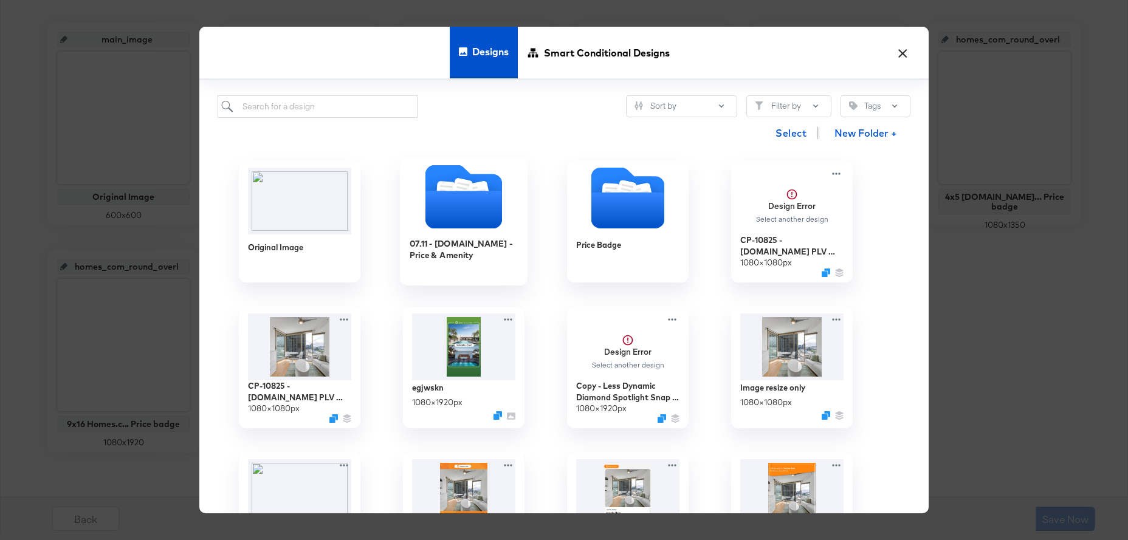
click at [451, 218] on icon "Folder" at bounding box center [463, 210] width 77 height 38
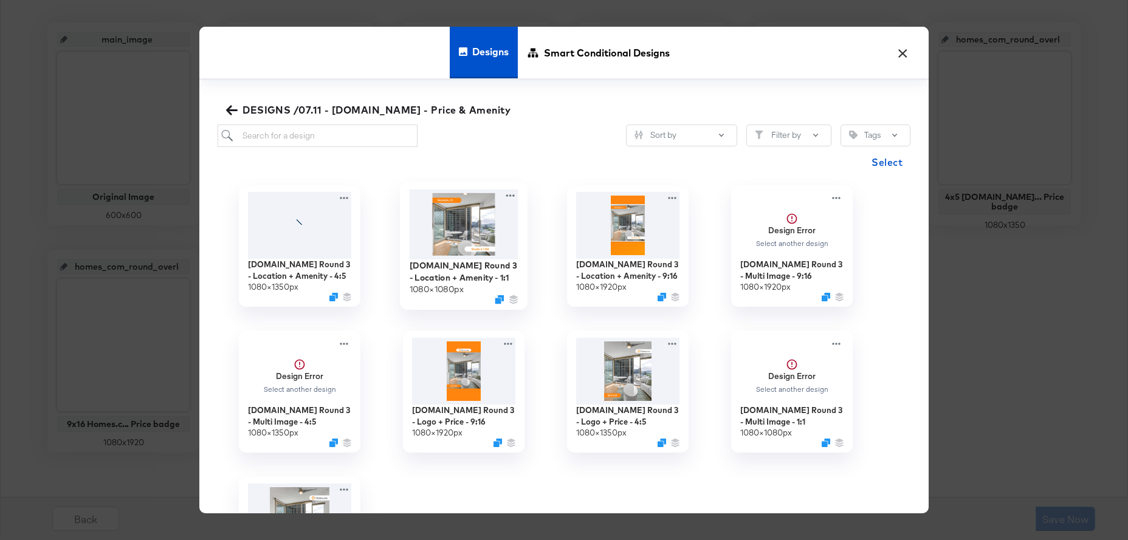
scroll to position [0, 0]
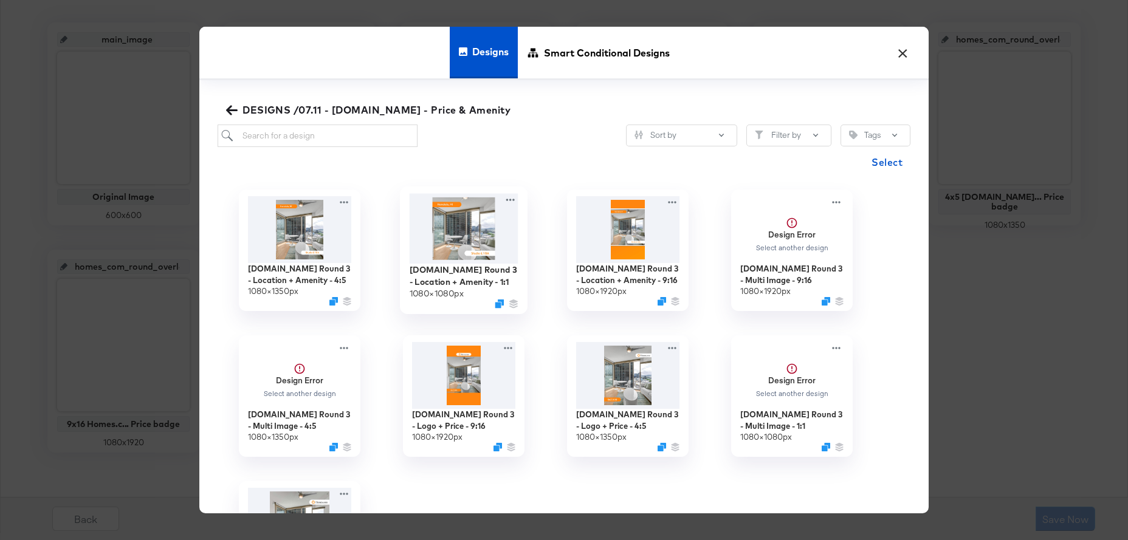
click at [471, 230] on img at bounding box center [464, 229] width 109 height 70
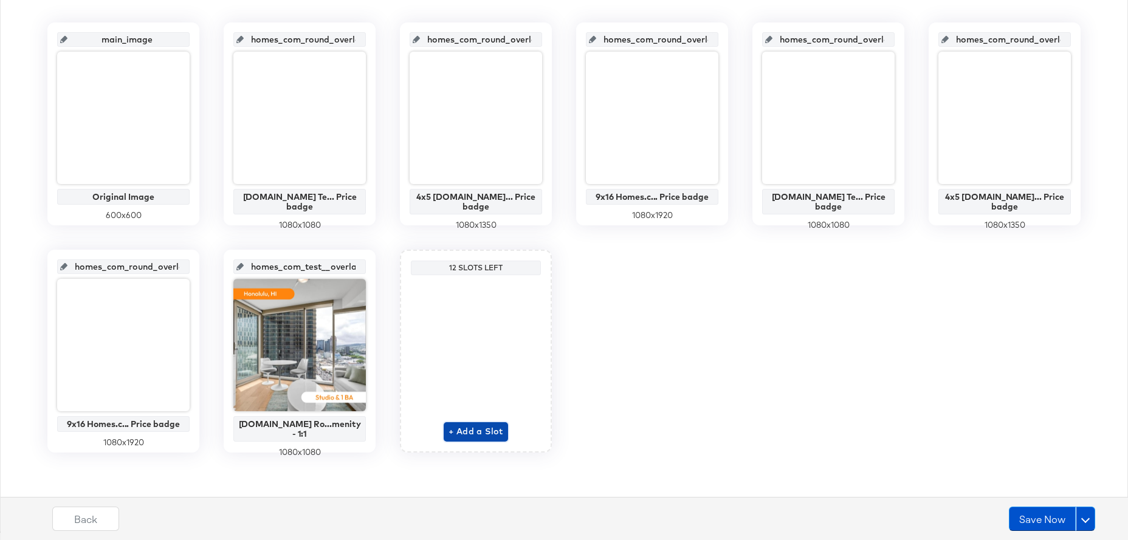
click at [484, 435] on span "+ Add a Slot" at bounding box center [475, 431] width 55 height 15
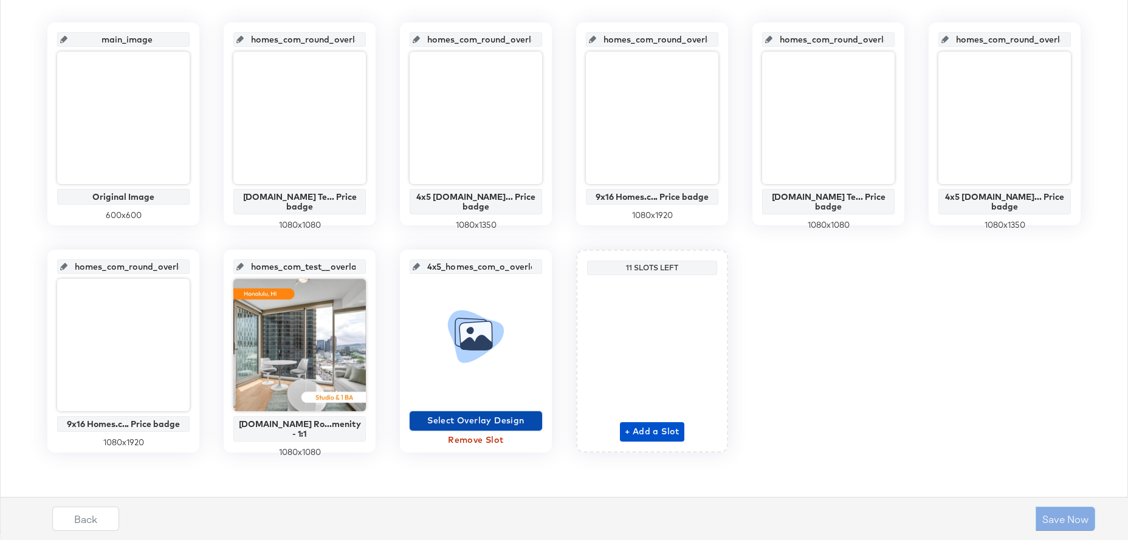
click at [503, 416] on span "Select Overlay Design" at bounding box center [475, 420] width 123 height 15
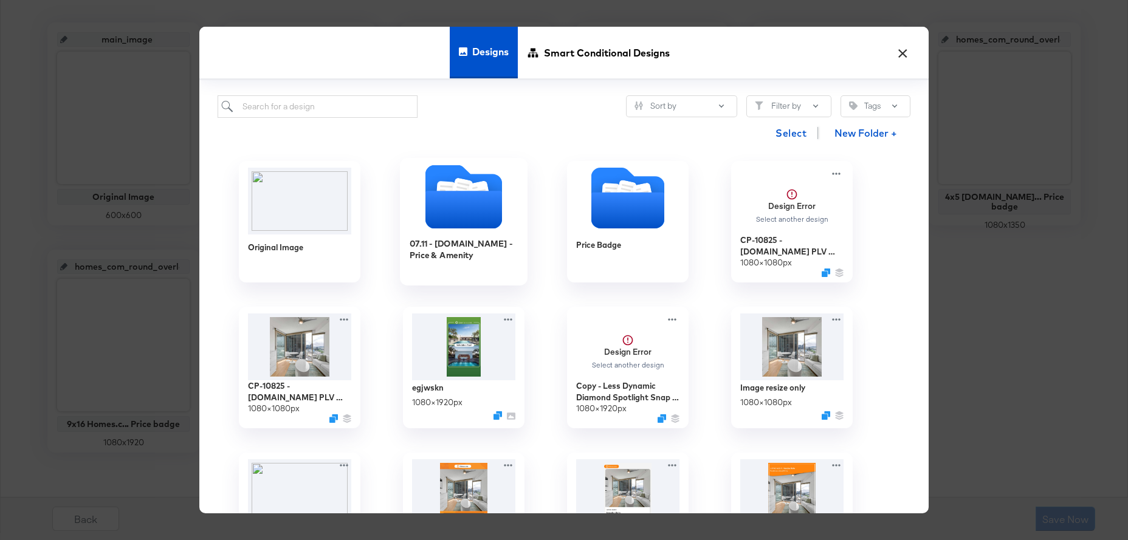
click at [472, 204] on icon "Folder" at bounding box center [463, 210] width 77 height 38
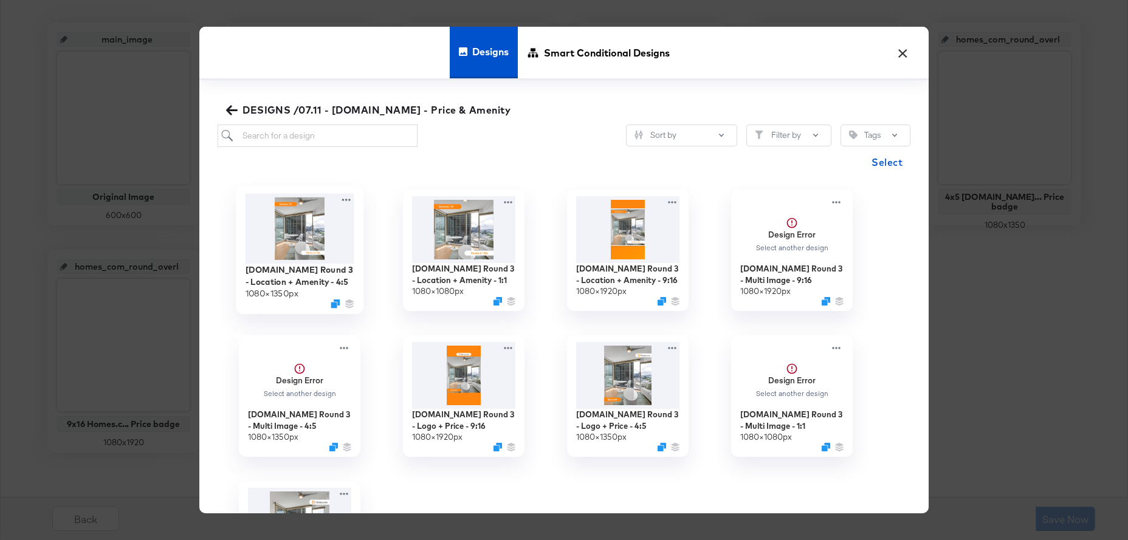
click at [300, 222] on img at bounding box center [299, 229] width 109 height 70
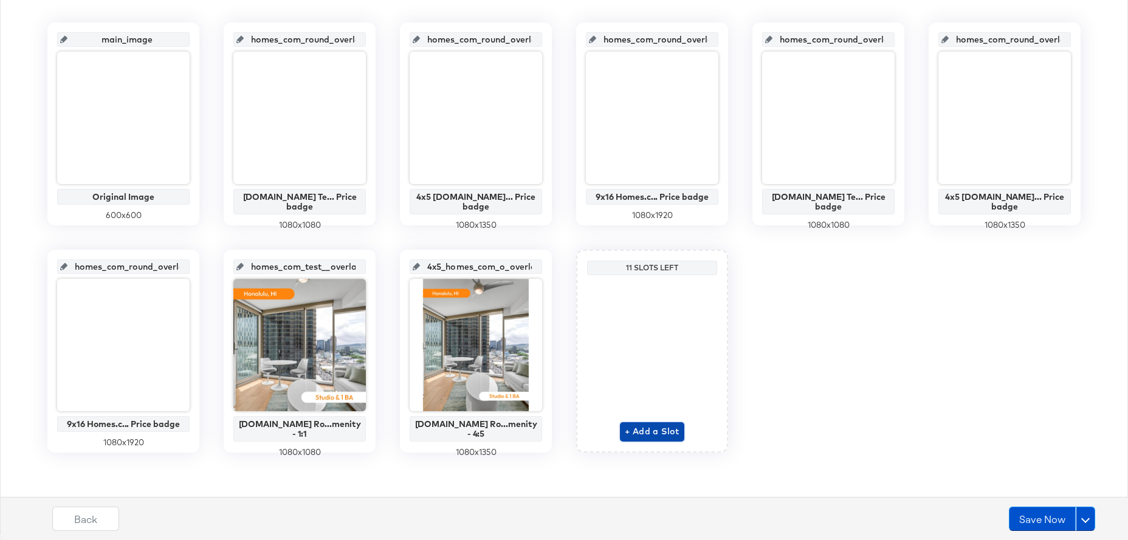
click at [670, 430] on span "+ Add a Slot" at bounding box center [652, 431] width 55 height 15
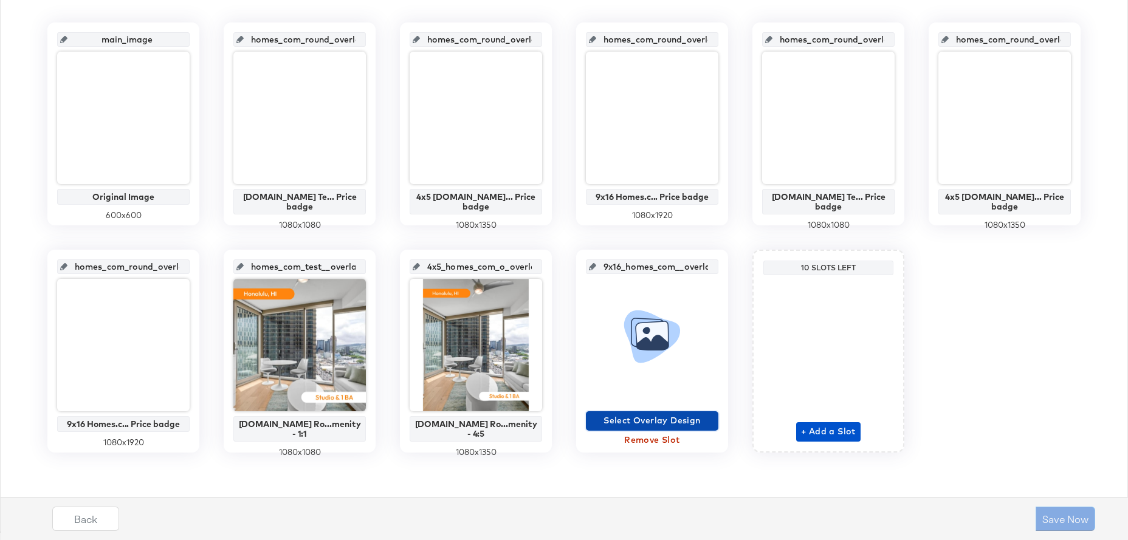
click at [663, 418] on span "Select Overlay Design" at bounding box center [652, 420] width 123 height 15
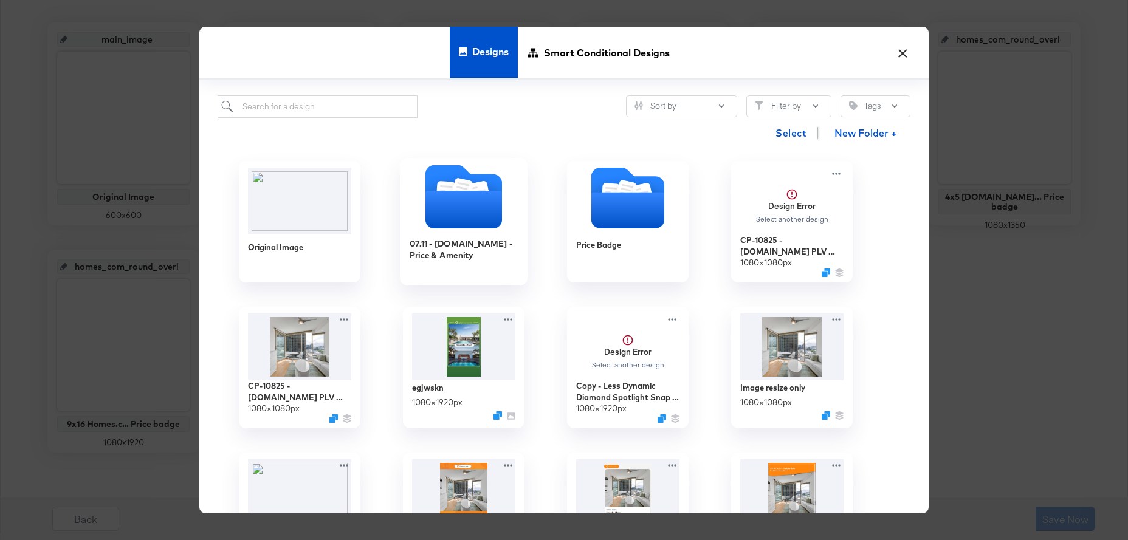
click at [484, 218] on icon "Folder" at bounding box center [463, 210] width 77 height 38
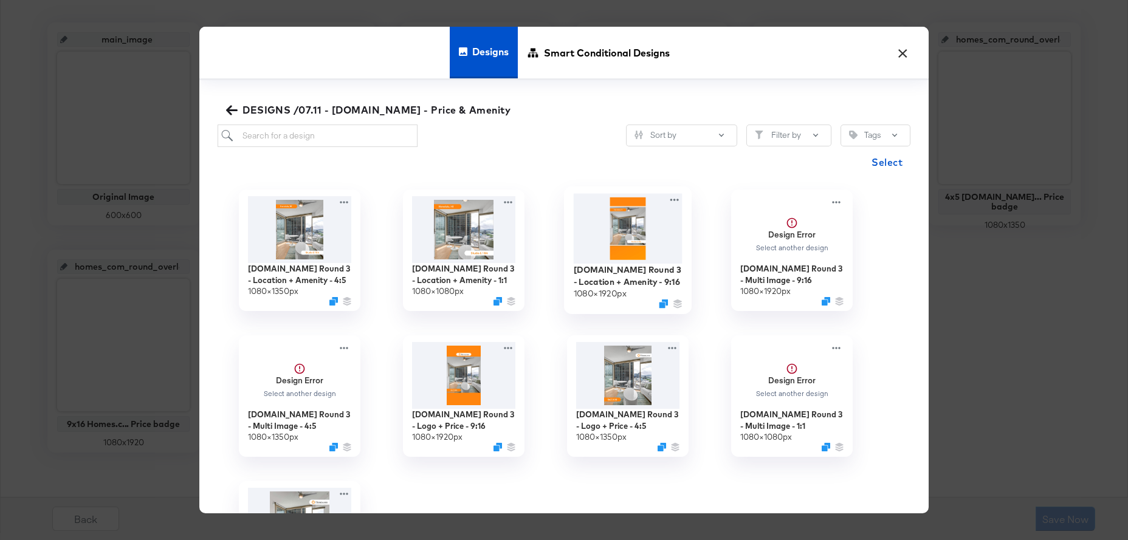
click at [631, 242] on img at bounding box center [628, 229] width 109 height 70
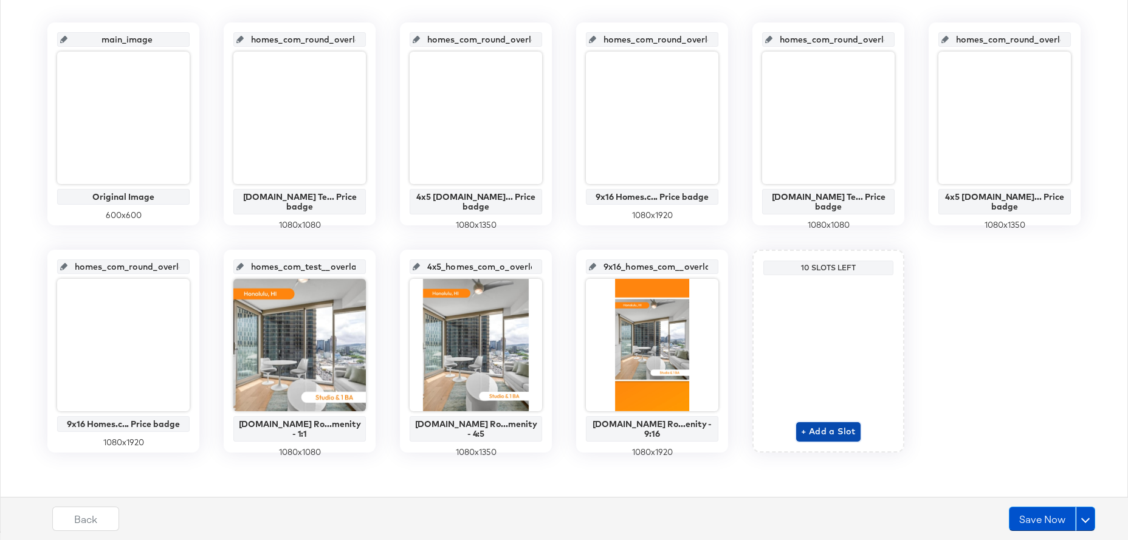
click at [810, 434] on span "+ Add a Slot" at bounding box center [828, 431] width 55 height 15
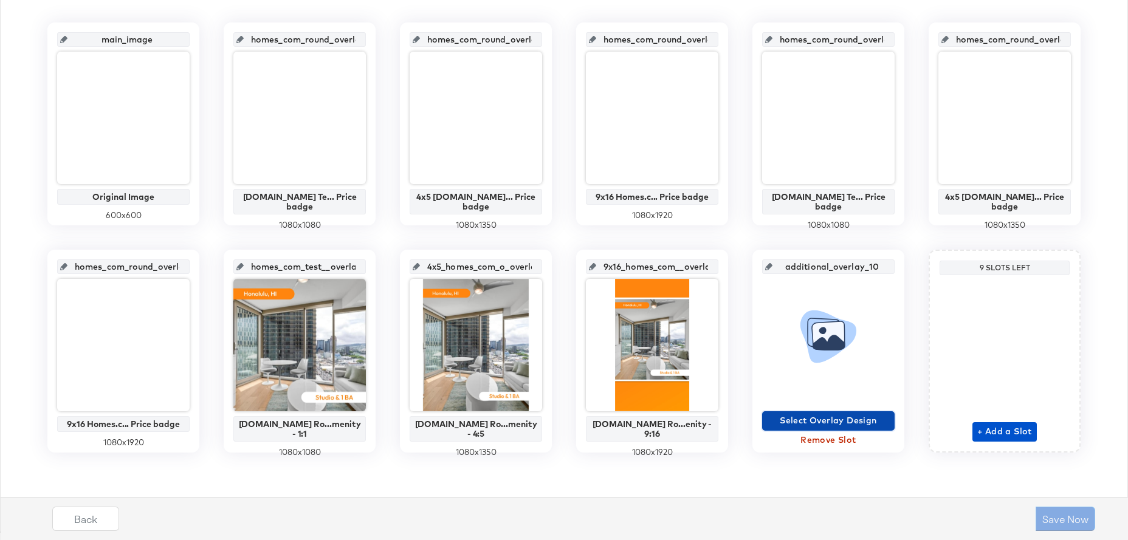
click at [806, 416] on span "Select Overlay Design" at bounding box center [828, 420] width 123 height 15
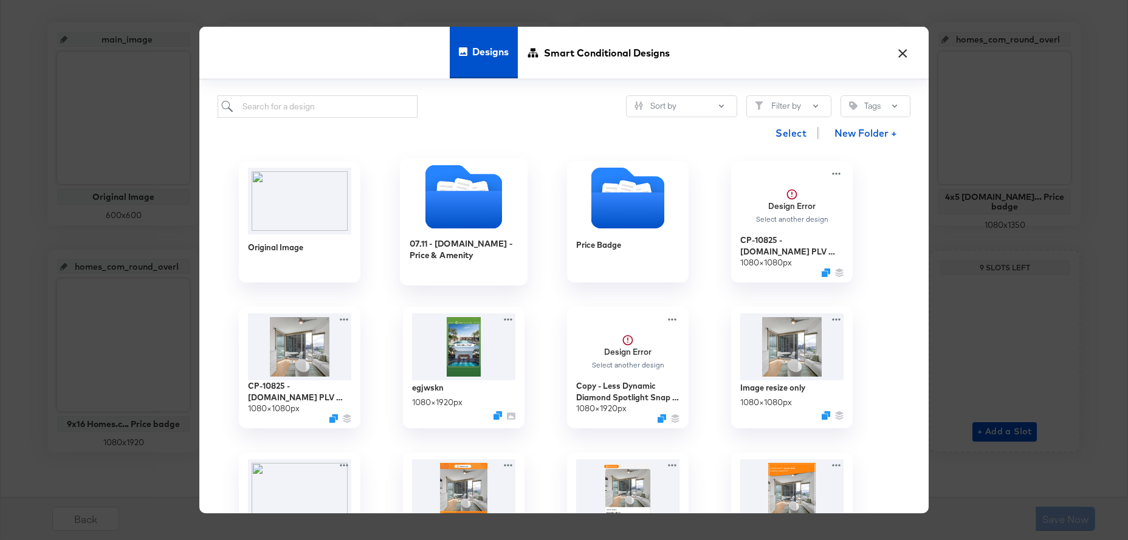
click at [473, 222] on icon "Folder" at bounding box center [463, 210] width 77 height 38
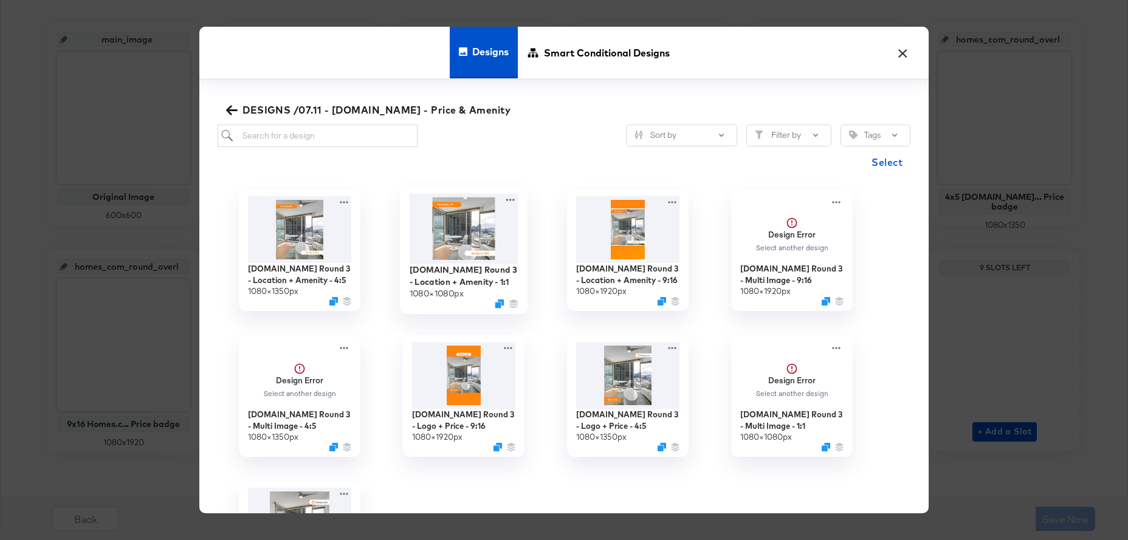
scroll to position [103, 0]
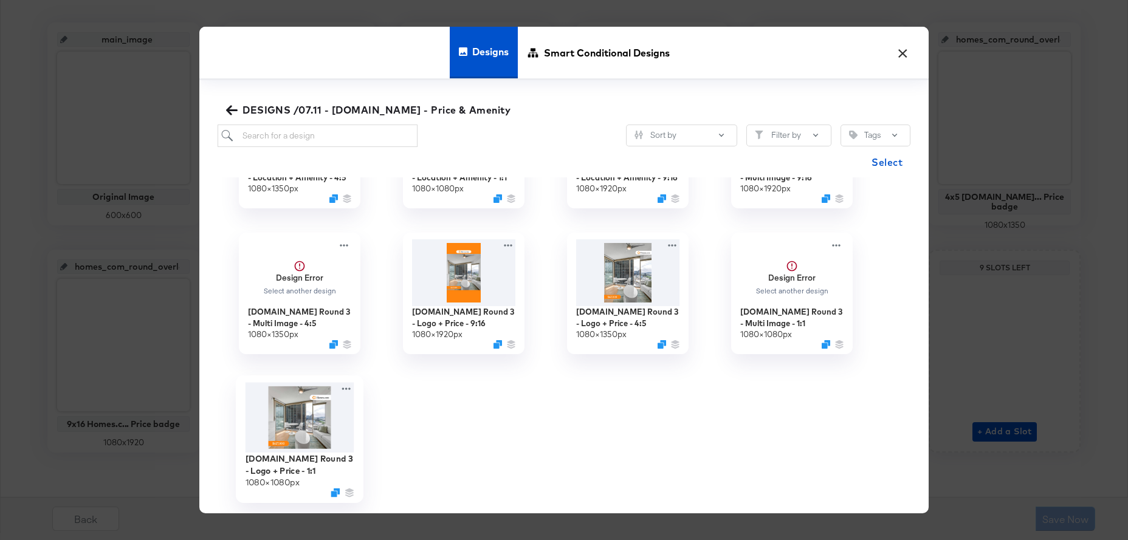
click at [283, 423] on img at bounding box center [299, 418] width 109 height 70
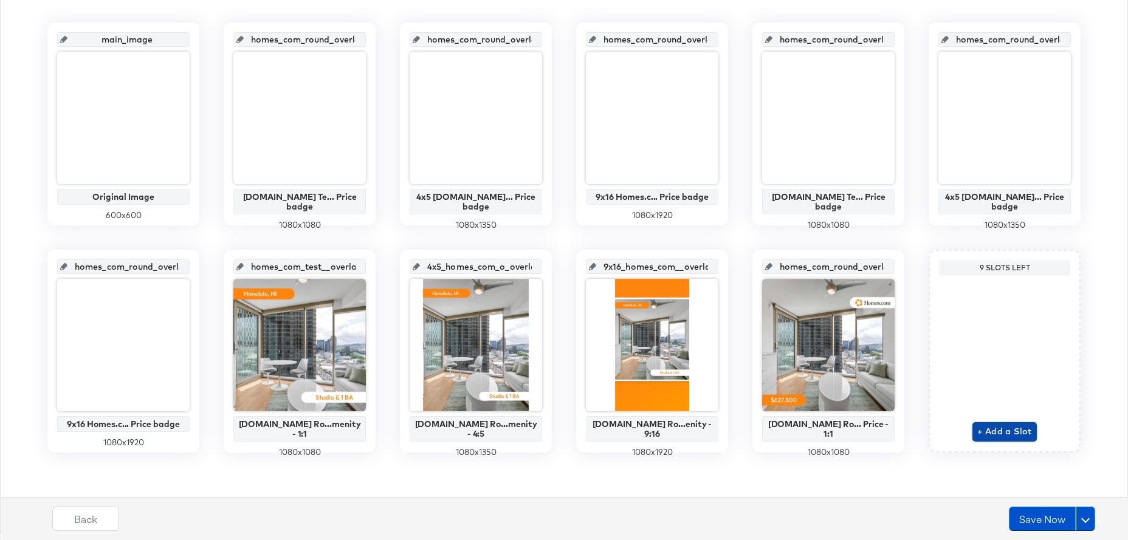
click at [1023, 429] on span "+ Add a Slot" at bounding box center [1004, 431] width 55 height 15
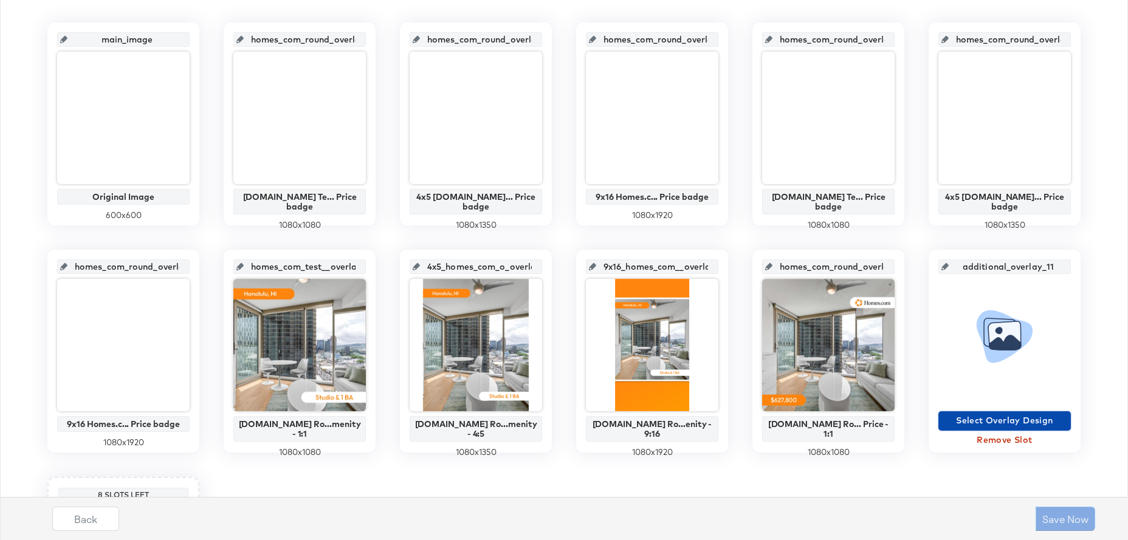
click at [1013, 418] on span "Select Overlay Design" at bounding box center [1004, 420] width 123 height 15
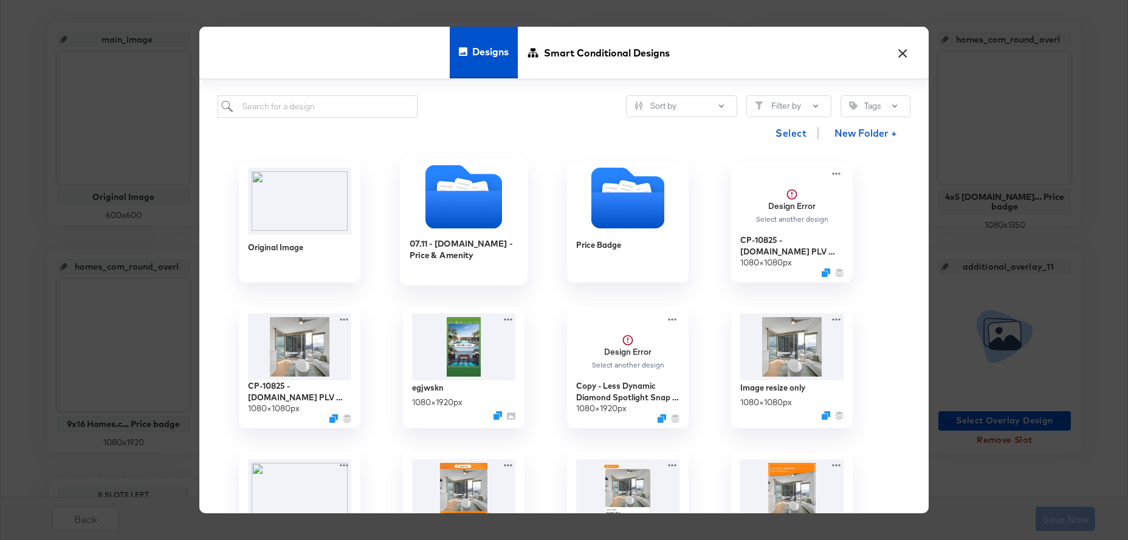
click at [445, 208] on icon "Folder" at bounding box center [463, 210] width 77 height 38
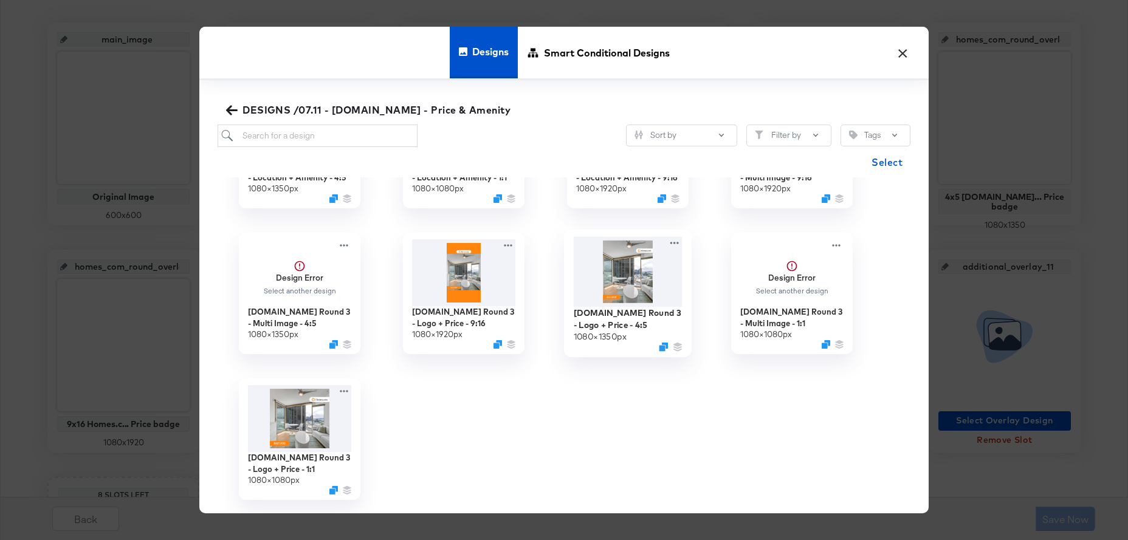
click at [631, 293] on img at bounding box center [628, 272] width 109 height 70
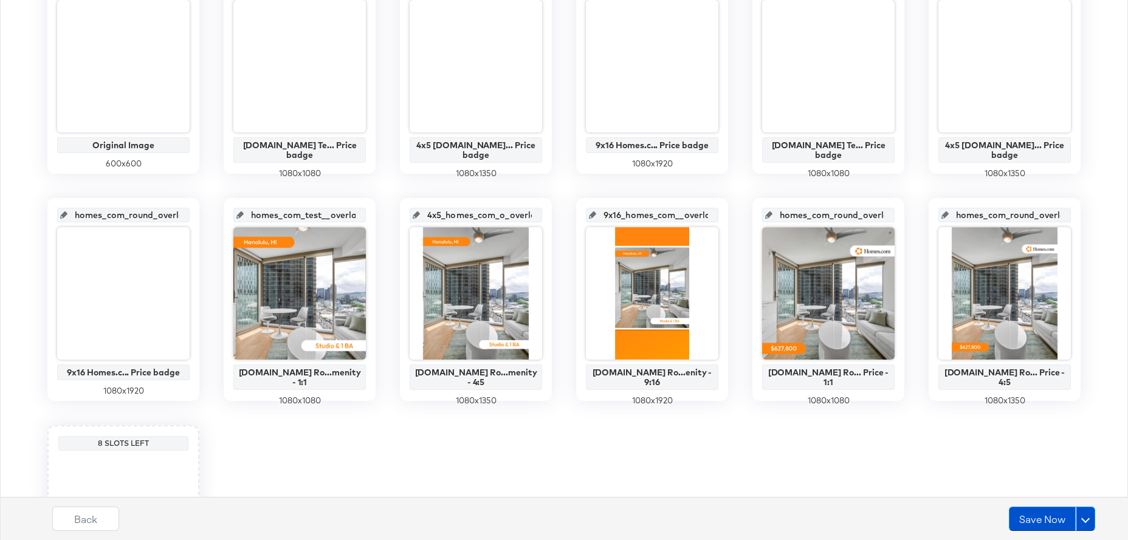
scroll to position [493, 0]
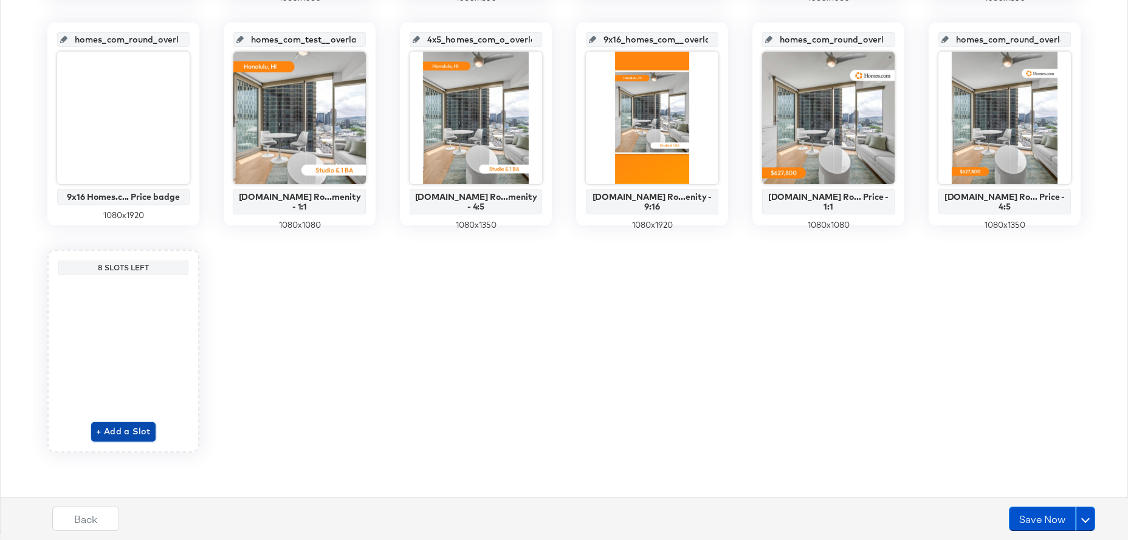
click at [141, 430] on span "+ Add a Slot" at bounding box center [123, 431] width 55 height 15
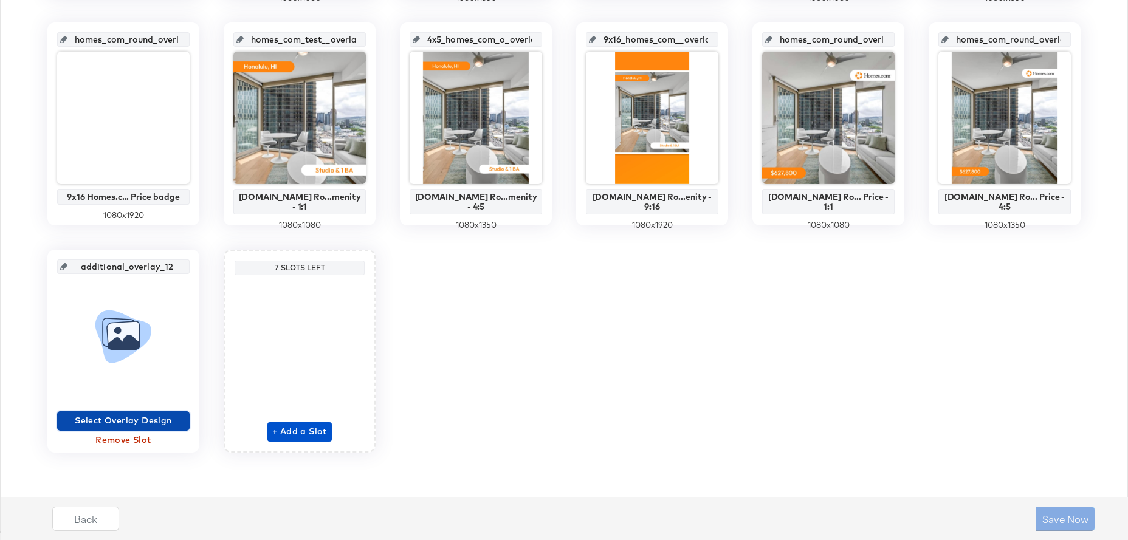
click at [132, 417] on span "Select Overlay Design" at bounding box center [123, 420] width 123 height 15
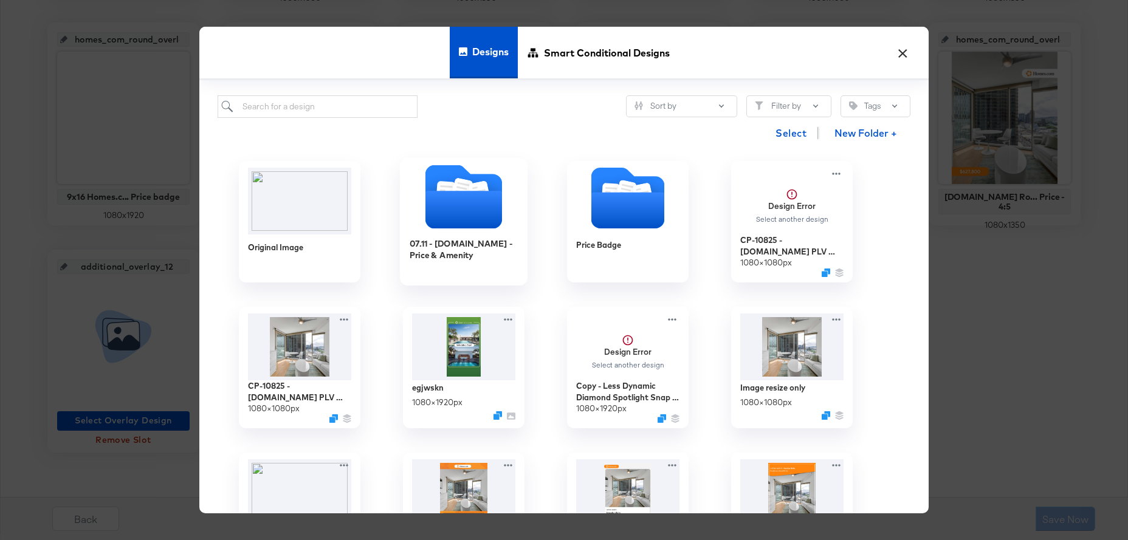
click at [479, 221] on icon "Folder" at bounding box center [463, 210] width 77 height 38
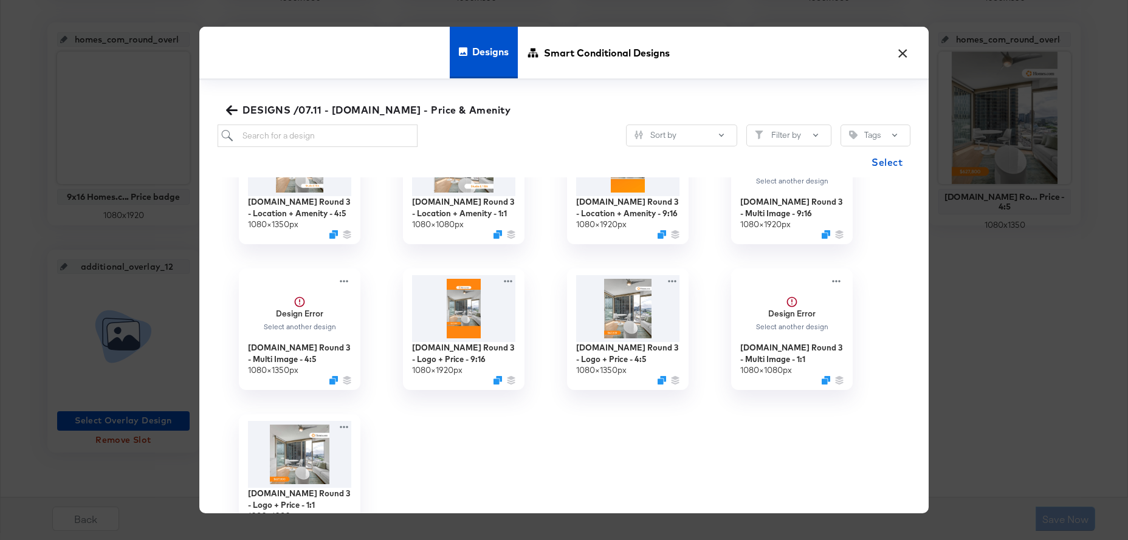
scroll to position [103, 0]
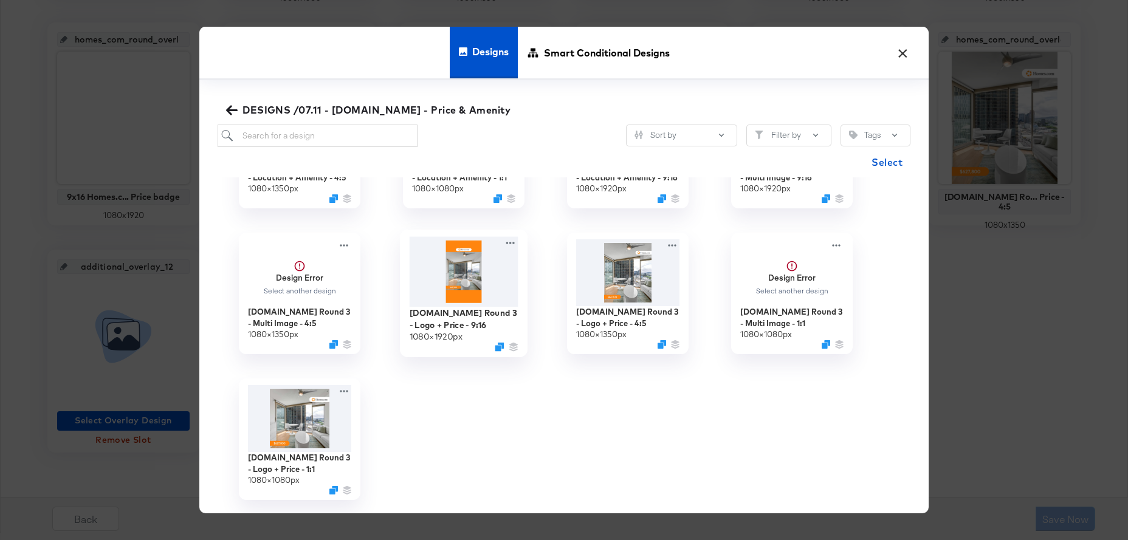
click at [476, 283] on img at bounding box center [464, 272] width 109 height 70
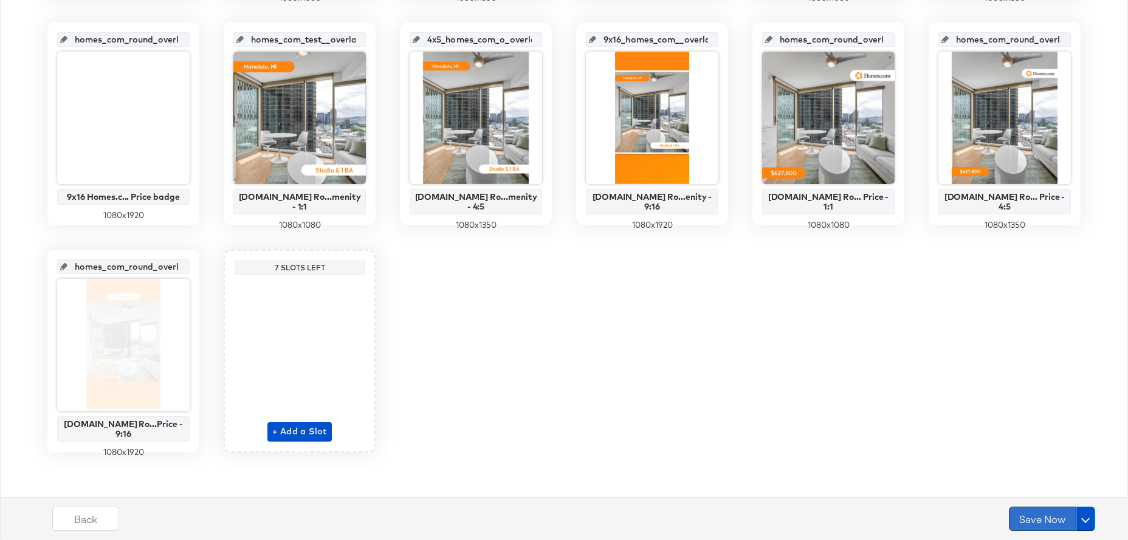
click at [1050, 523] on button "Save Now" at bounding box center [1042, 519] width 67 height 24
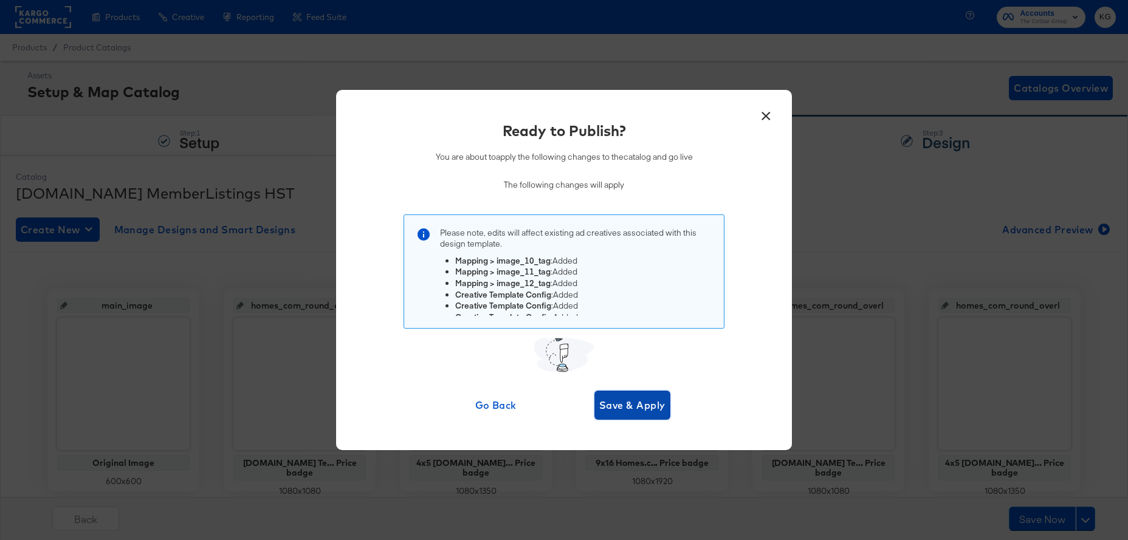
click at [648, 408] on span "Save & Apply" at bounding box center [632, 405] width 66 height 17
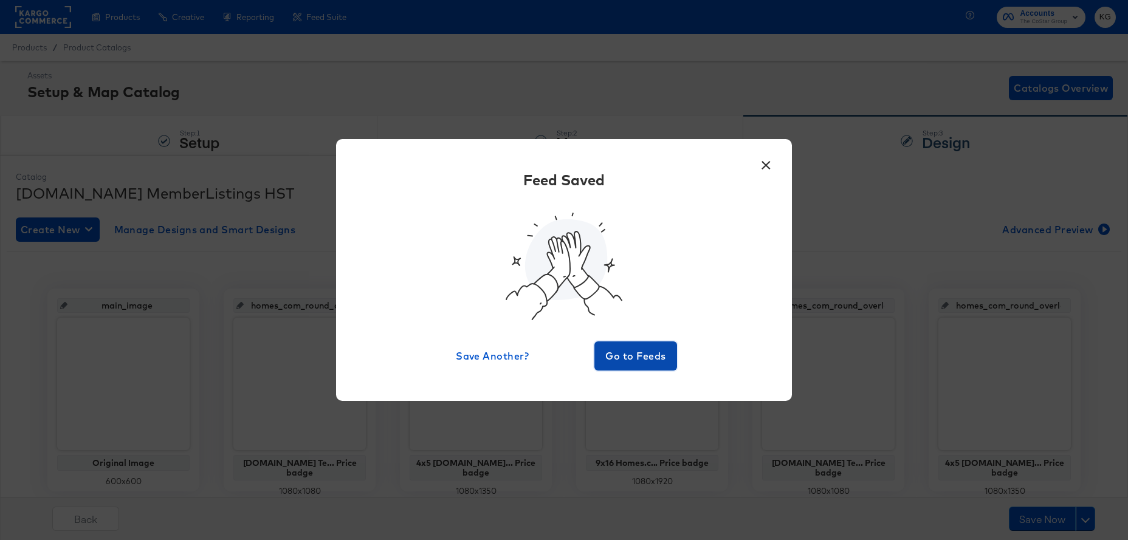
click at [637, 357] on span "Go to Feeds" at bounding box center [635, 356] width 73 height 17
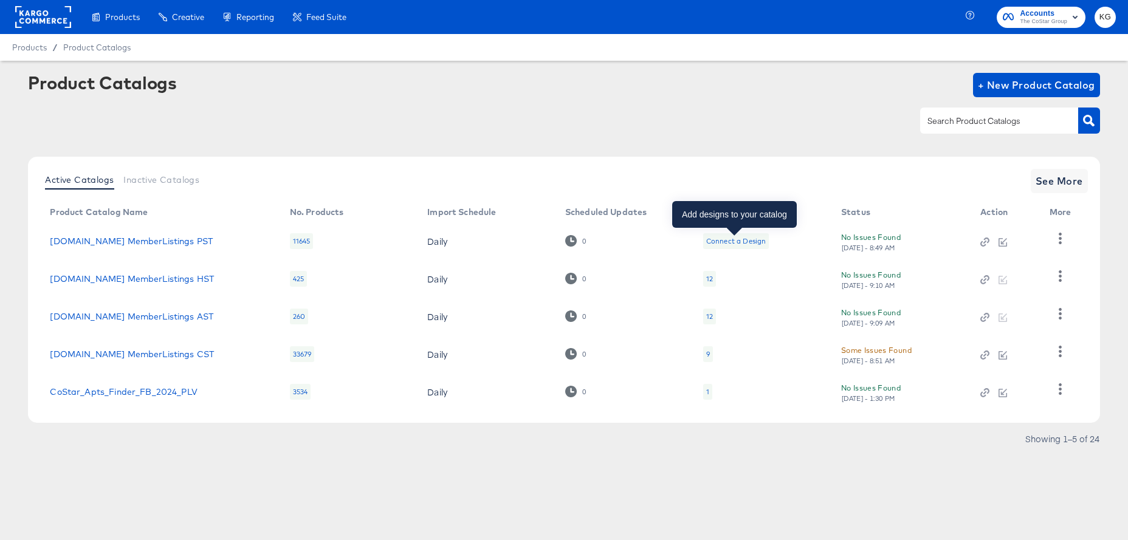
click at [726, 242] on div "Connect a Design" at bounding box center [736, 241] width 60 height 10
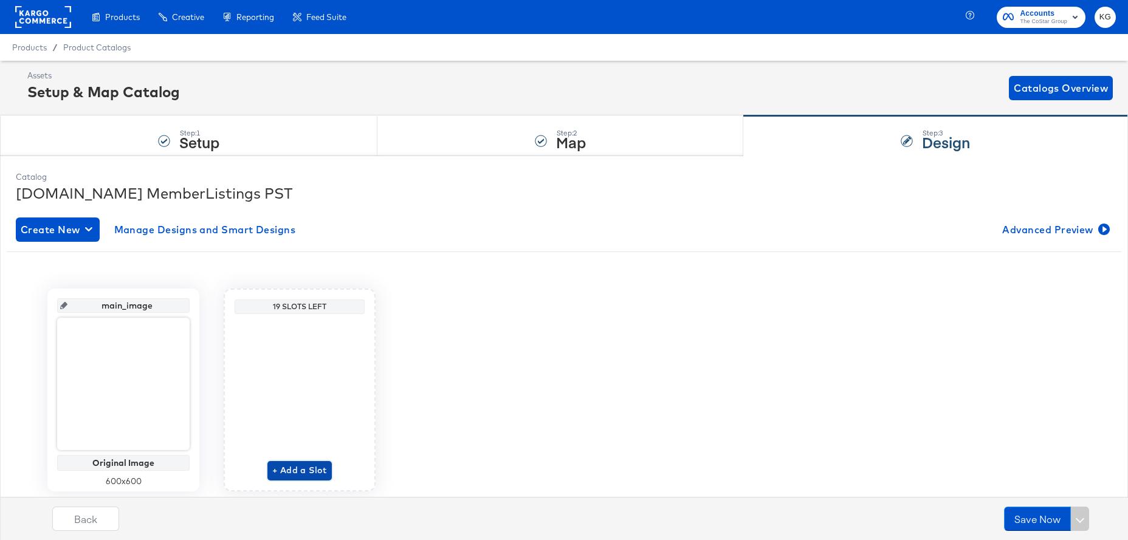
click at [289, 470] on span "+ Add a Slot" at bounding box center [299, 470] width 55 height 15
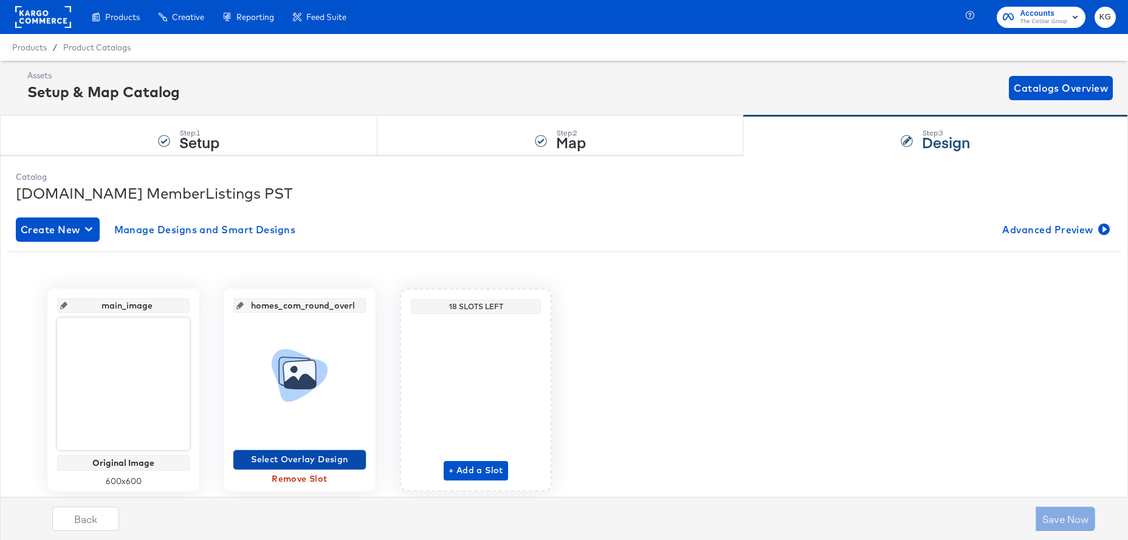
click at [286, 461] on span "Select Overlay Design" at bounding box center [299, 459] width 123 height 15
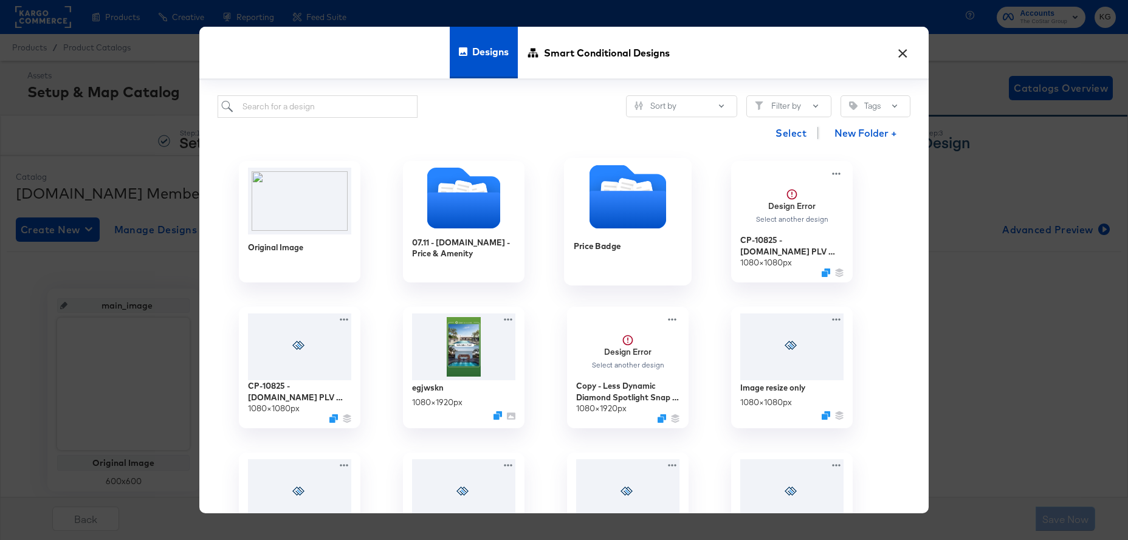
click at [614, 218] on icon "Folder" at bounding box center [627, 210] width 77 height 38
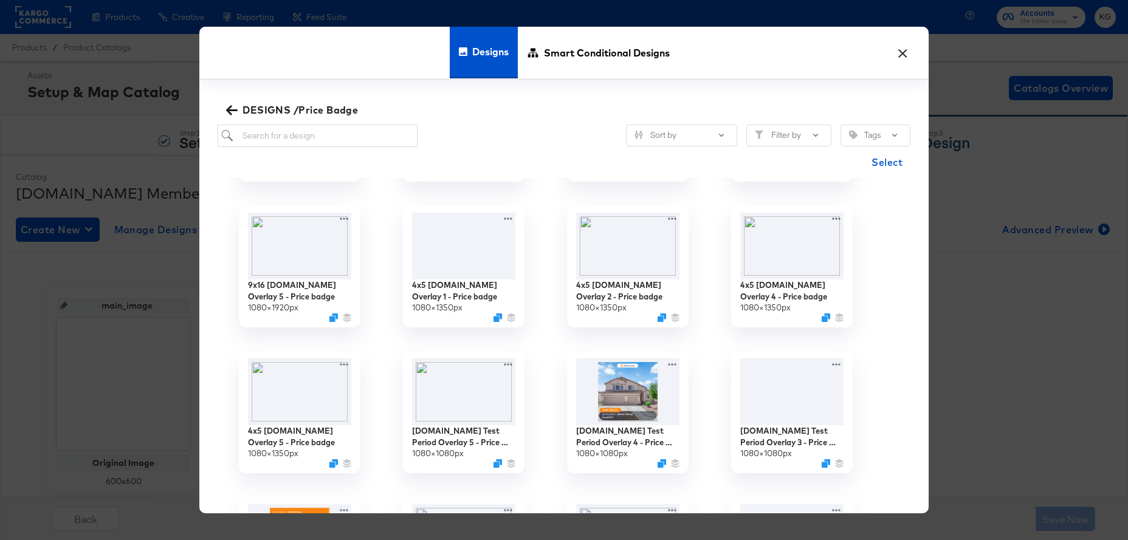
scroll to position [282, 0]
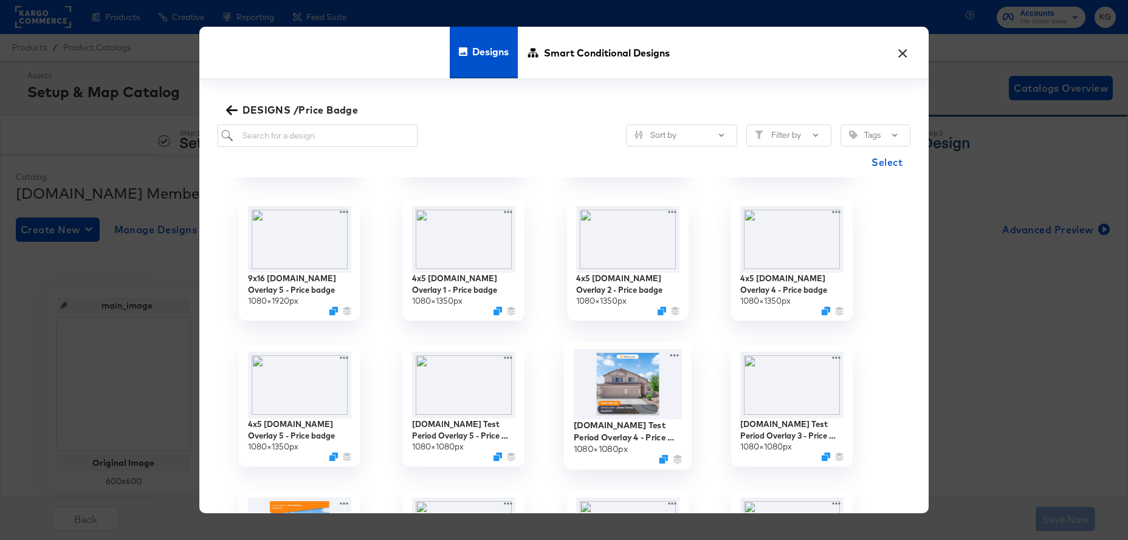
click at [641, 394] on img at bounding box center [628, 384] width 109 height 70
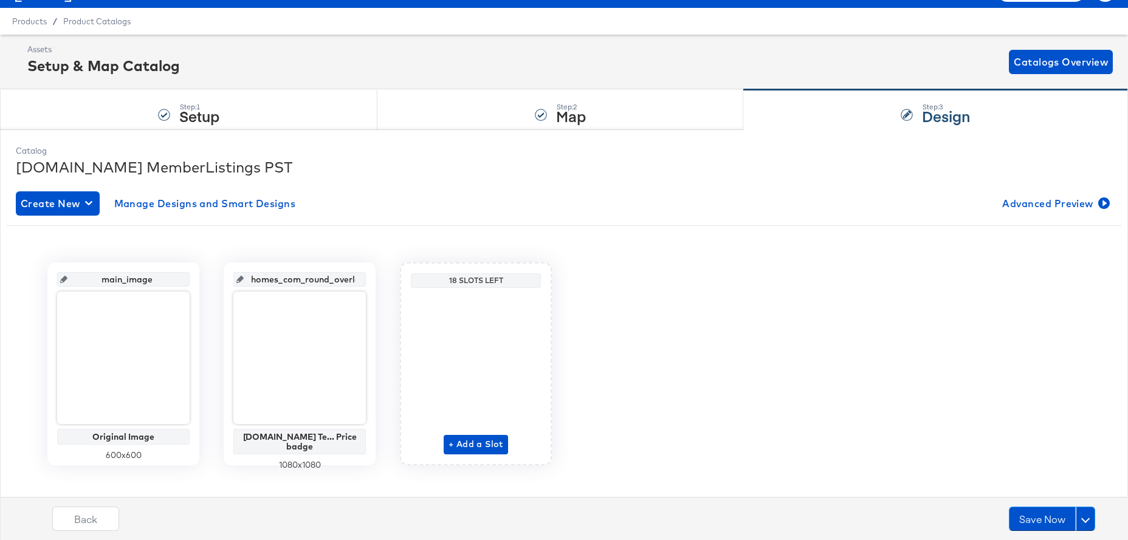
scroll to position [39, 0]
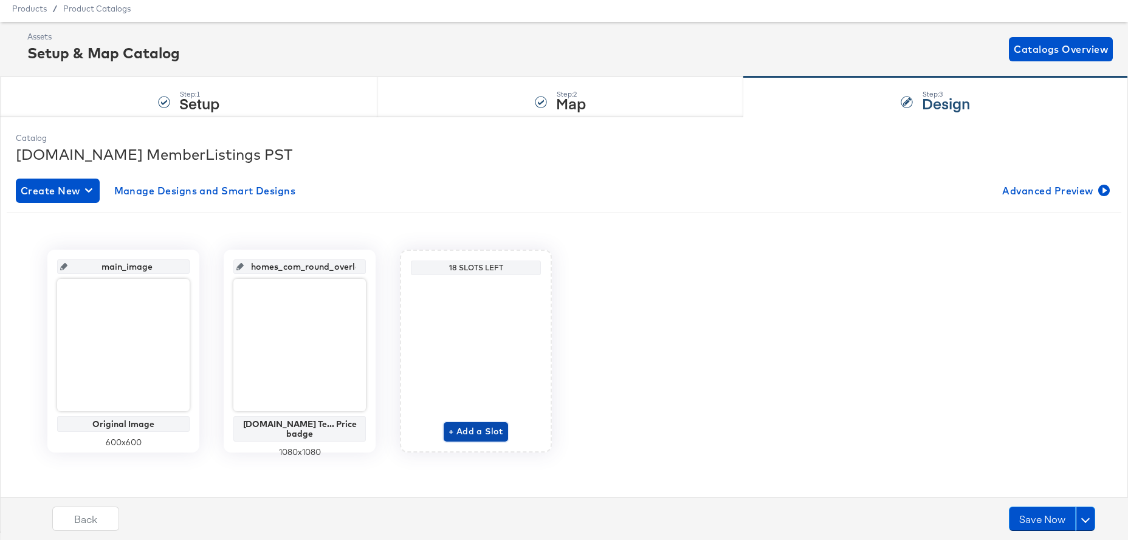
click at [474, 432] on span "+ Add a Slot" at bounding box center [475, 431] width 55 height 15
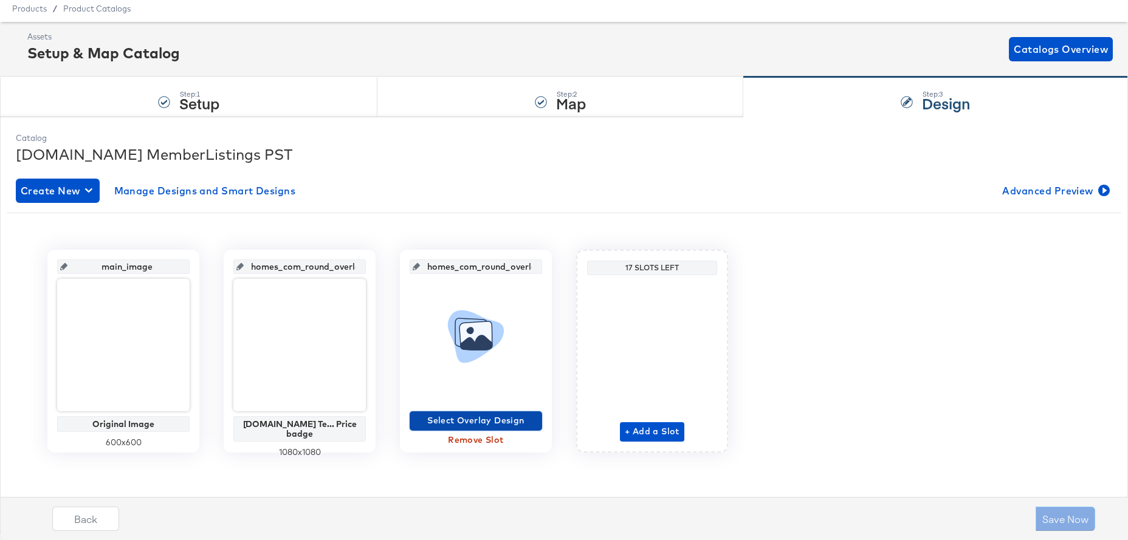
click at [482, 416] on span "Select Overlay Design" at bounding box center [475, 420] width 123 height 15
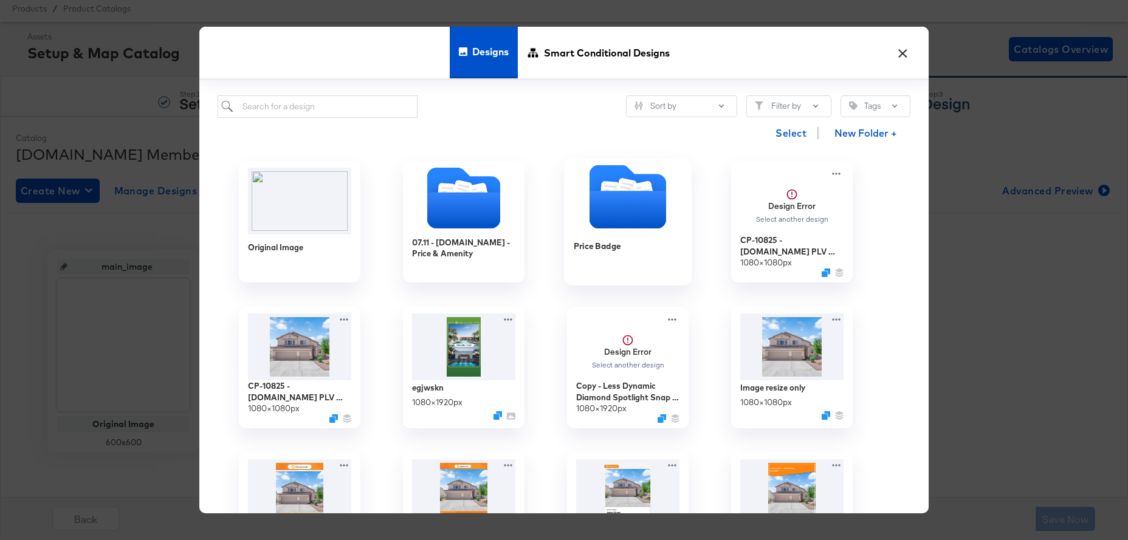
click at [599, 230] on div at bounding box center [628, 198] width 128 height 67
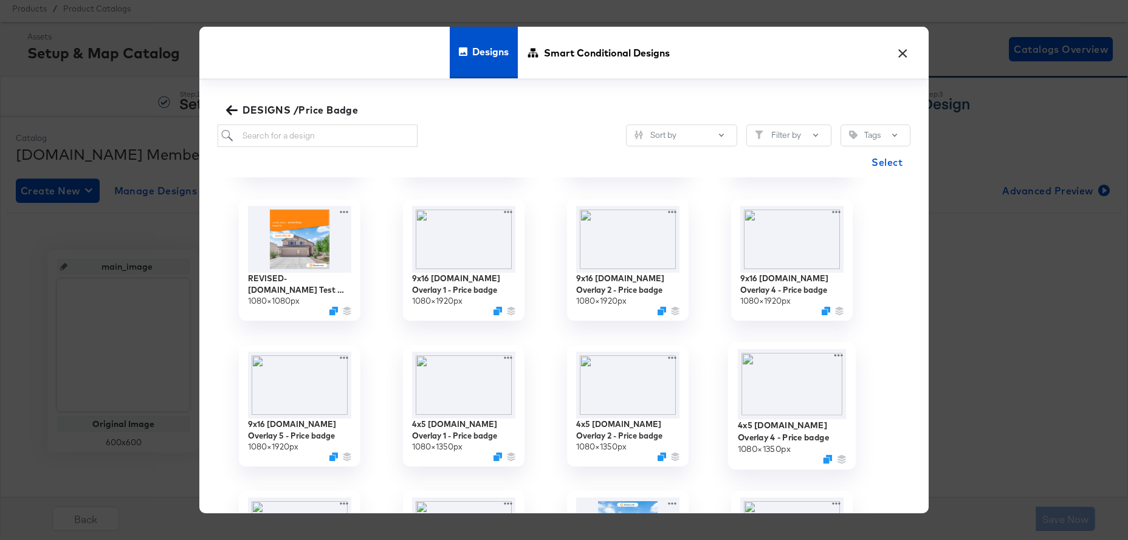
scroll to position [137, 0]
click at [791, 394] on img at bounding box center [792, 384] width 109 height 70
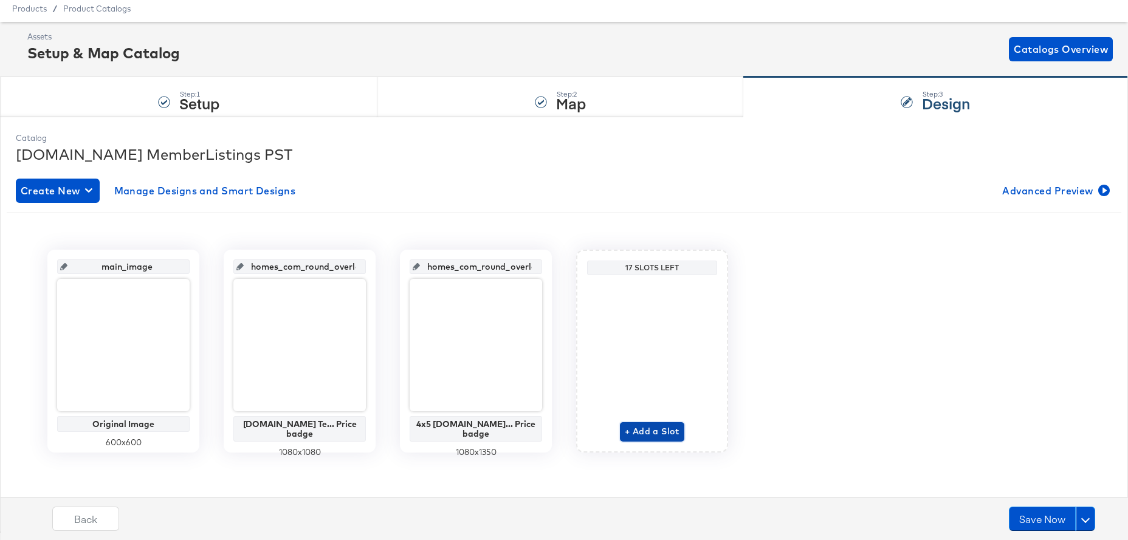
click at [662, 436] on span "+ Add a Slot" at bounding box center [652, 431] width 55 height 15
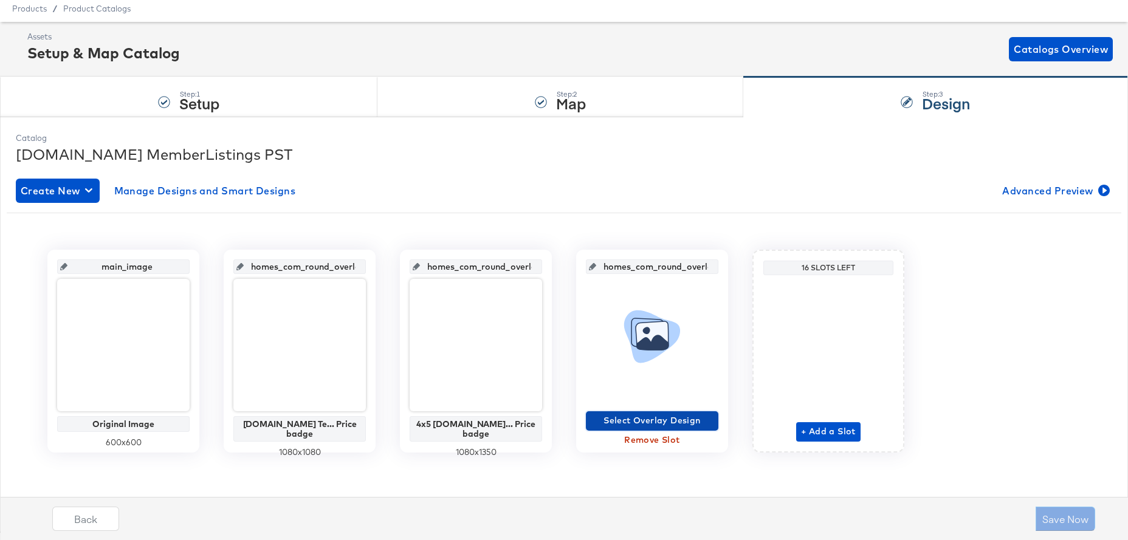
click at [664, 423] on span "Select Overlay Design" at bounding box center [652, 420] width 123 height 15
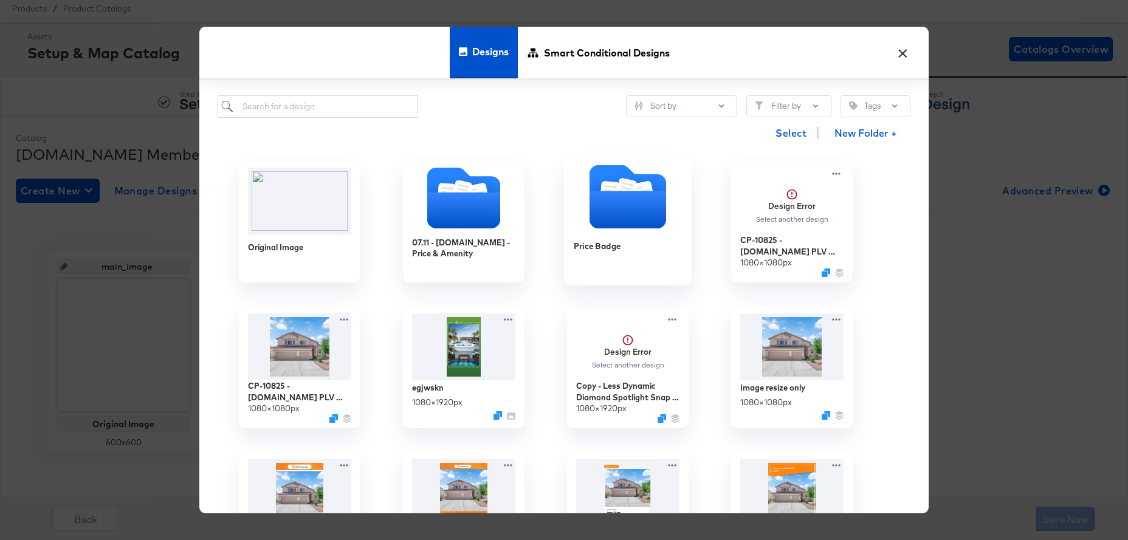
click at [617, 205] on icon "Folder" at bounding box center [627, 210] width 77 height 38
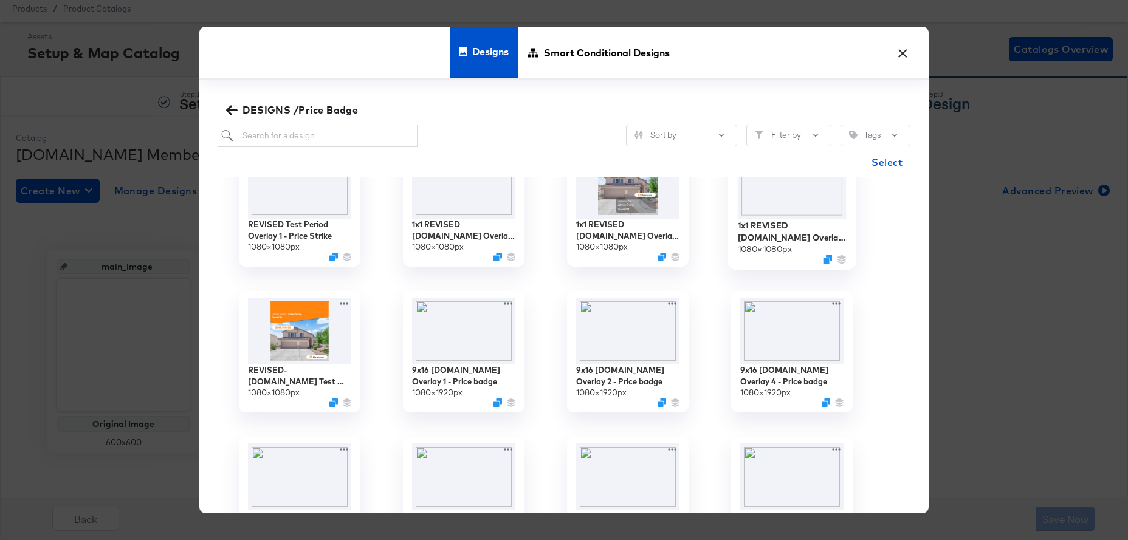
scroll to position [46, 0]
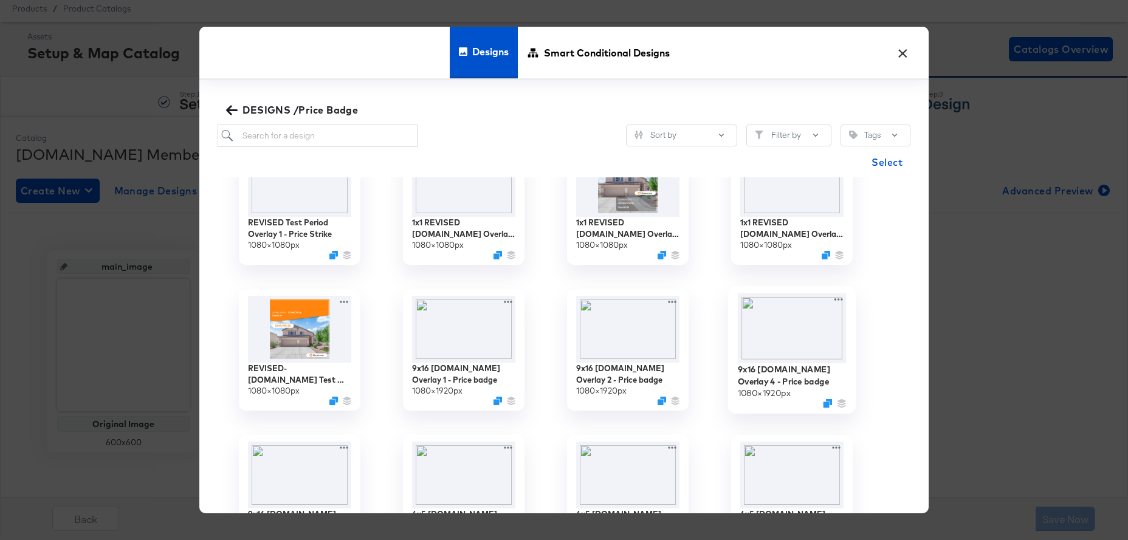
click at [788, 335] on img at bounding box center [792, 329] width 109 height 70
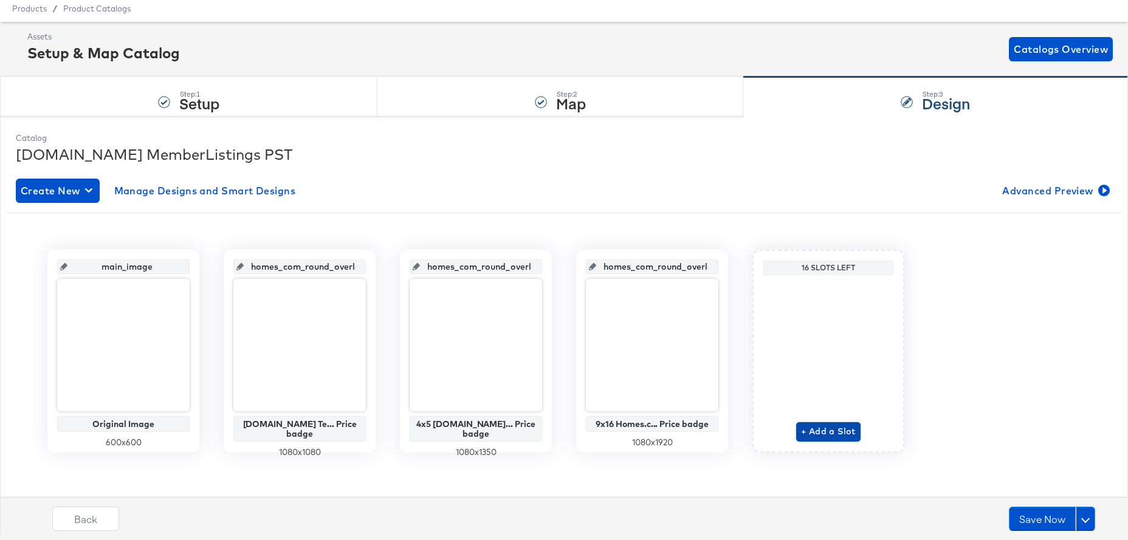
click at [828, 431] on span "+ Add a Slot" at bounding box center [828, 431] width 55 height 15
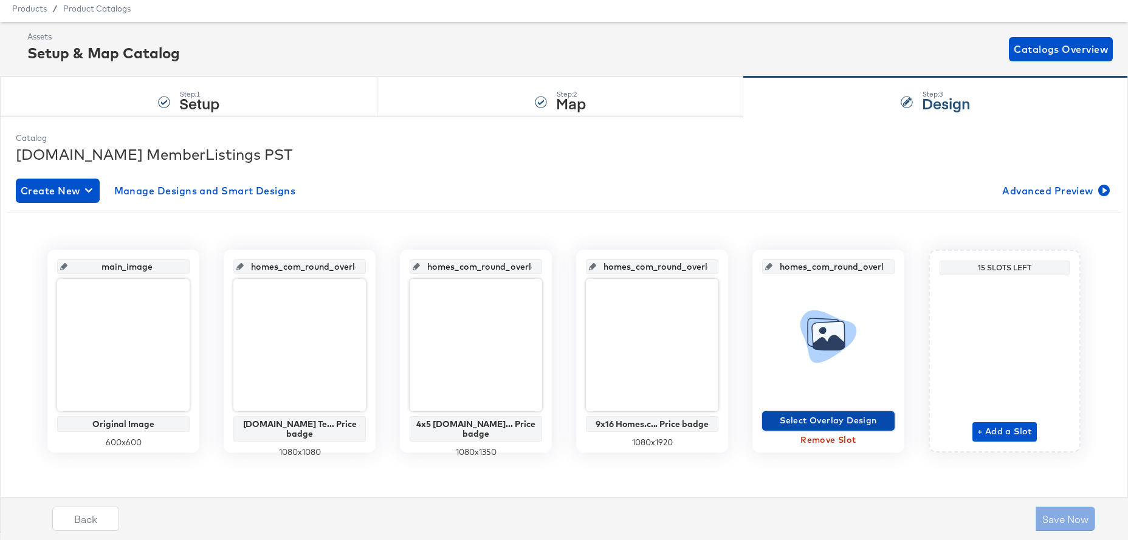
click at [825, 416] on span "Select Overlay Design" at bounding box center [828, 420] width 123 height 15
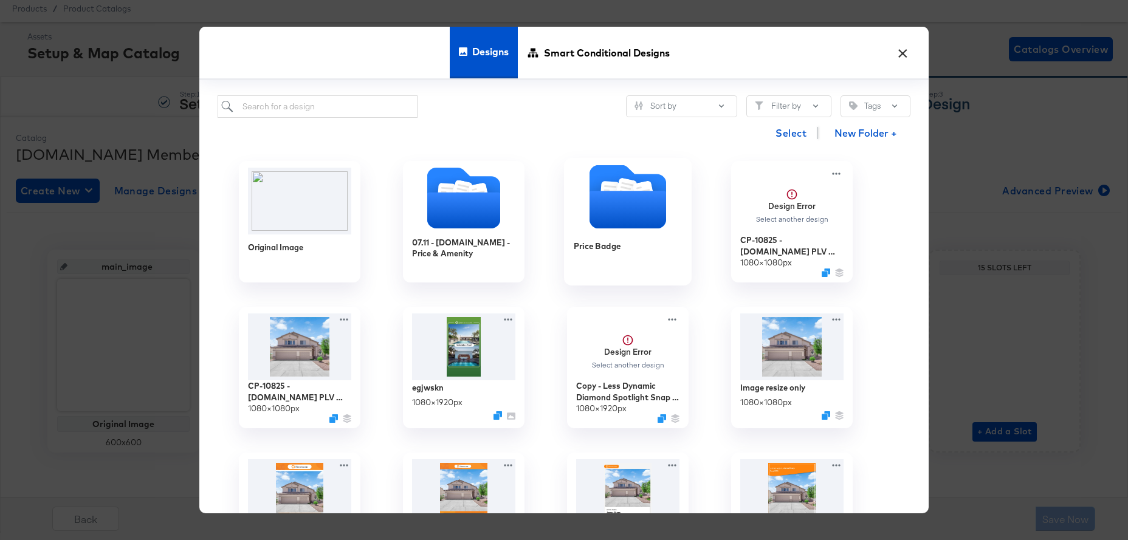
click at [613, 216] on icon "Folder" at bounding box center [627, 210] width 77 height 38
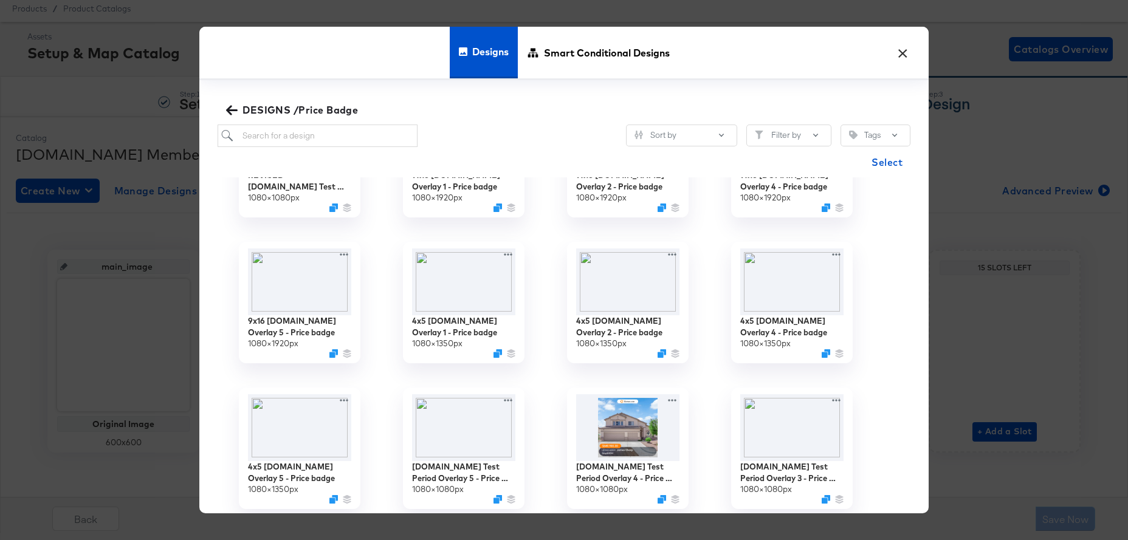
scroll to position [280, 0]
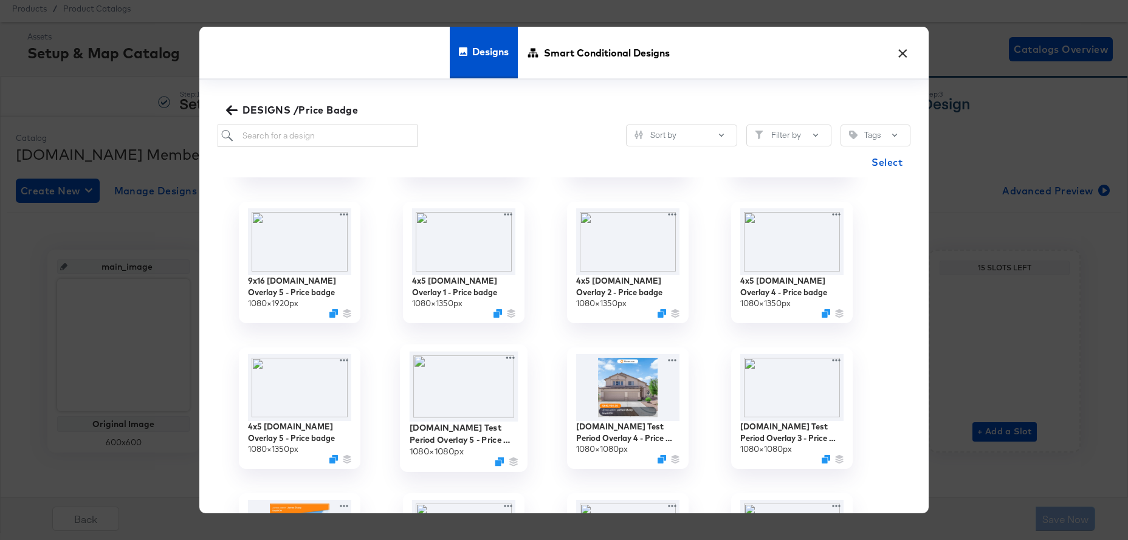
click at [475, 395] on img at bounding box center [464, 387] width 109 height 70
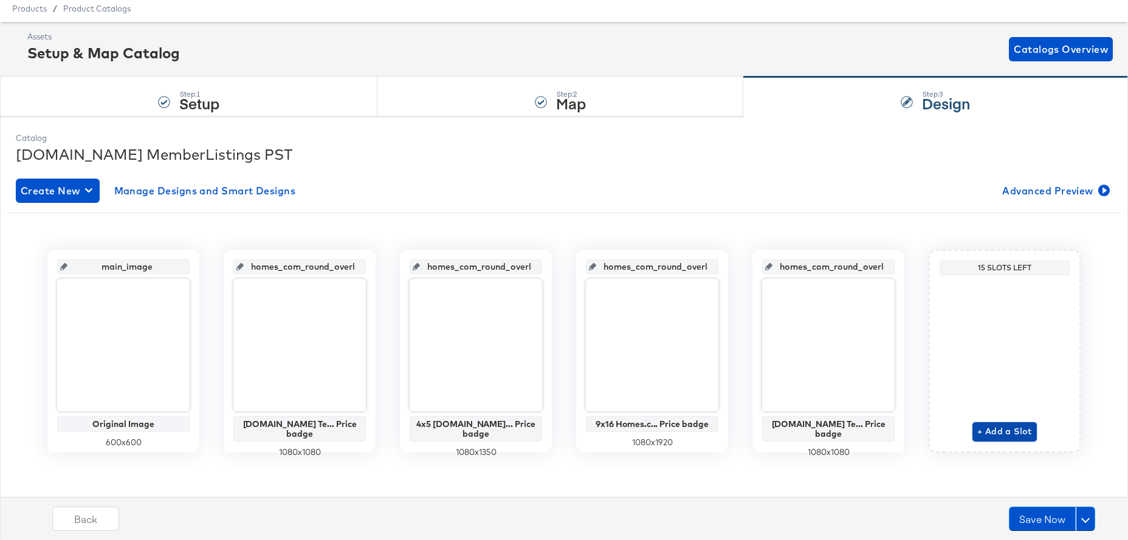
click at [995, 436] on span "+ Add a Slot" at bounding box center [1004, 431] width 55 height 15
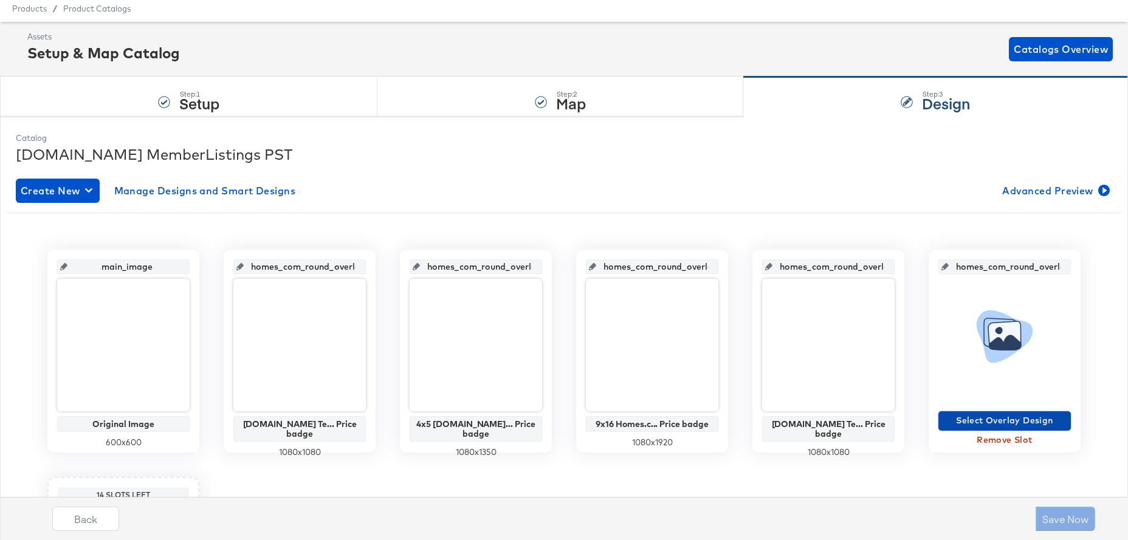
click at [962, 417] on span "Select Overlay Design" at bounding box center [1004, 420] width 123 height 15
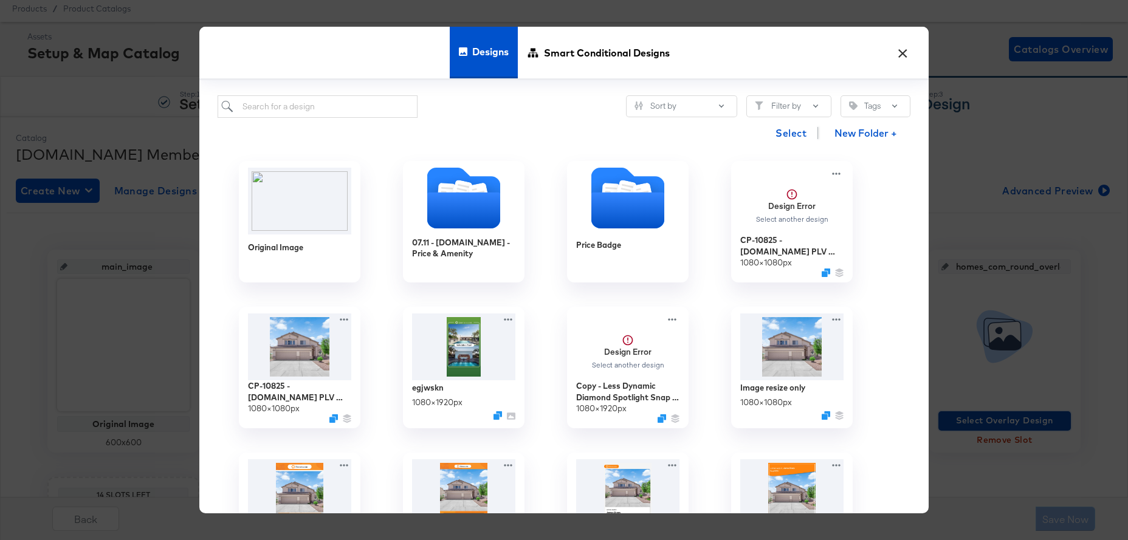
scroll to position [163, 0]
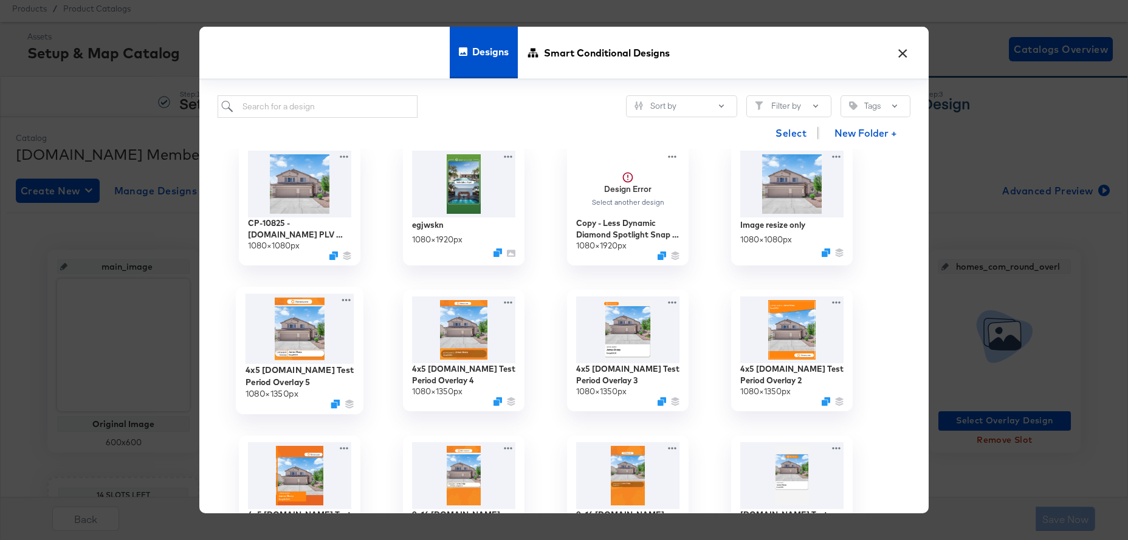
click at [297, 346] on img at bounding box center [299, 329] width 109 height 70
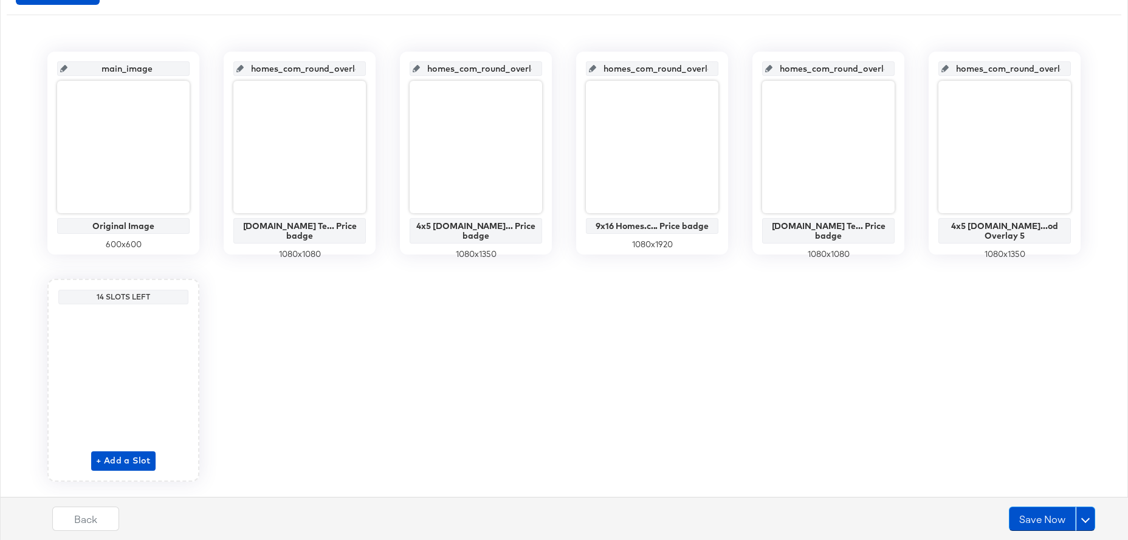
scroll to position [238, 0]
click at [130, 459] on span "+ Add a Slot" at bounding box center [123, 459] width 55 height 15
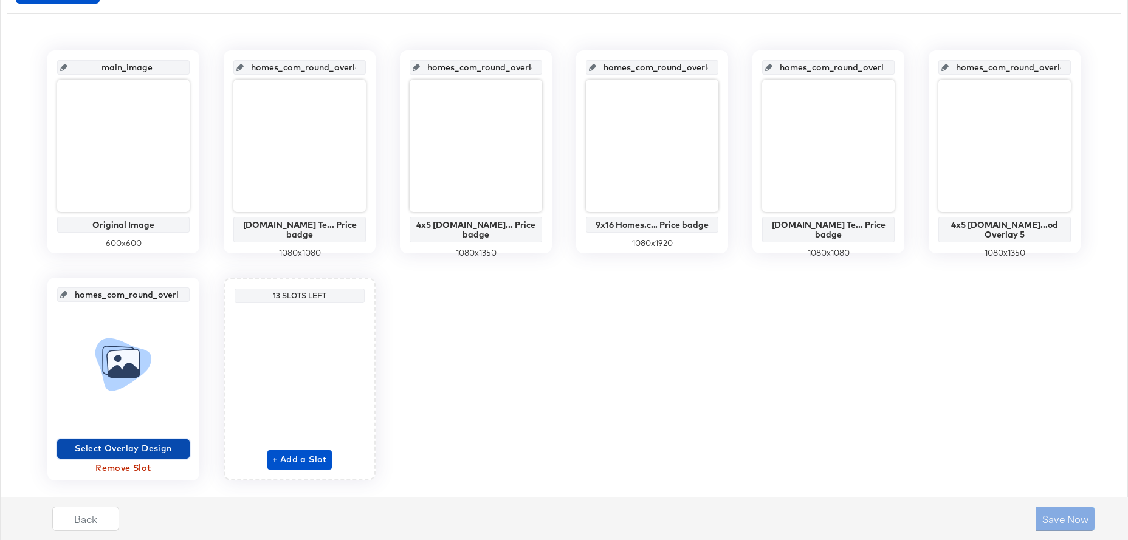
click at [111, 450] on span "Select Overlay Design" at bounding box center [123, 448] width 123 height 15
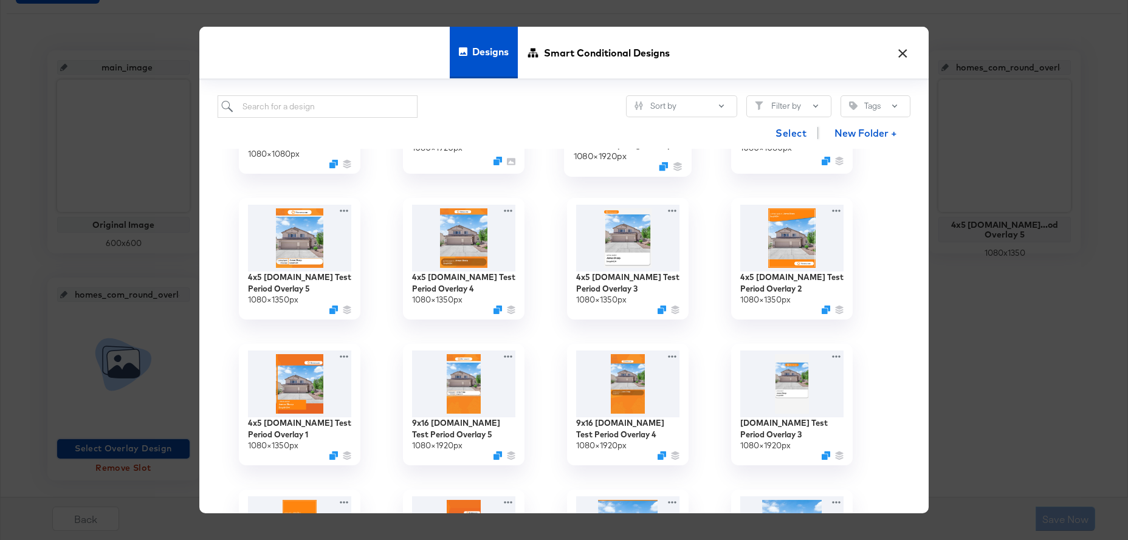
scroll to position [290, 0]
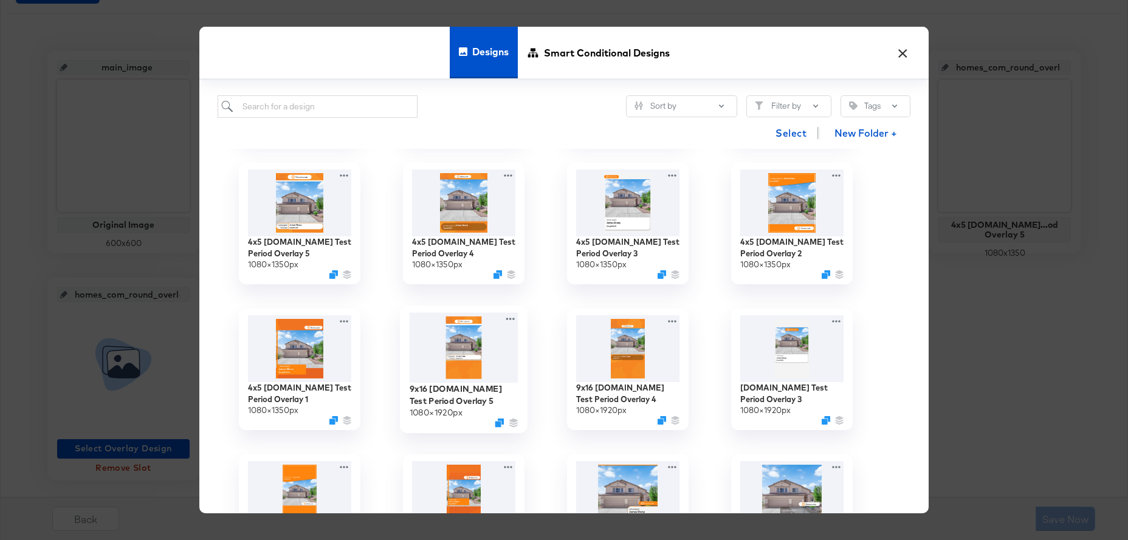
click at [458, 362] on img at bounding box center [464, 347] width 109 height 70
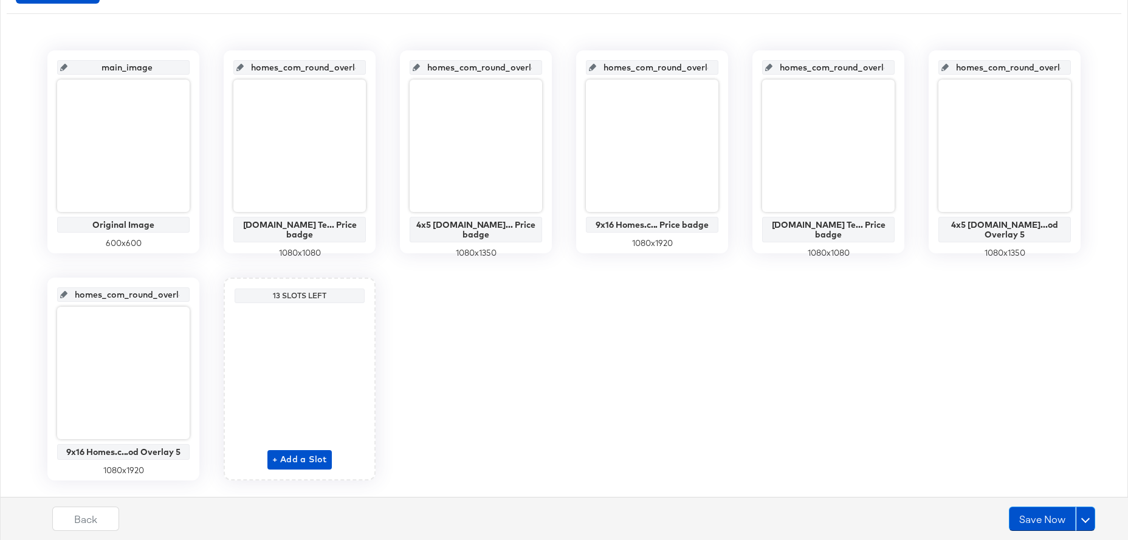
click at [332, 453] on div "+ Add a Slot" at bounding box center [300, 389] width 130 height 162
click at [324, 457] on span "+ Add a Slot" at bounding box center [299, 459] width 55 height 15
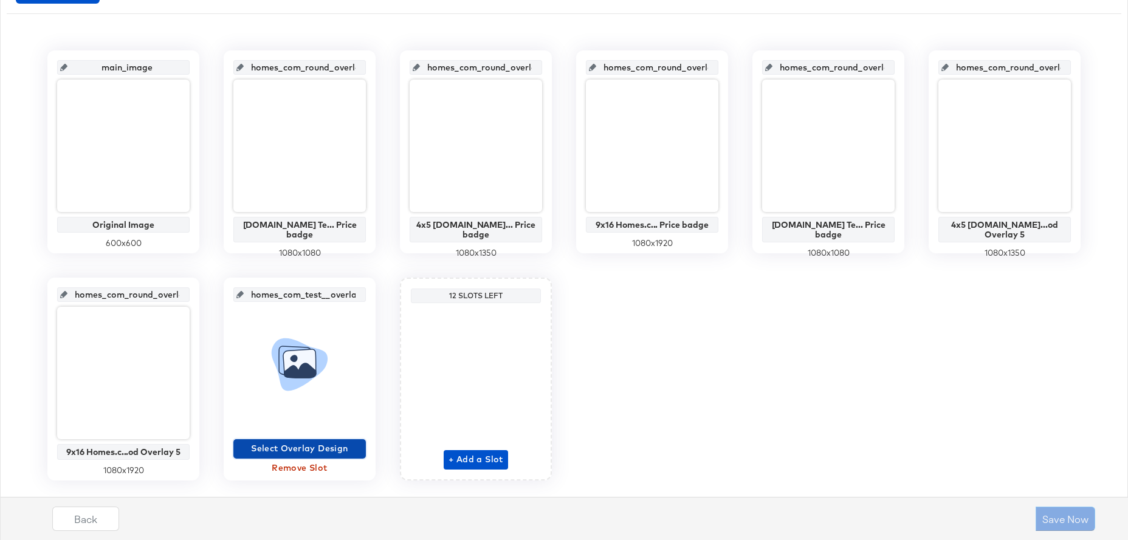
click at [336, 441] on span "Select Overlay Design" at bounding box center [299, 448] width 123 height 15
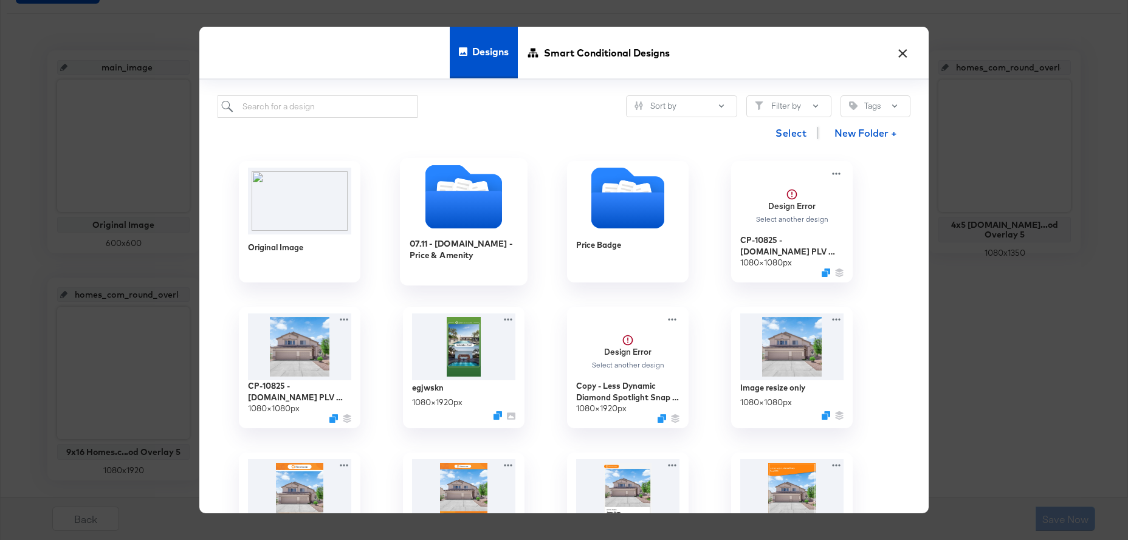
click at [487, 221] on icon "Folder" at bounding box center [463, 210] width 77 height 38
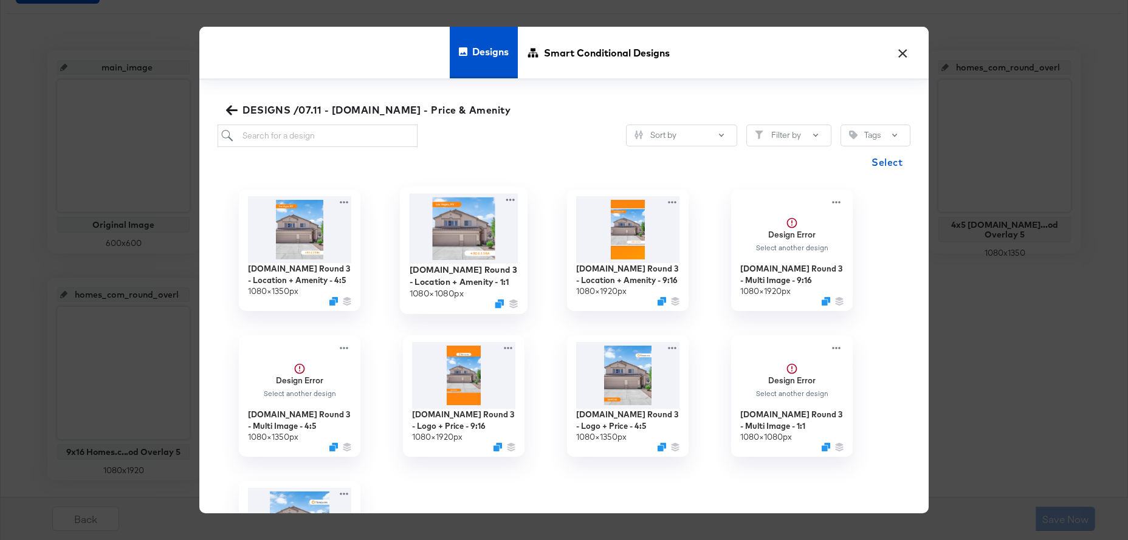
click at [475, 232] on img at bounding box center [464, 229] width 109 height 70
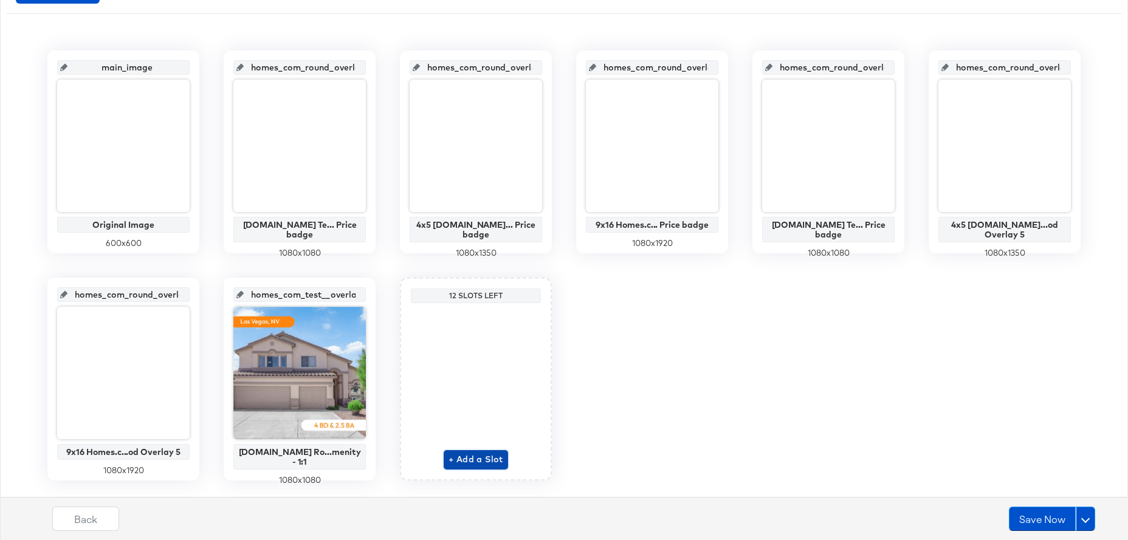
click at [491, 461] on span "+ Add a Slot" at bounding box center [475, 459] width 55 height 15
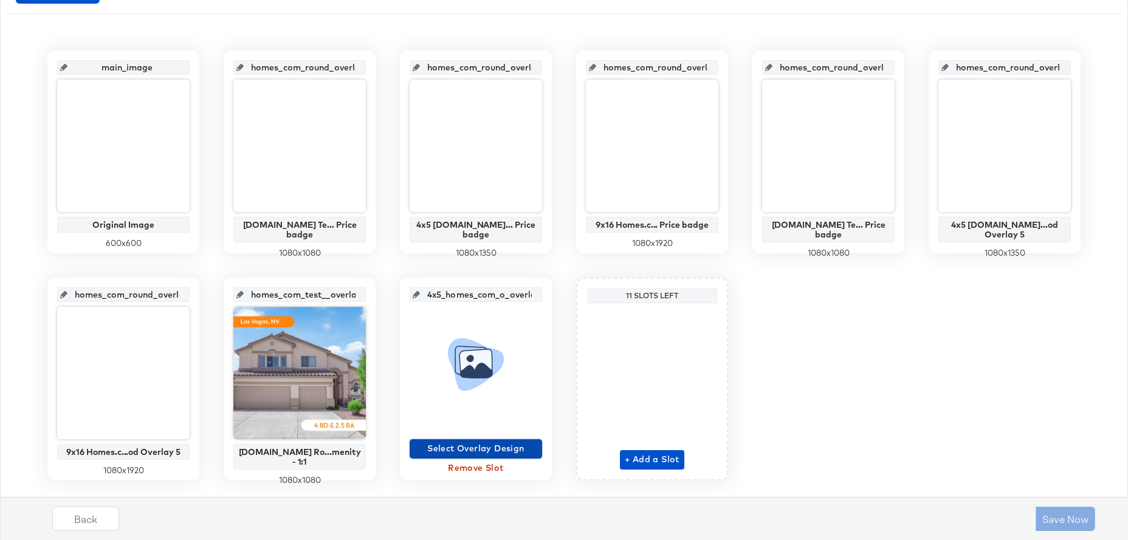
click at [489, 445] on span "Select Overlay Design" at bounding box center [475, 448] width 123 height 15
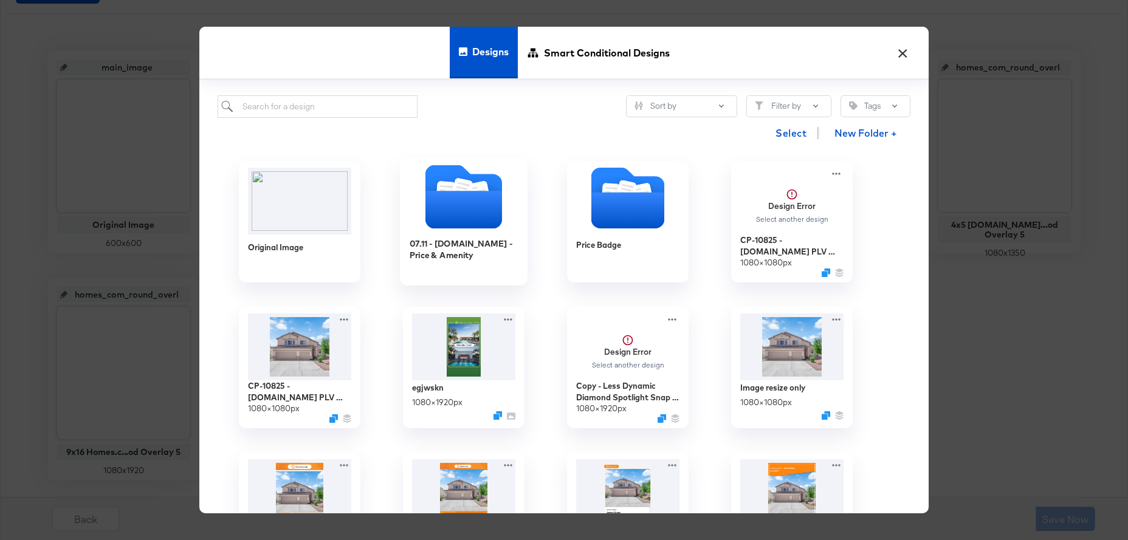
click at [461, 202] on icon "Folder" at bounding box center [463, 210] width 77 height 38
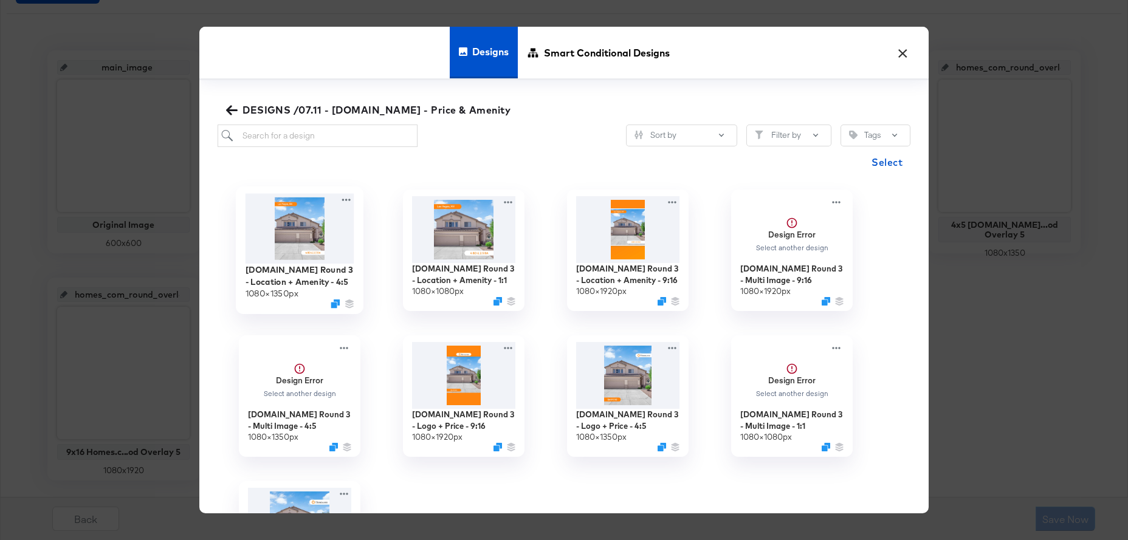
click at [293, 246] on img at bounding box center [299, 229] width 109 height 70
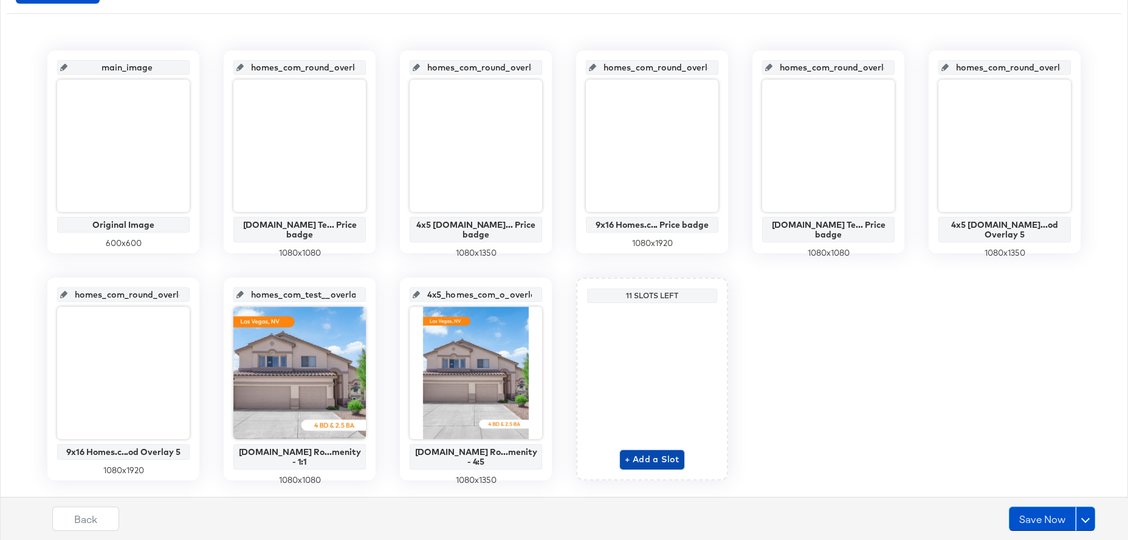
click at [649, 463] on span "+ Add a Slot" at bounding box center [652, 459] width 55 height 15
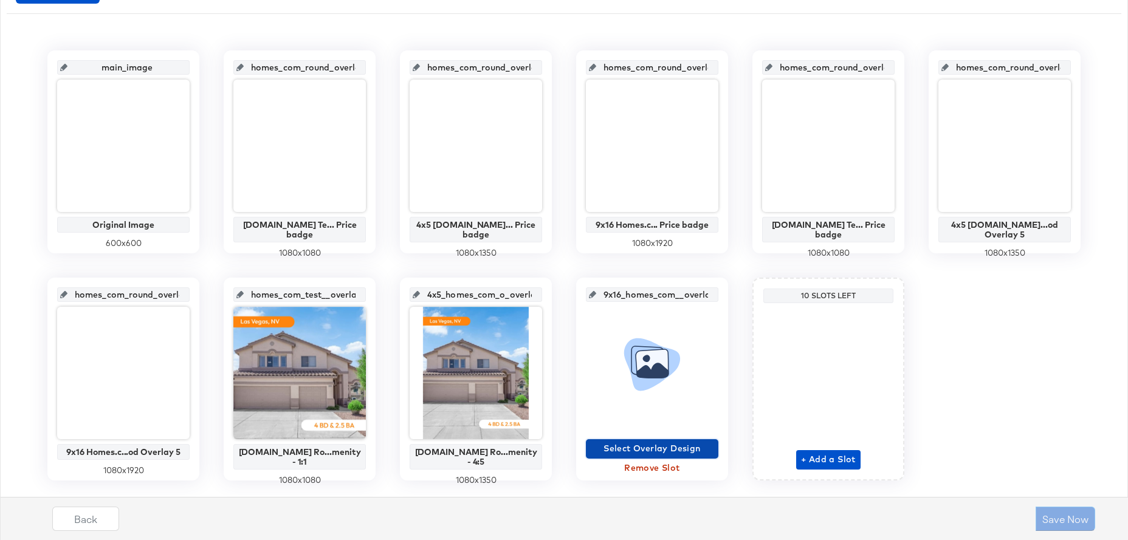
click at [631, 448] on span "Select Overlay Design" at bounding box center [652, 448] width 123 height 15
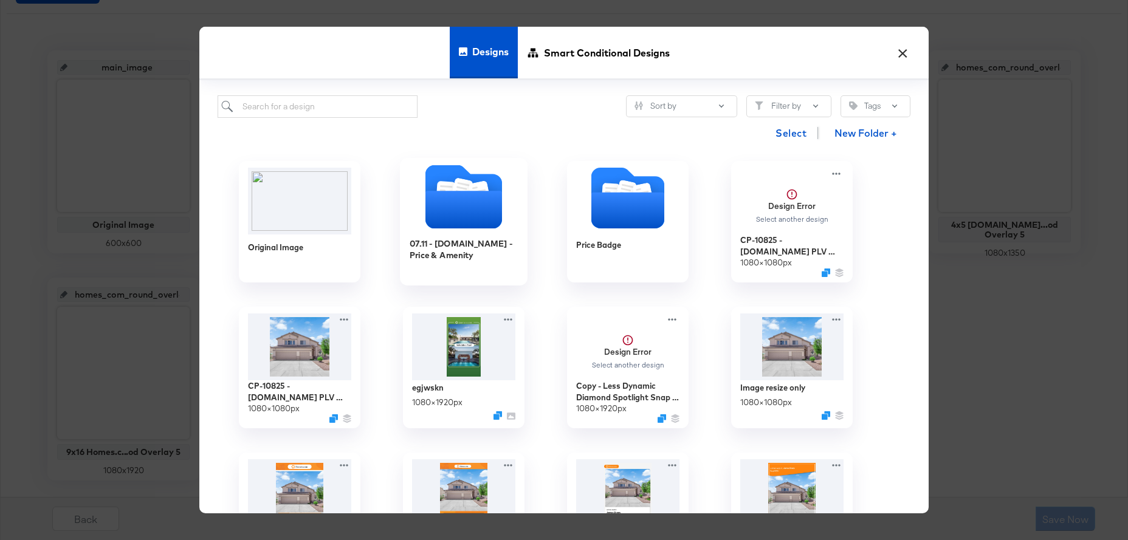
click at [470, 201] on icon "Folder" at bounding box center [463, 210] width 77 height 38
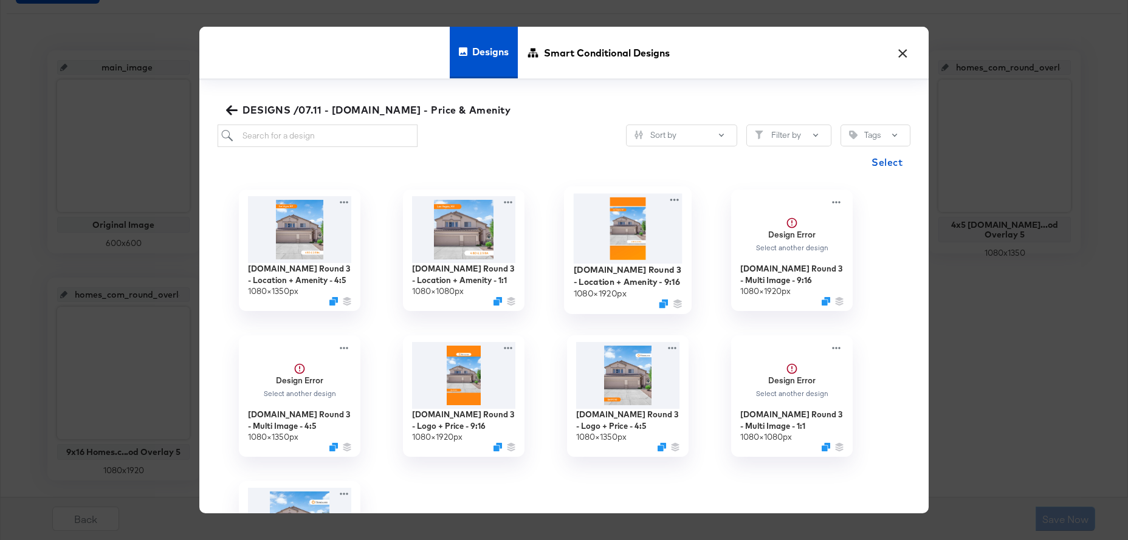
click at [628, 253] on img at bounding box center [628, 229] width 109 height 70
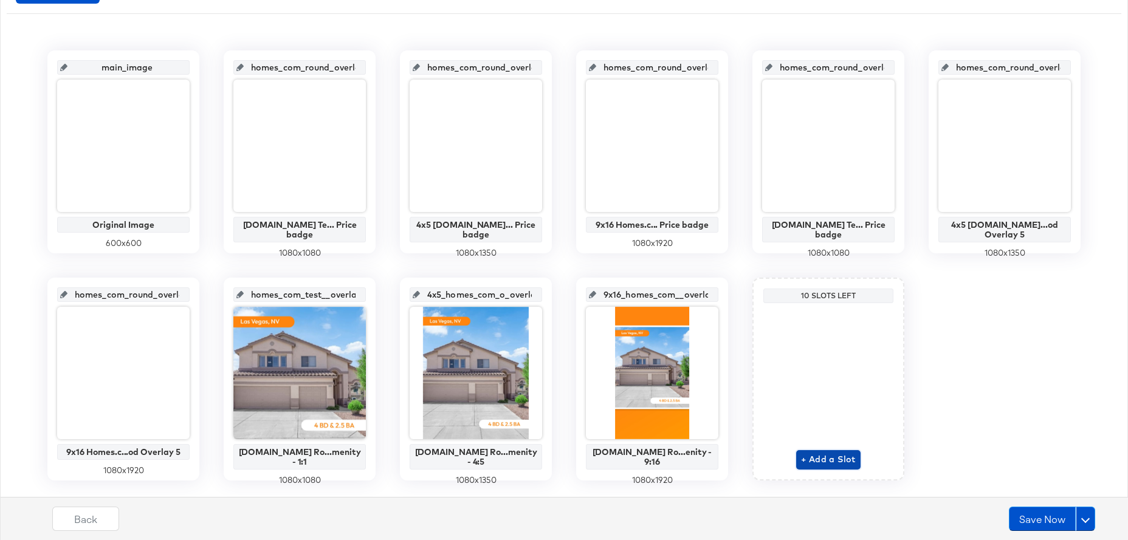
click at [840, 455] on span "+ Add a Slot" at bounding box center [828, 459] width 55 height 15
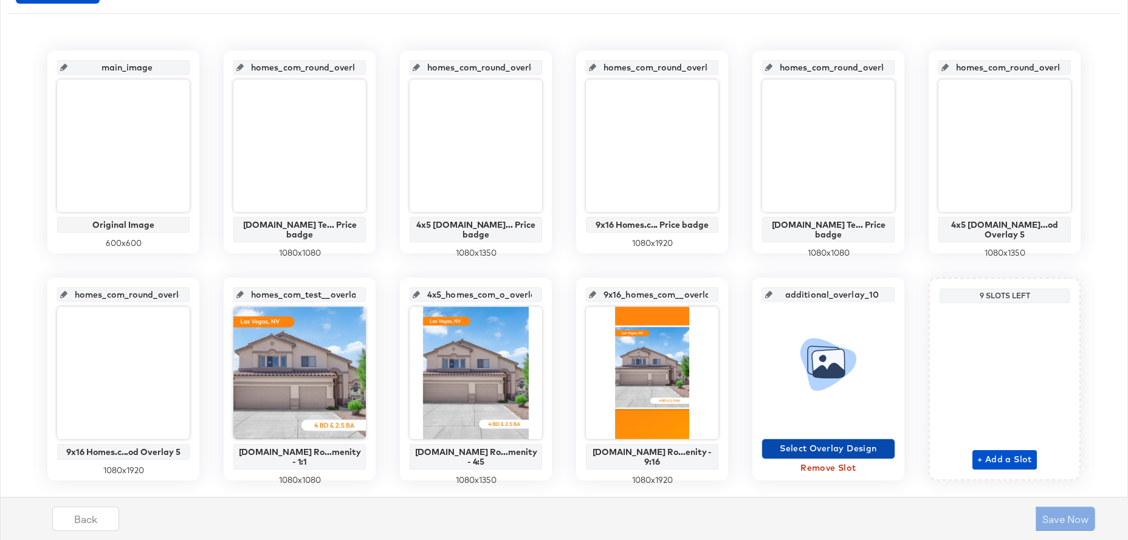
click at [815, 448] on span "Select Overlay Design" at bounding box center [828, 448] width 123 height 15
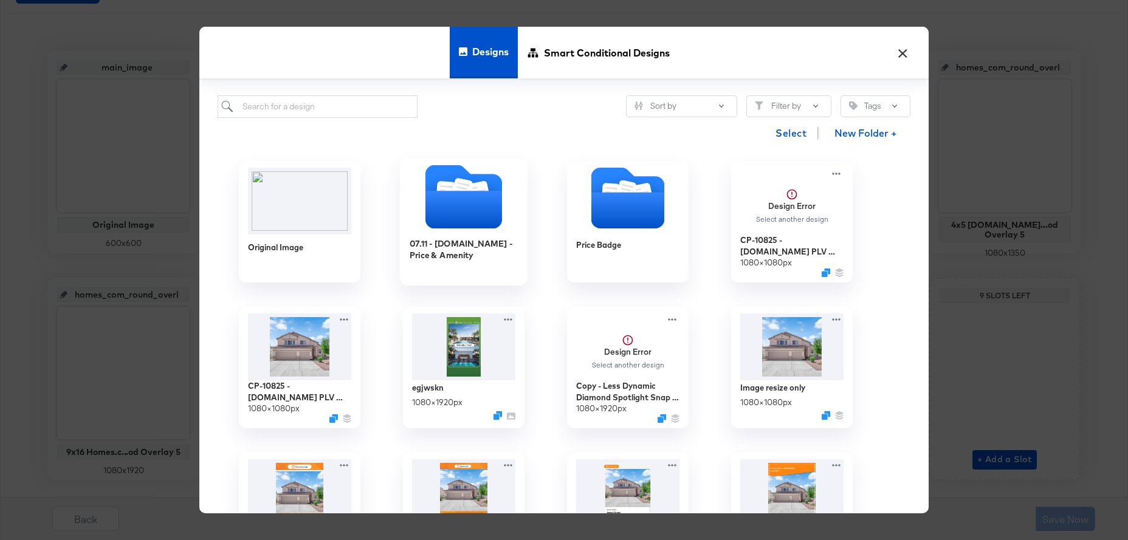
click at [475, 214] on icon "Folder" at bounding box center [463, 210] width 77 height 38
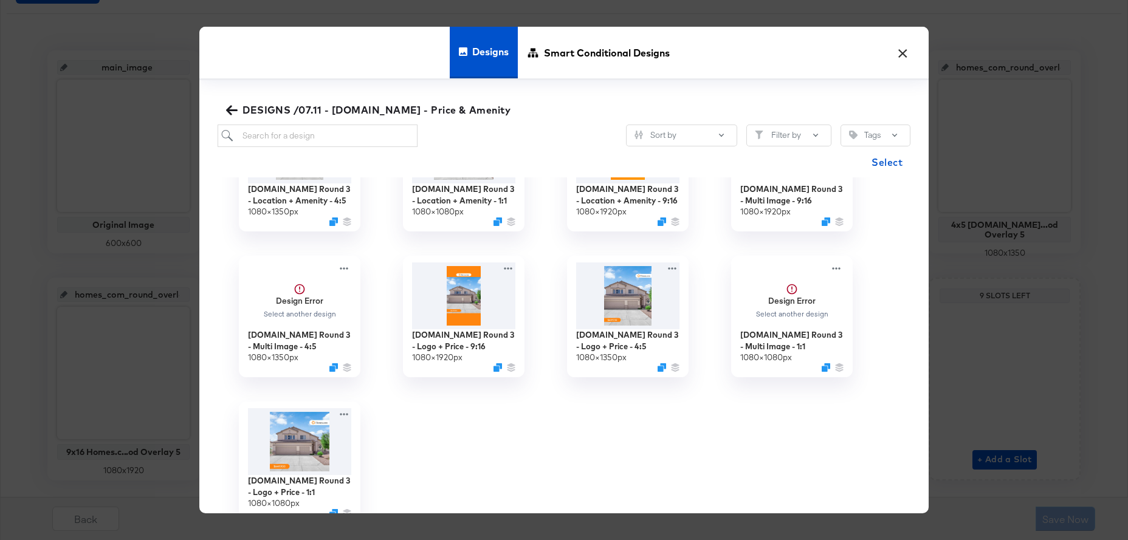
scroll to position [103, 0]
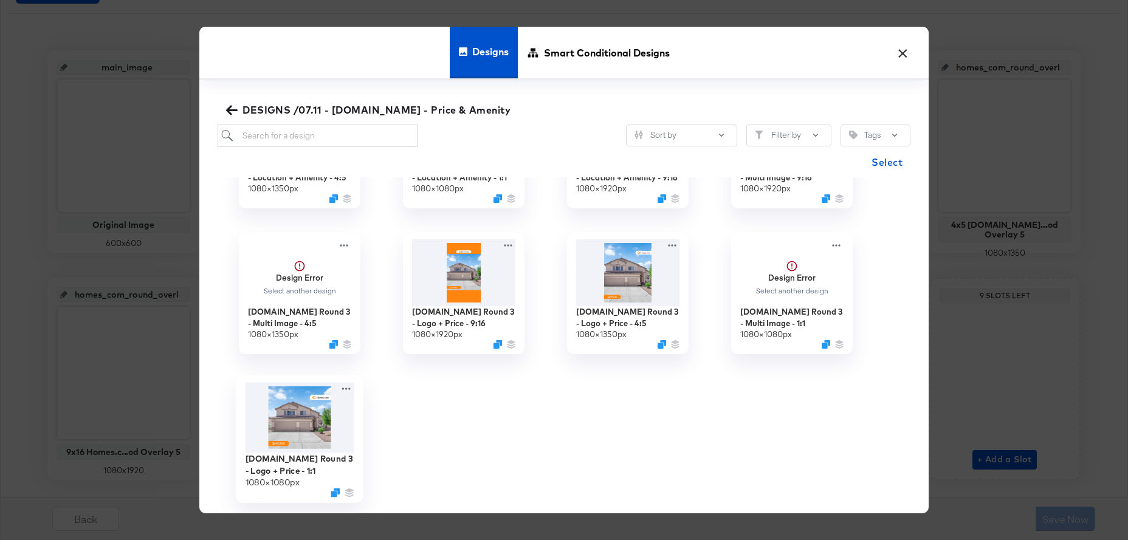
click at [309, 428] on img at bounding box center [299, 418] width 109 height 70
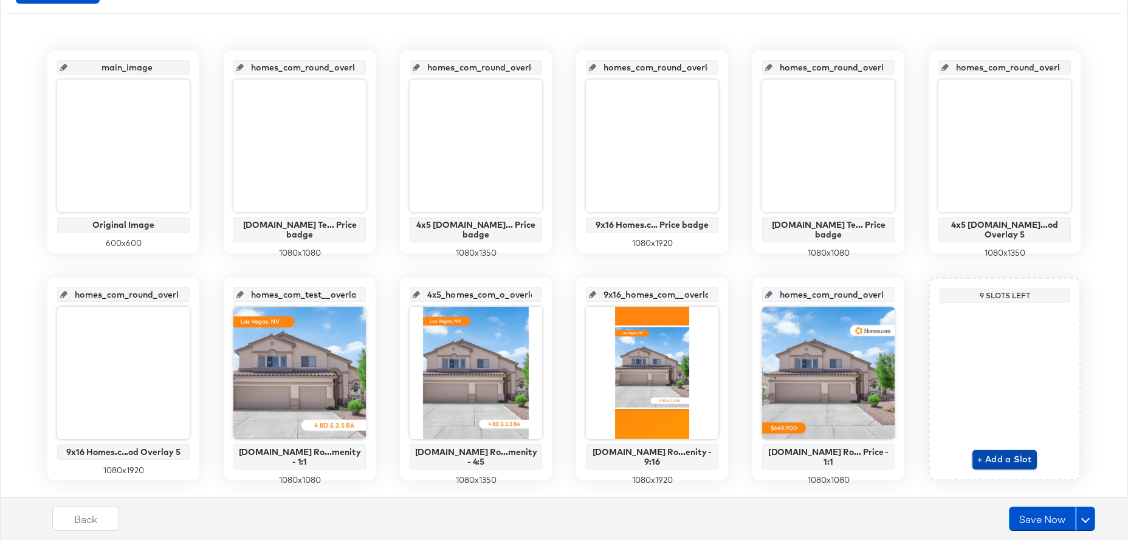
click at [1013, 456] on span "+ Add a Slot" at bounding box center [1004, 459] width 55 height 15
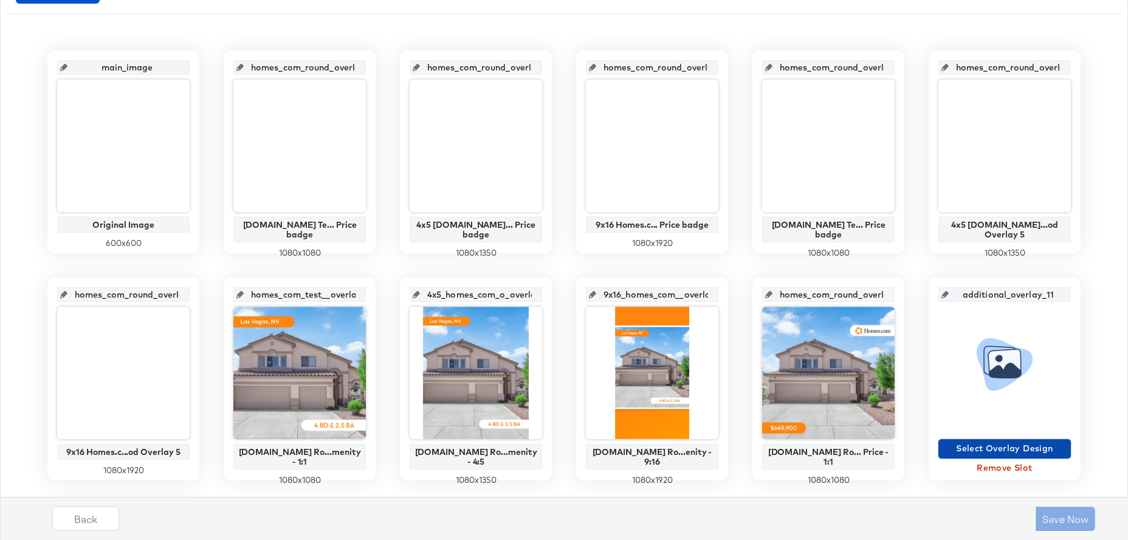
click at [1010, 451] on span "Select Overlay Design" at bounding box center [1004, 448] width 123 height 15
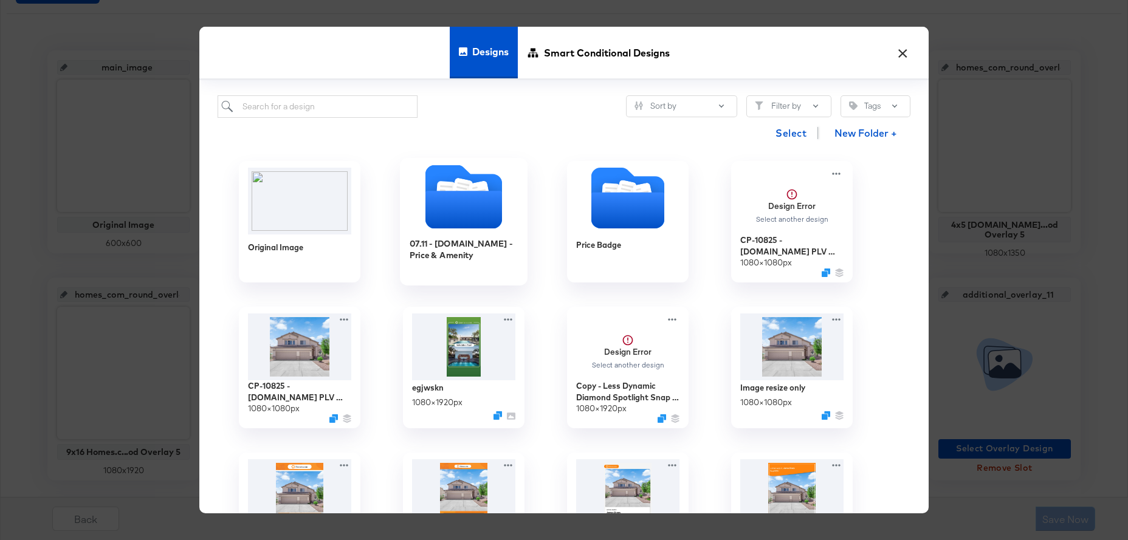
click at [463, 213] on icon "Folder" at bounding box center [463, 210] width 77 height 38
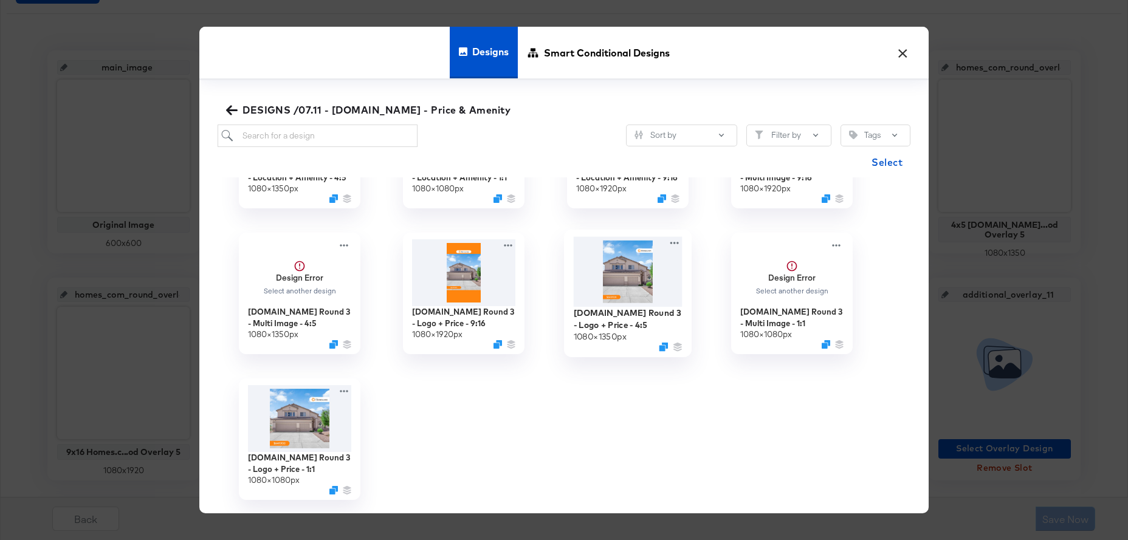
click at [619, 279] on img at bounding box center [628, 272] width 109 height 70
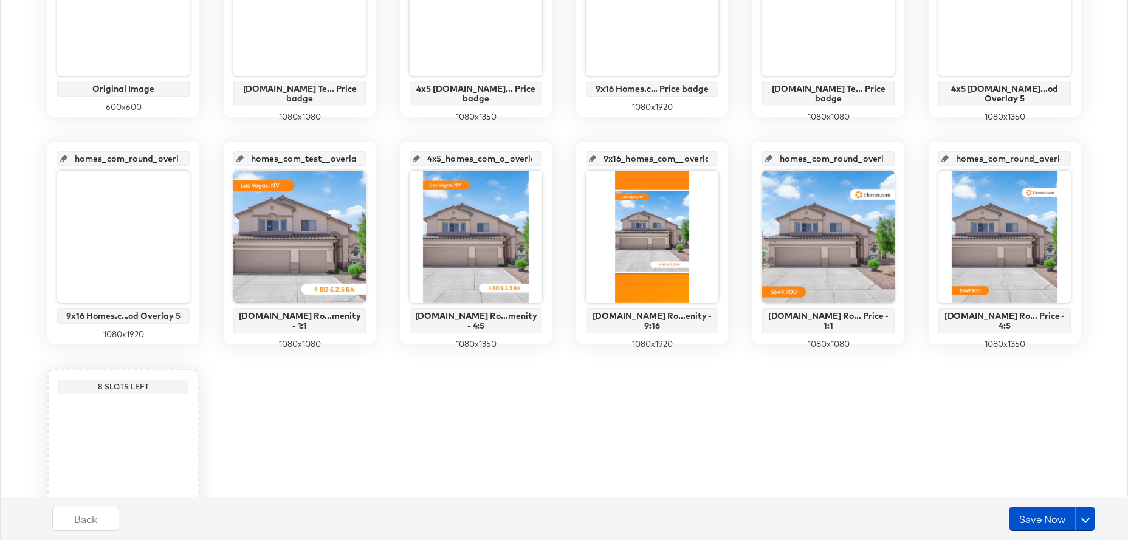
scroll to position [493, 0]
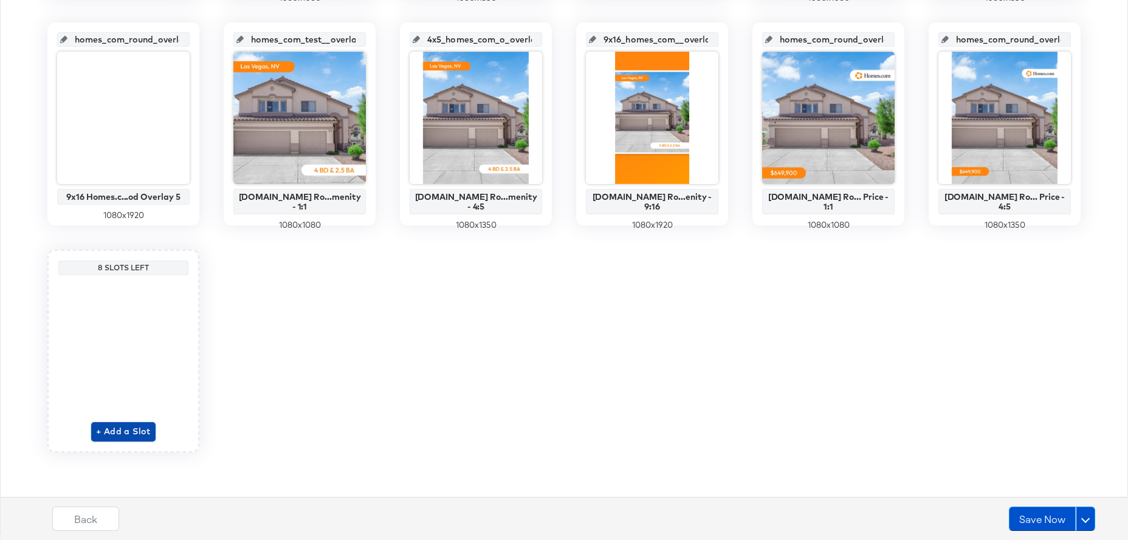
click at [136, 425] on span "+ Add a Slot" at bounding box center [123, 431] width 55 height 15
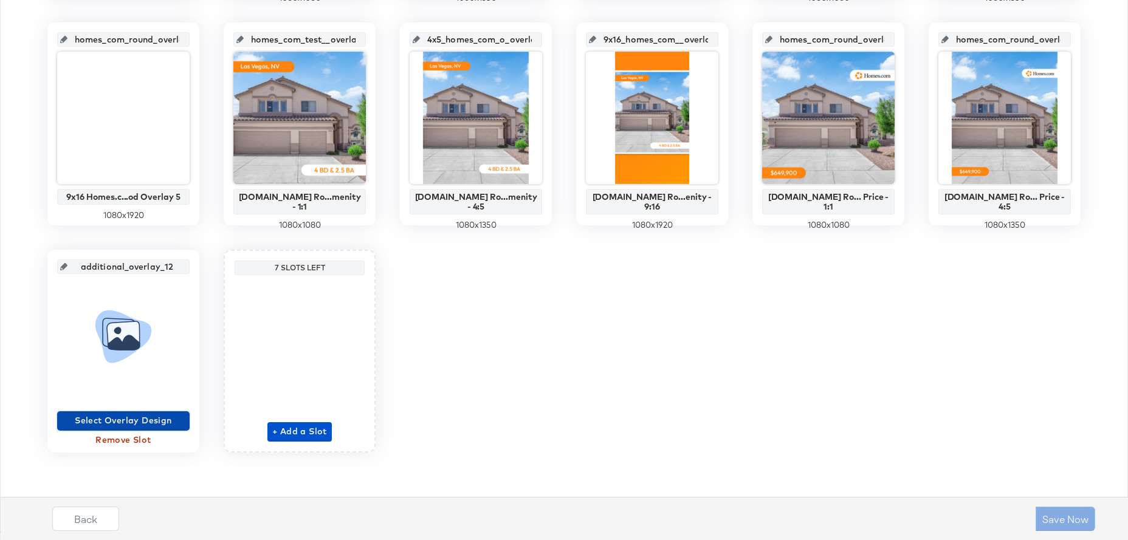
click at [130, 421] on span "Select Overlay Design" at bounding box center [123, 420] width 123 height 15
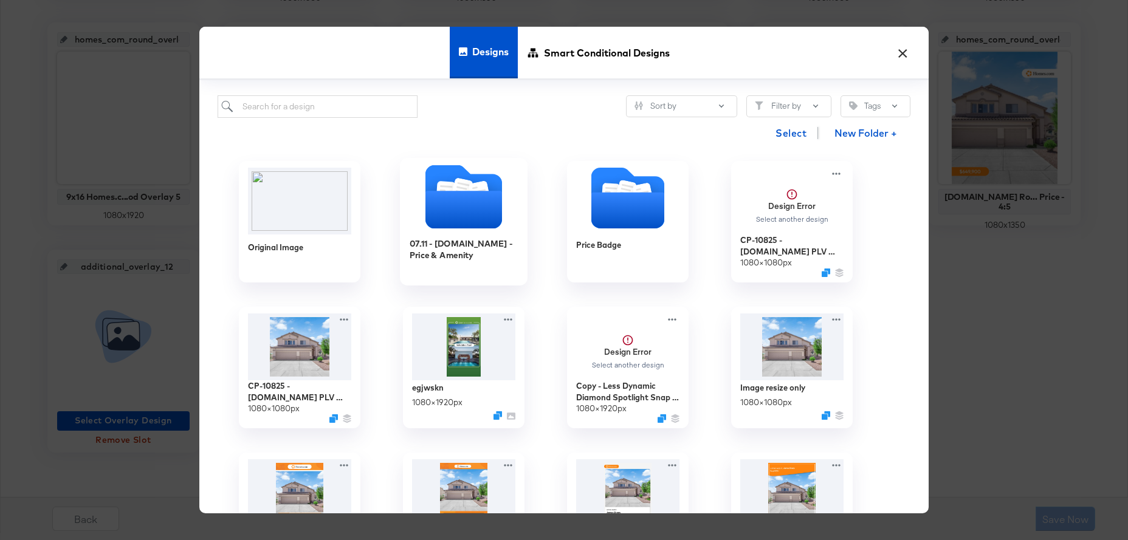
click at [441, 218] on icon "Folder" at bounding box center [463, 210] width 77 height 38
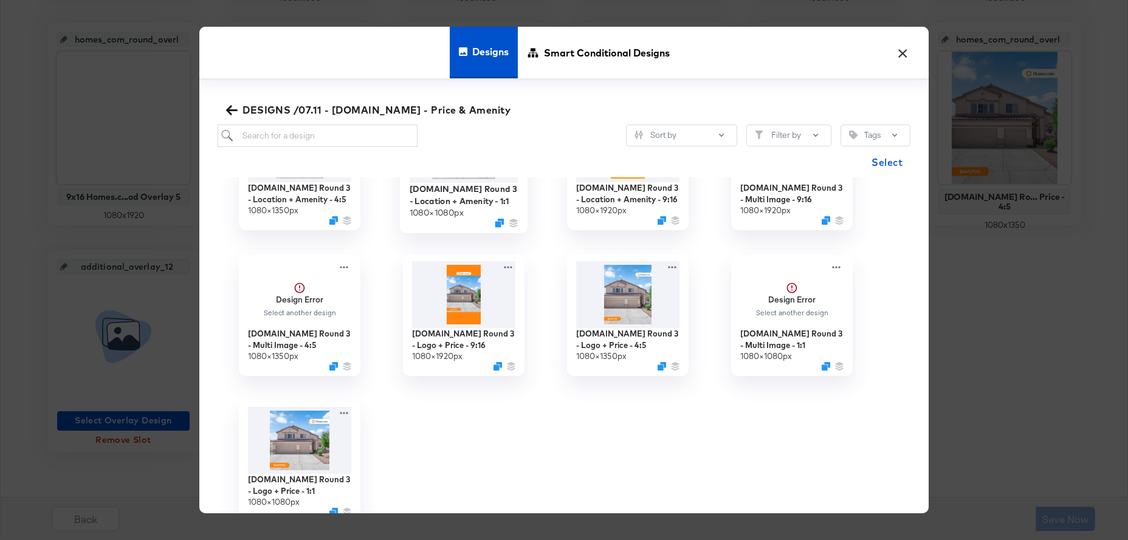
scroll to position [103, 0]
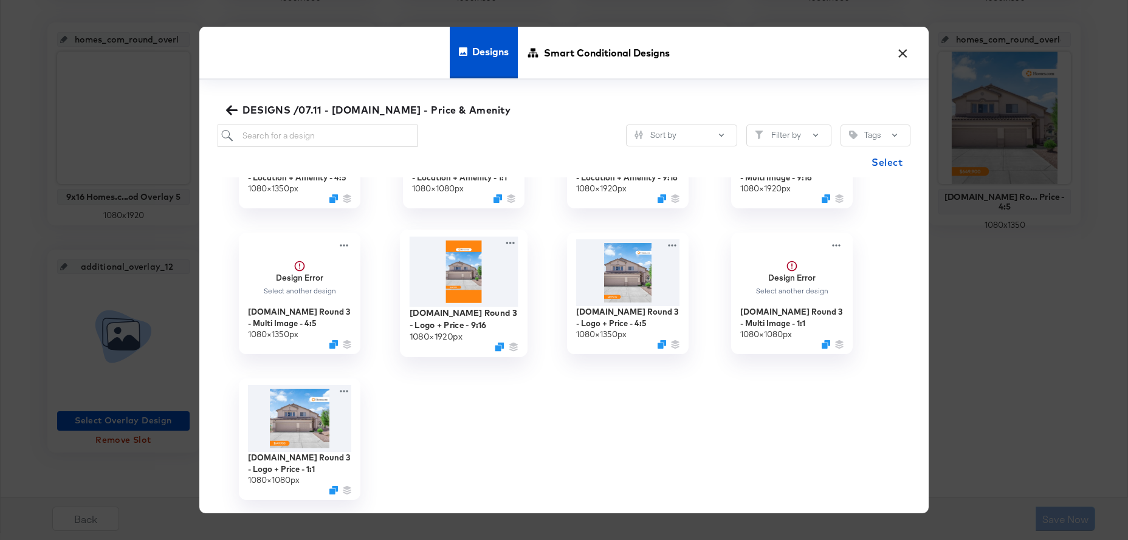
click at [472, 278] on img at bounding box center [464, 272] width 109 height 70
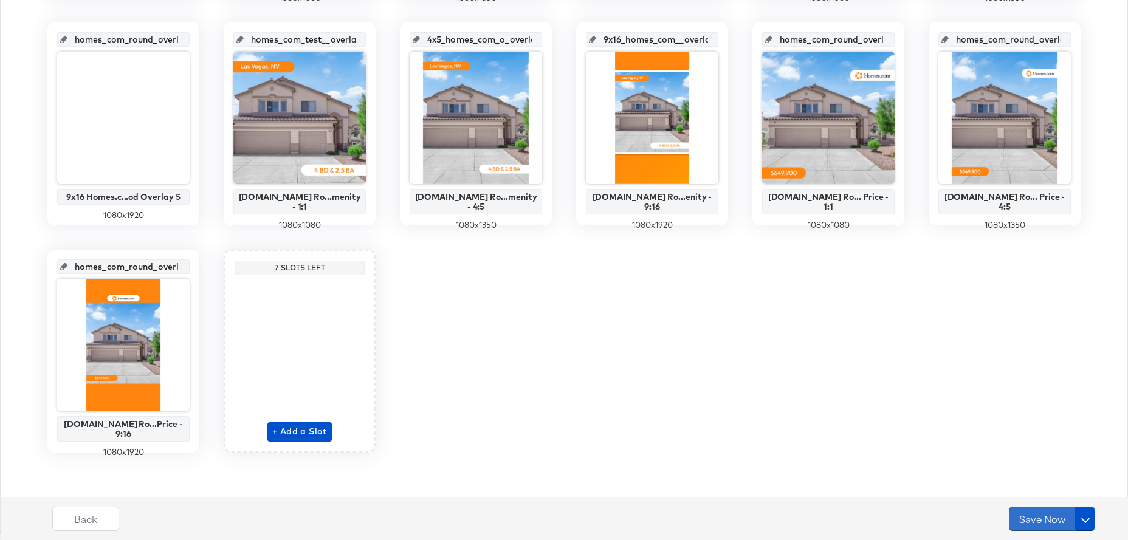
click at [1039, 513] on button "Save Now" at bounding box center [1042, 519] width 67 height 24
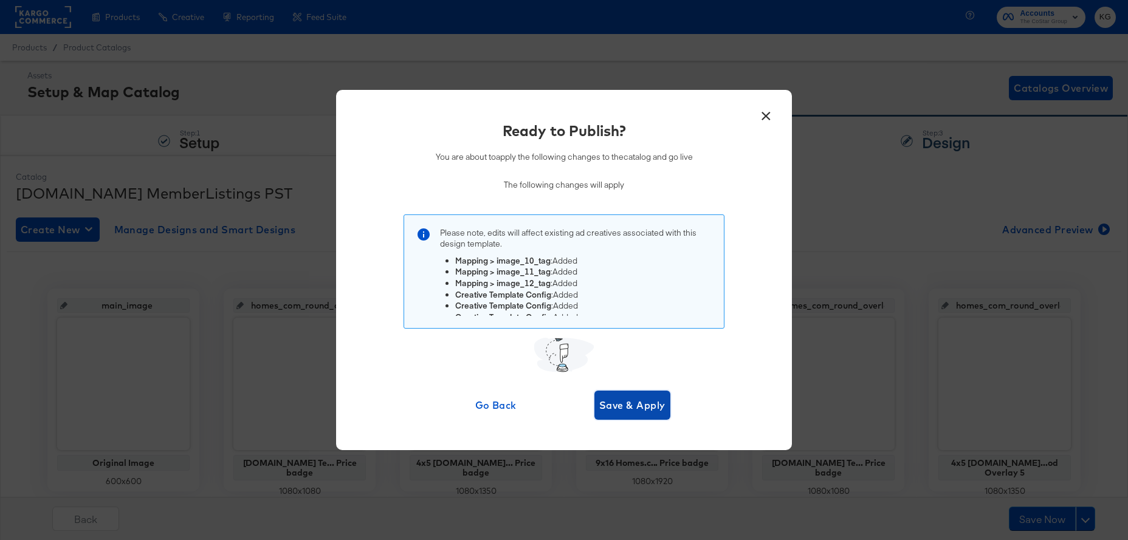
click at [619, 411] on span "Save & Apply" at bounding box center [632, 405] width 66 height 17
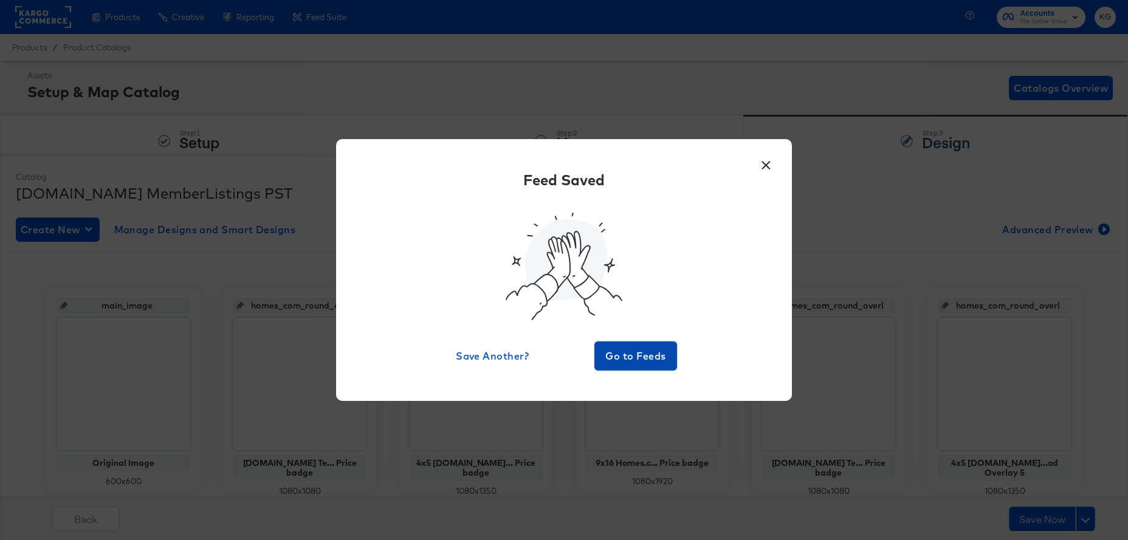
click at [620, 359] on span "Go to Feeds" at bounding box center [635, 356] width 73 height 17
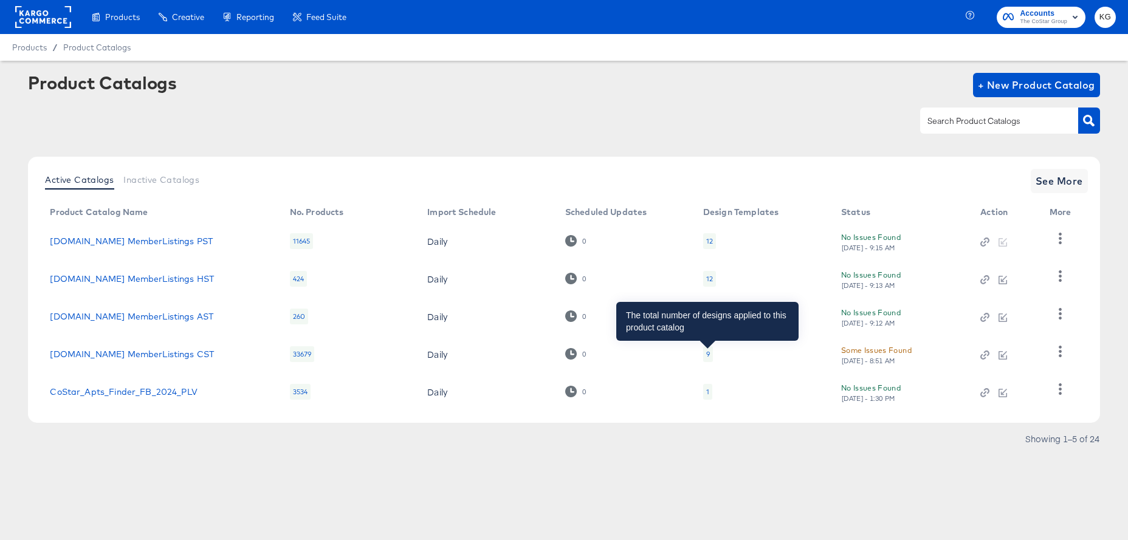
click at [709, 354] on div "9" at bounding box center [708, 354] width 4 height 10
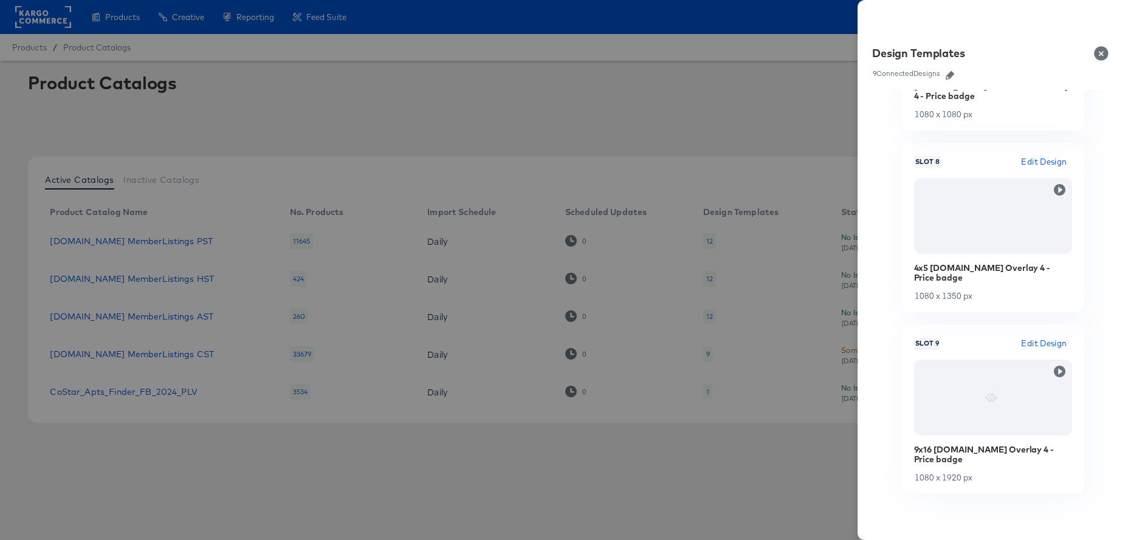
scroll to position [1395, 0]
click at [952, 74] on icon "button" at bounding box center [950, 75] width 9 height 9
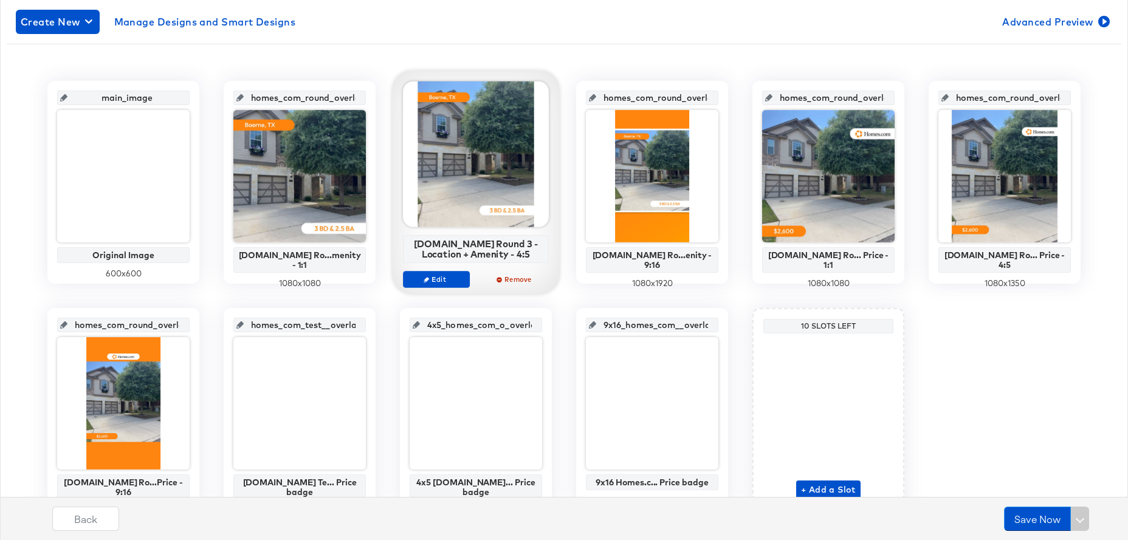
scroll to position [266, 0]
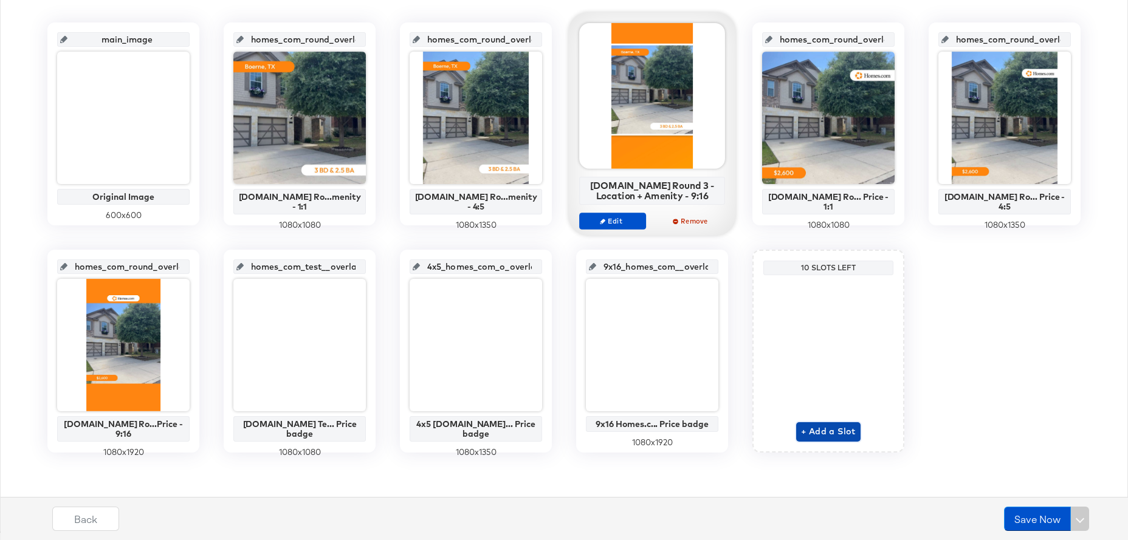
click at [820, 433] on span "+ Add a Slot" at bounding box center [828, 431] width 55 height 15
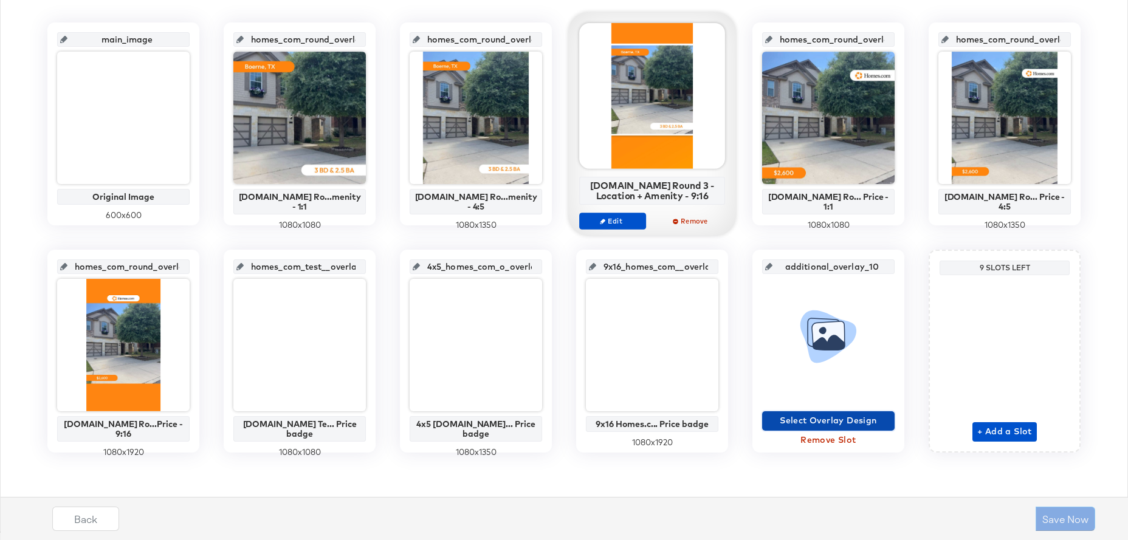
click at [808, 421] on span "Select Overlay Design" at bounding box center [828, 420] width 123 height 15
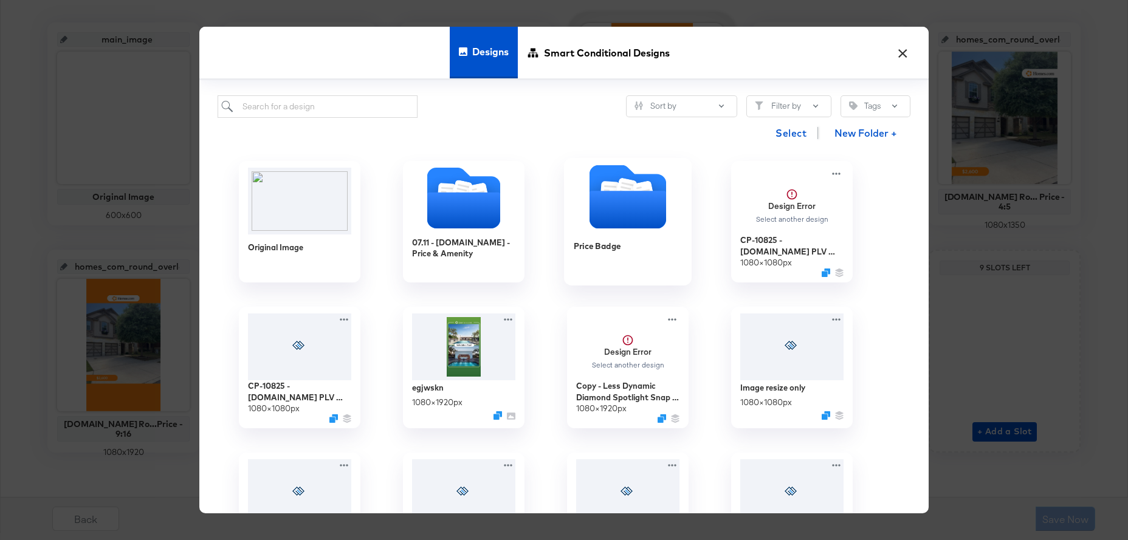
click at [617, 219] on icon "Folder" at bounding box center [627, 210] width 77 height 38
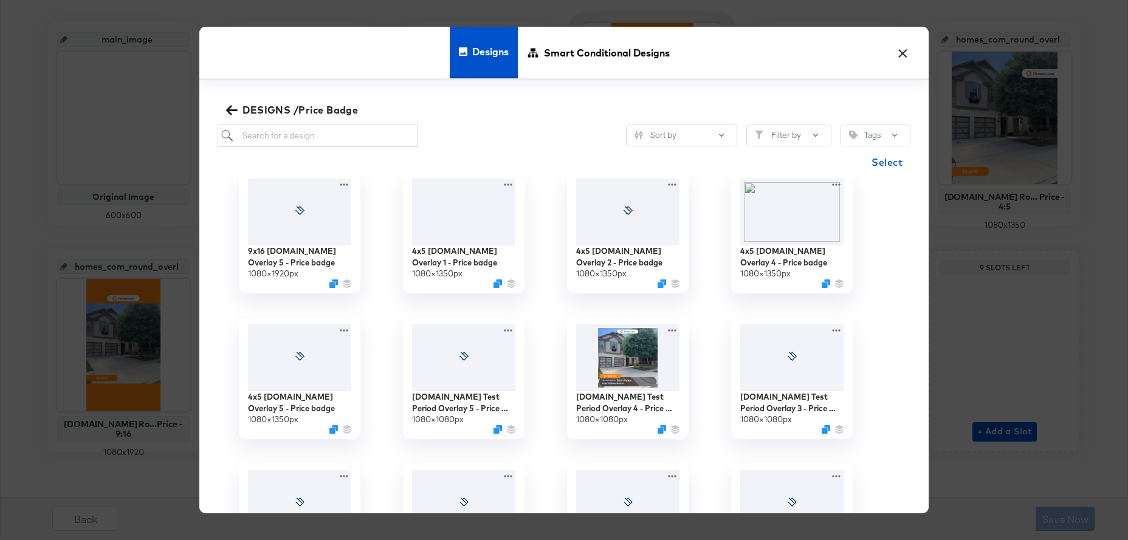
scroll to position [311, 0]
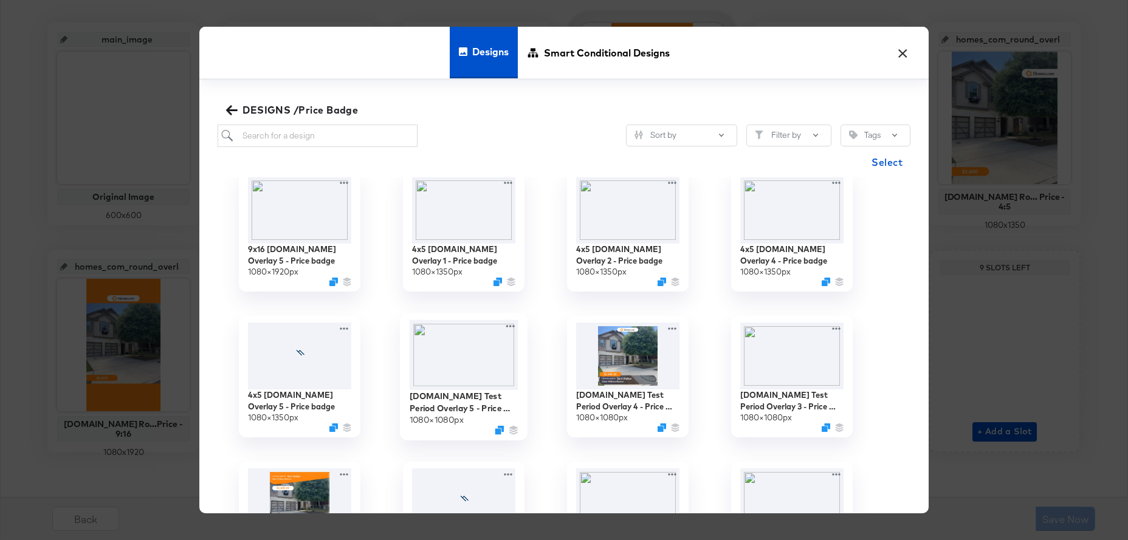
click at [459, 365] on img at bounding box center [464, 355] width 109 height 70
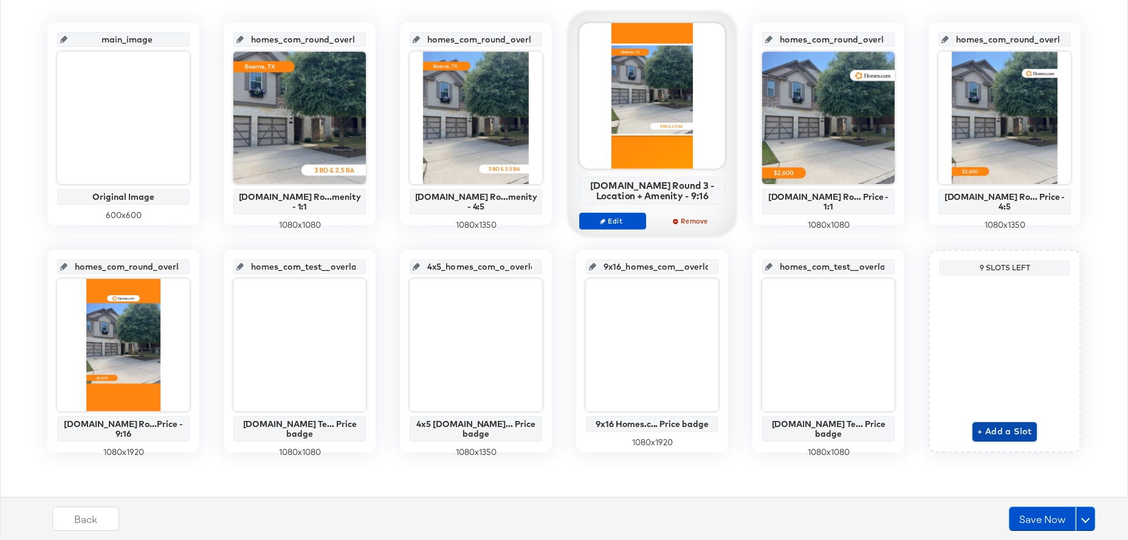
click at [1009, 431] on span "+ Add a Slot" at bounding box center [1004, 431] width 55 height 15
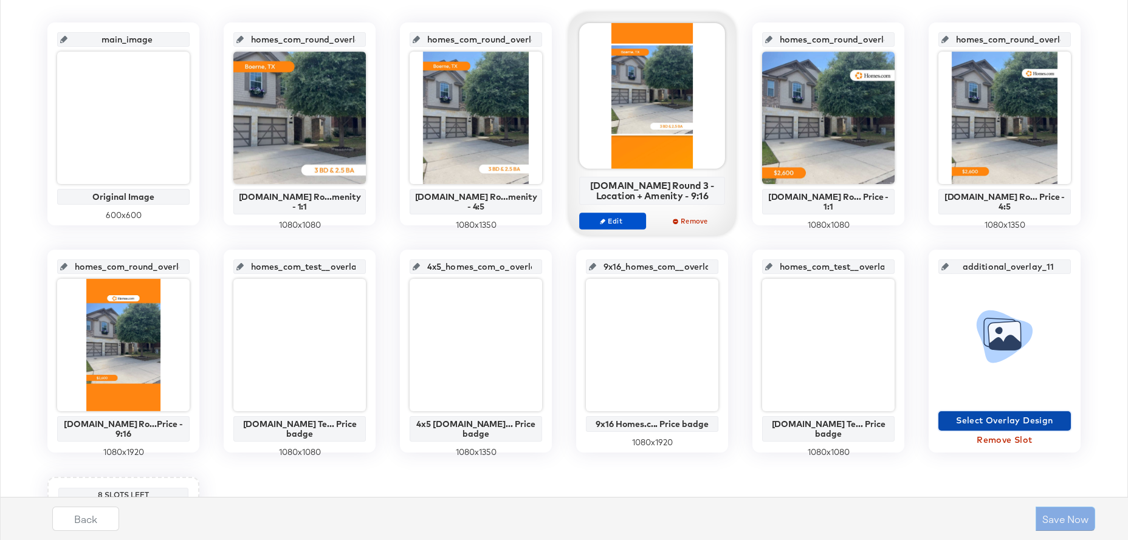
click at [1001, 419] on span "Select Overlay Design" at bounding box center [1004, 420] width 123 height 15
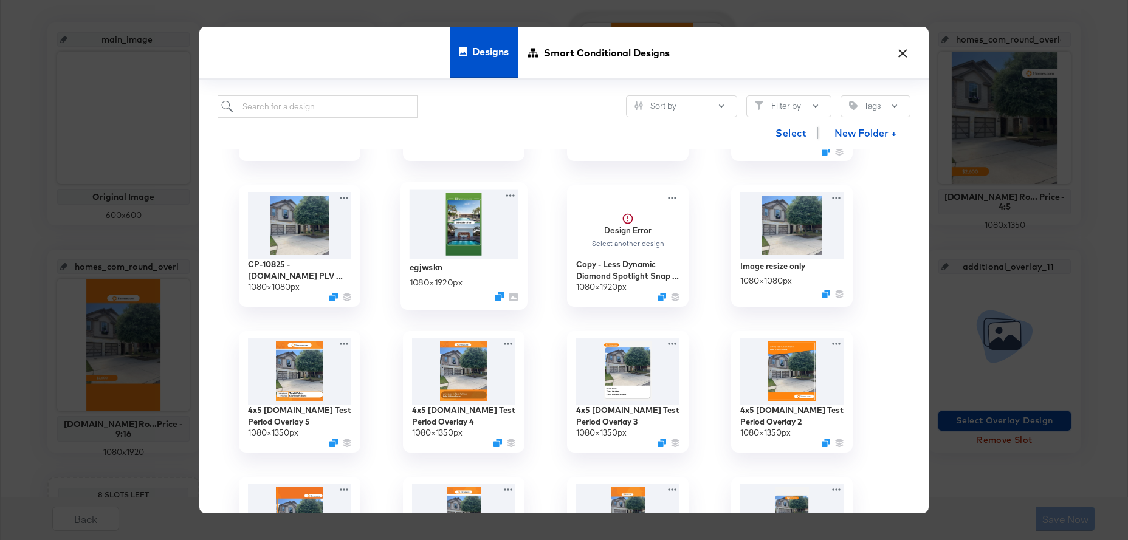
scroll to position [0, 0]
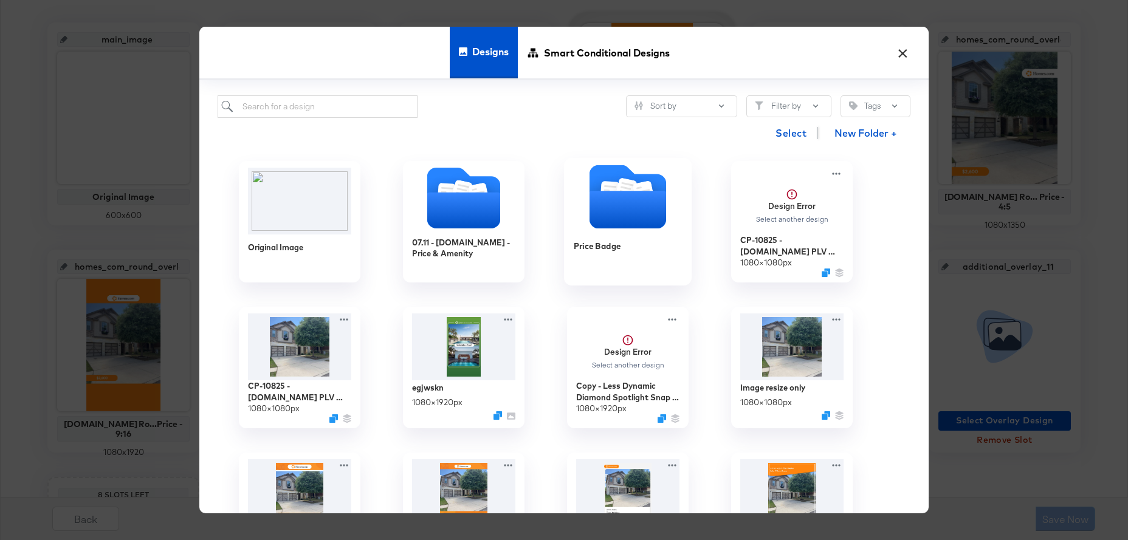
click at [638, 221] on icon "Folder" at bounding box center [627, 210] width 77 height 38
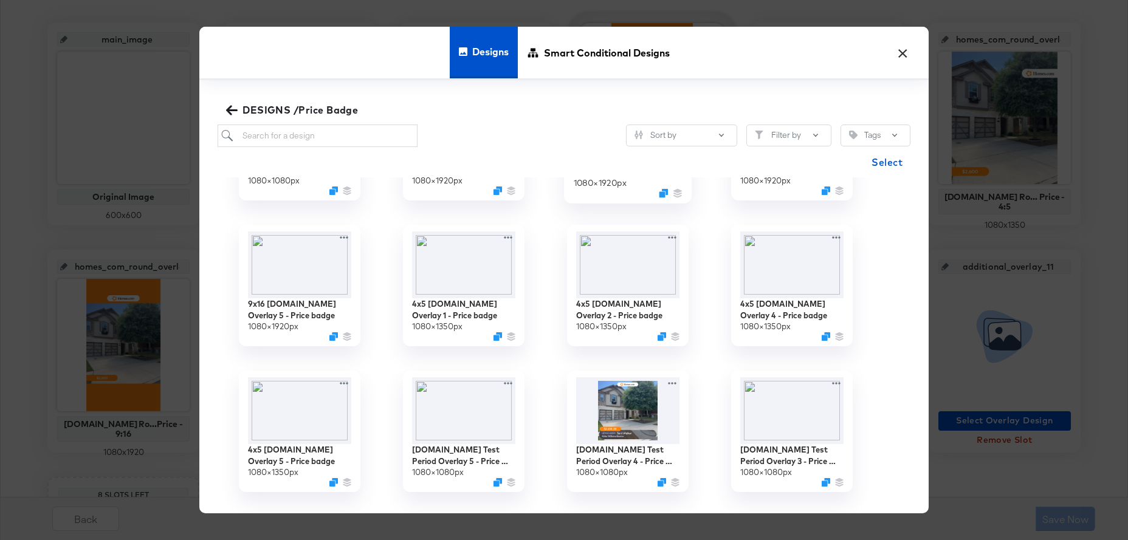
scroll to position [321, 0]
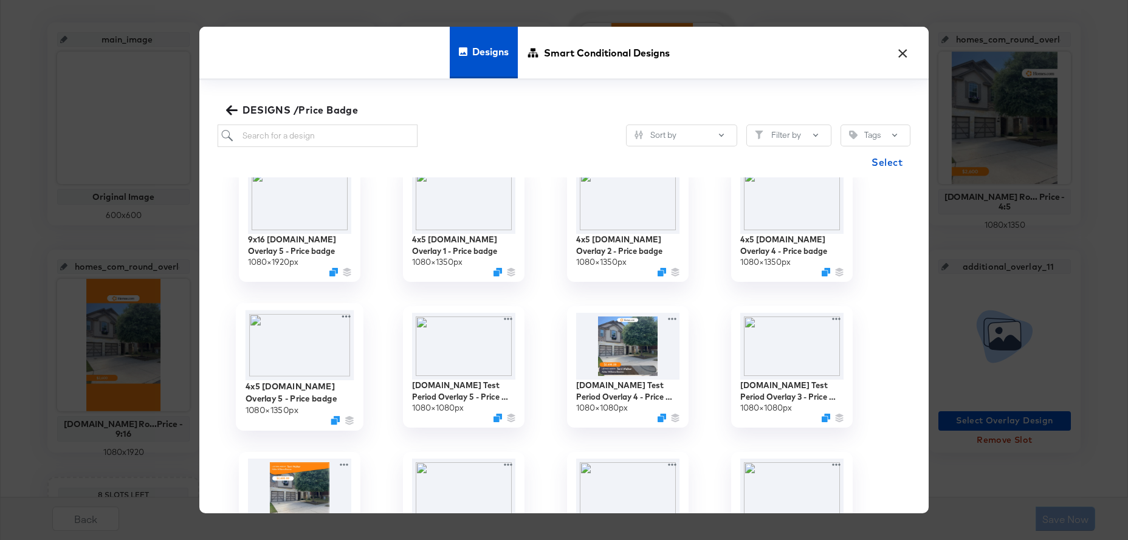
click at [287, 349] on img at bounding box center [299, 346] width 109 height 70
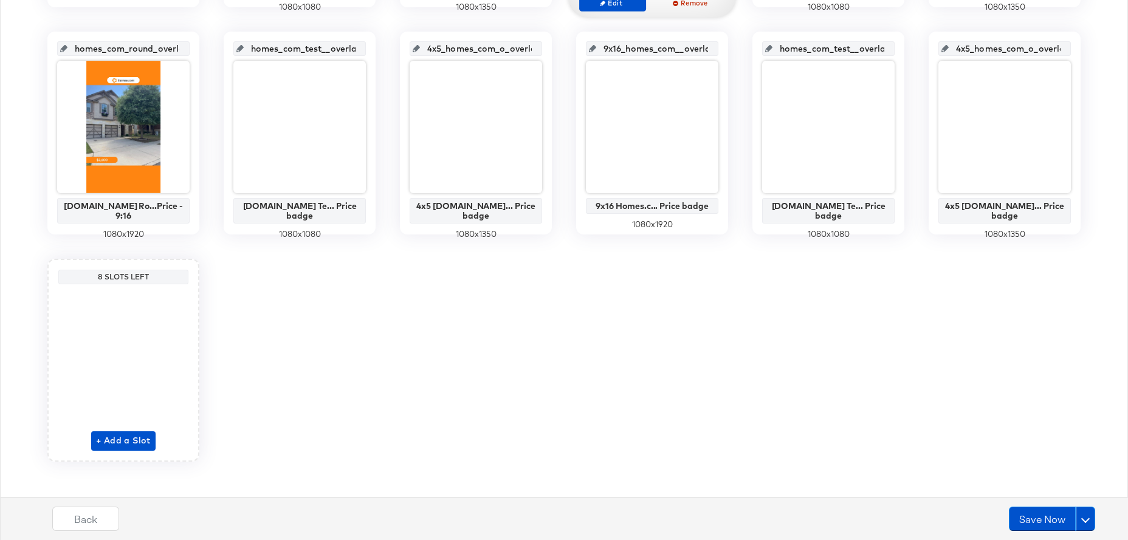
scroll to position [493, 0]
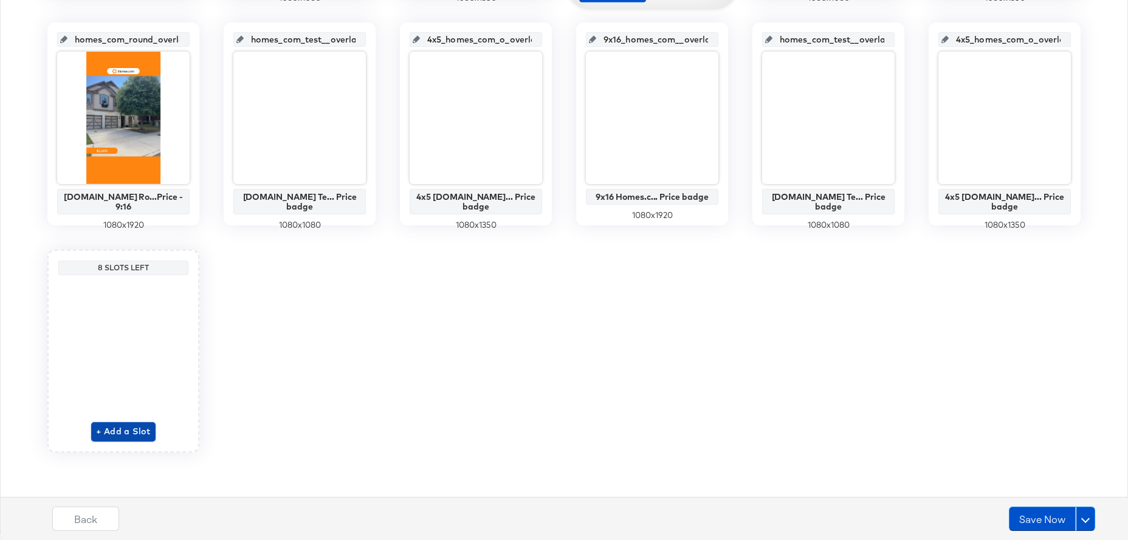
click at [134, 428] on span "+ Add a Slot" at bounding box center [123, 431] width 55 height 15
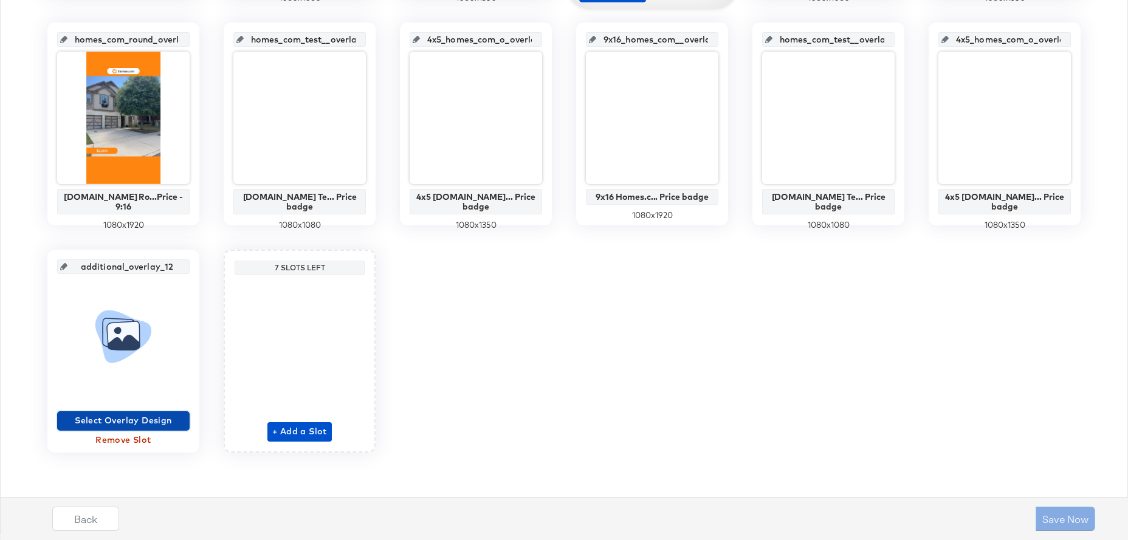
click at [132, 416] on span "Select Overlay Design" at bounding box center [123, 420] width 123 height 15
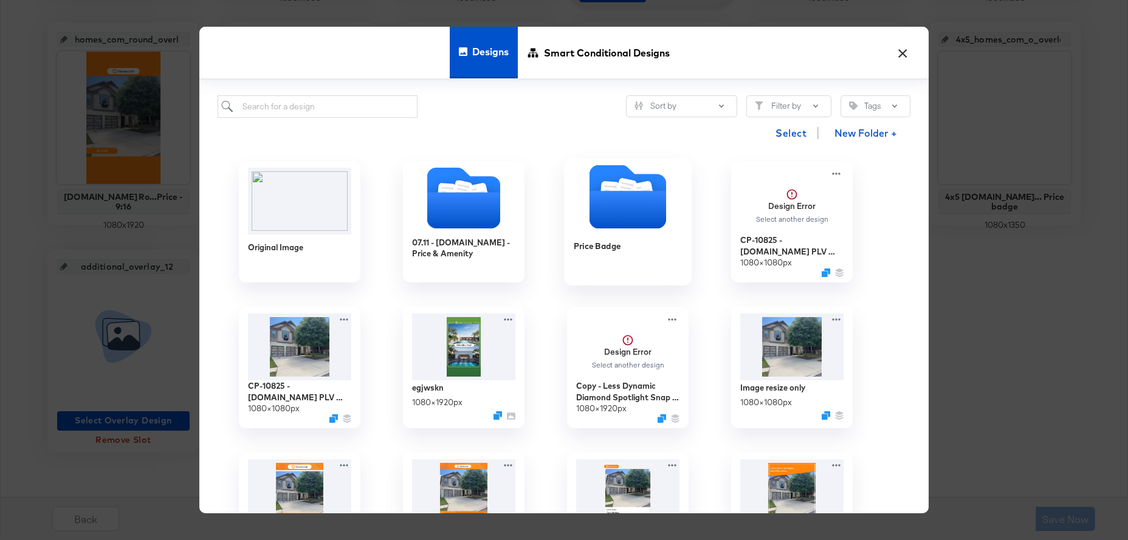
click at [622, 211] on icon "Folder" at bounding box center [627, 210] width 77 height 38
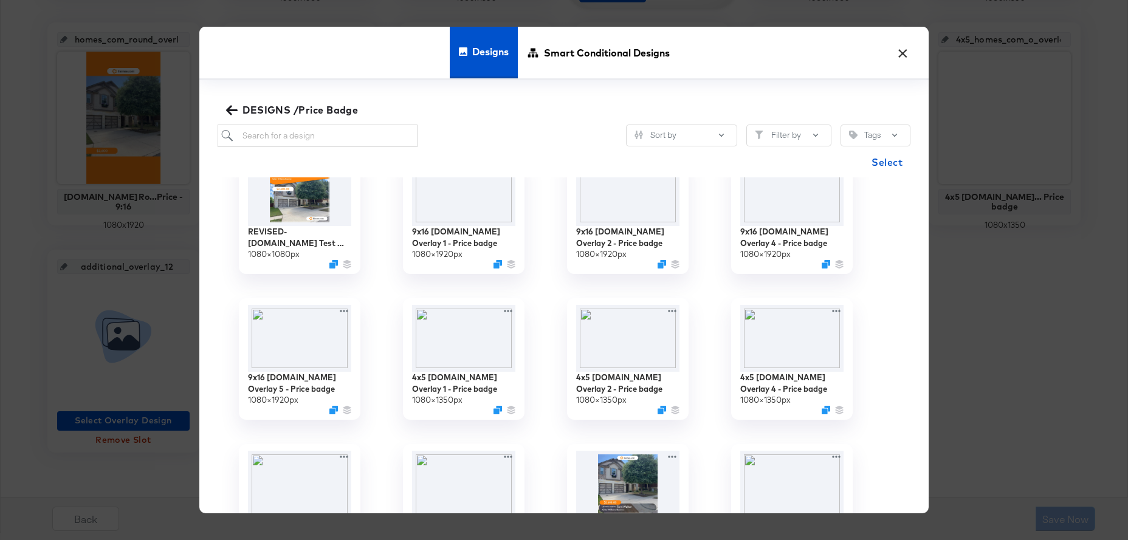
scroll to position [122, 0]
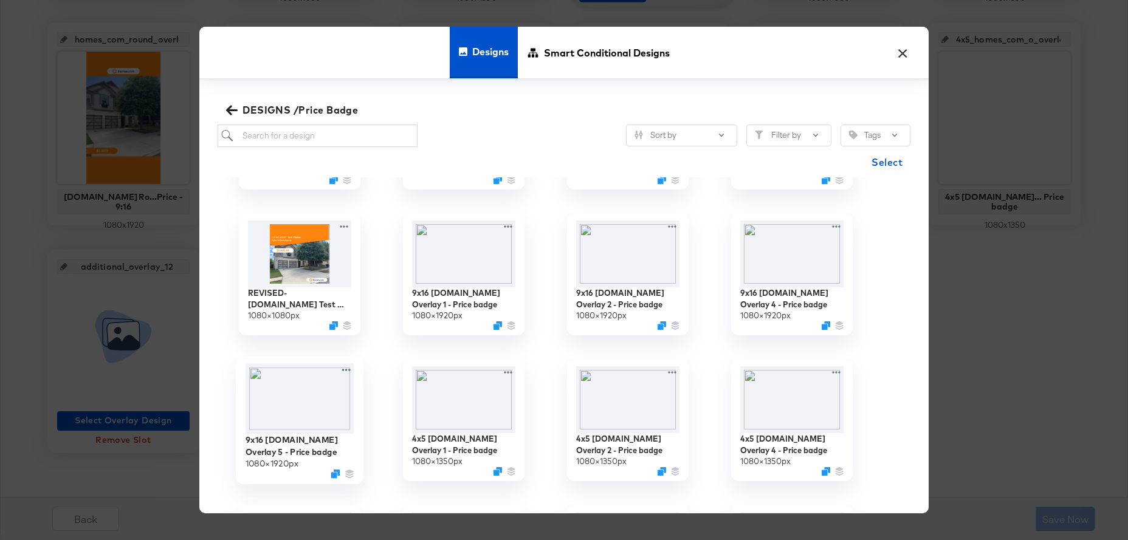
click at [301, 402] on img at bounding box center [299, 399] width 109 height 70
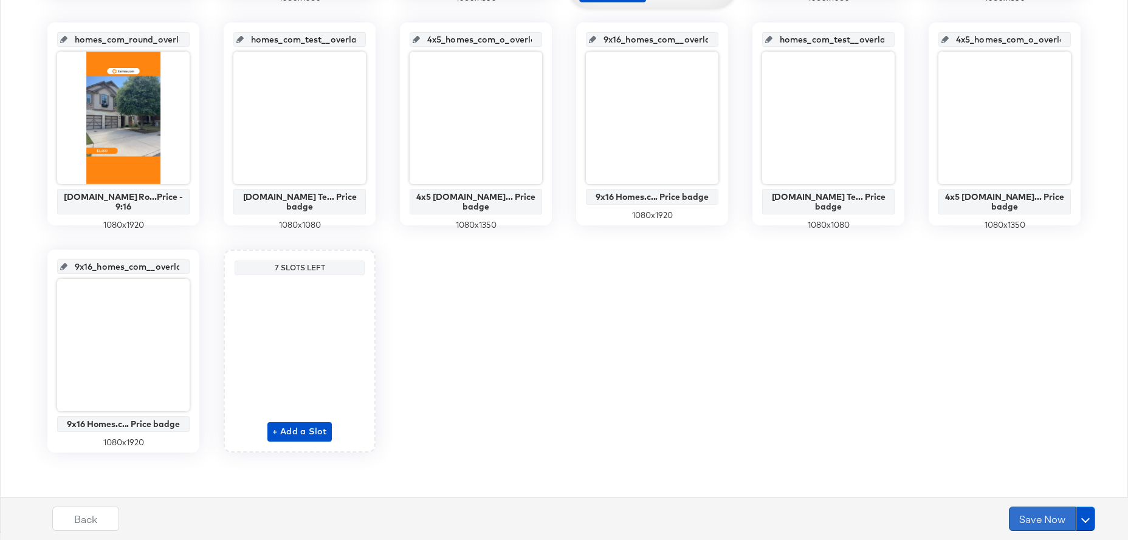
click at [1033, 523] on button "Save Now" at bounding box center [1042, 519] width 67 height 24
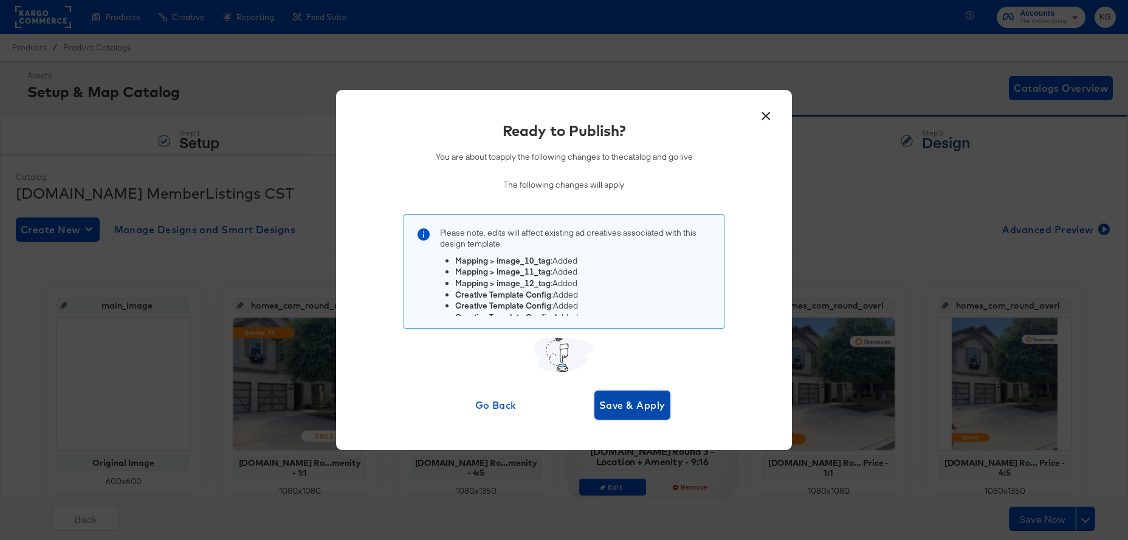
click at [648, 412] on span "Save & Apply" at bounding box center [632, 405] width 66 height 17
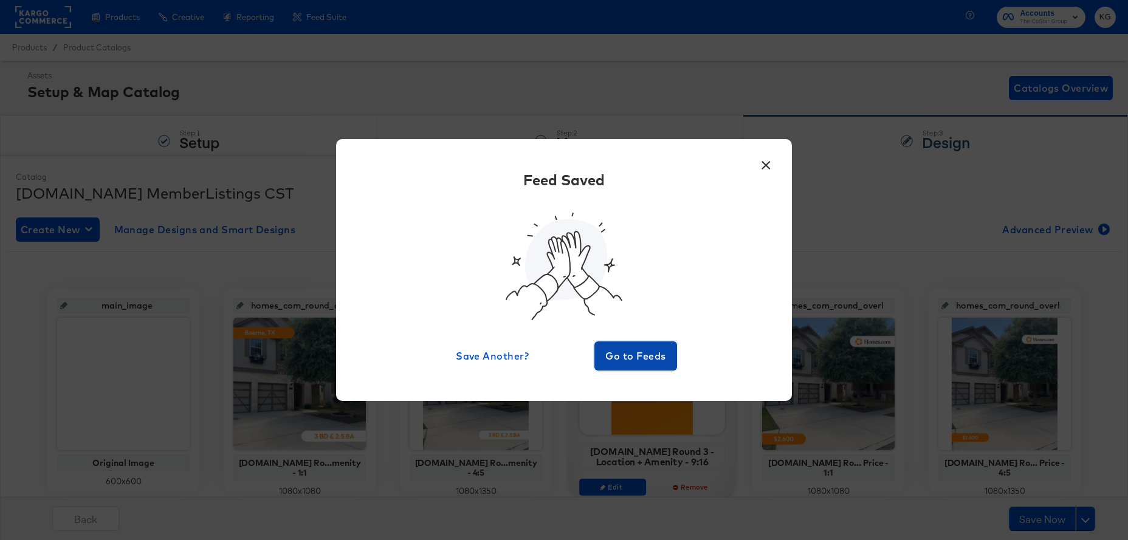
click at [631, 355] on span "Go to Feeds" at bounding box center [635, 356] width 73 height 17
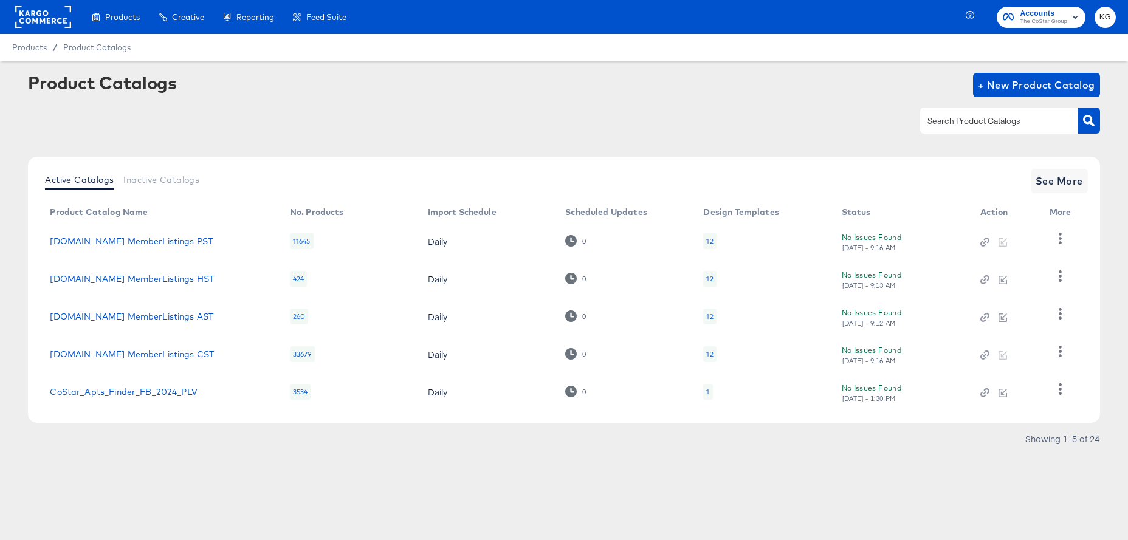
click at [939, 127] on input "text" at bounding box center [989, 121] width 129 height 14
type input "[DOMAIN_NAME]"
click at [1045, 186] on span "See More" at bounding box center [1058, 181] width 47 height 17
